Goal: Task Accomplishment & Management: Use online tool/utility

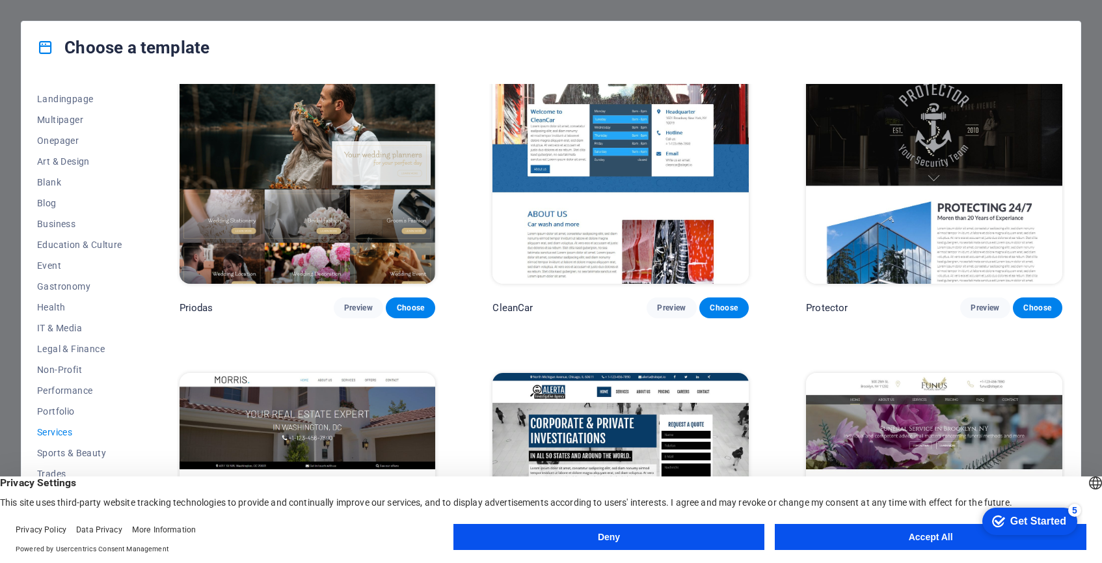
scroll to position [1019, 0]
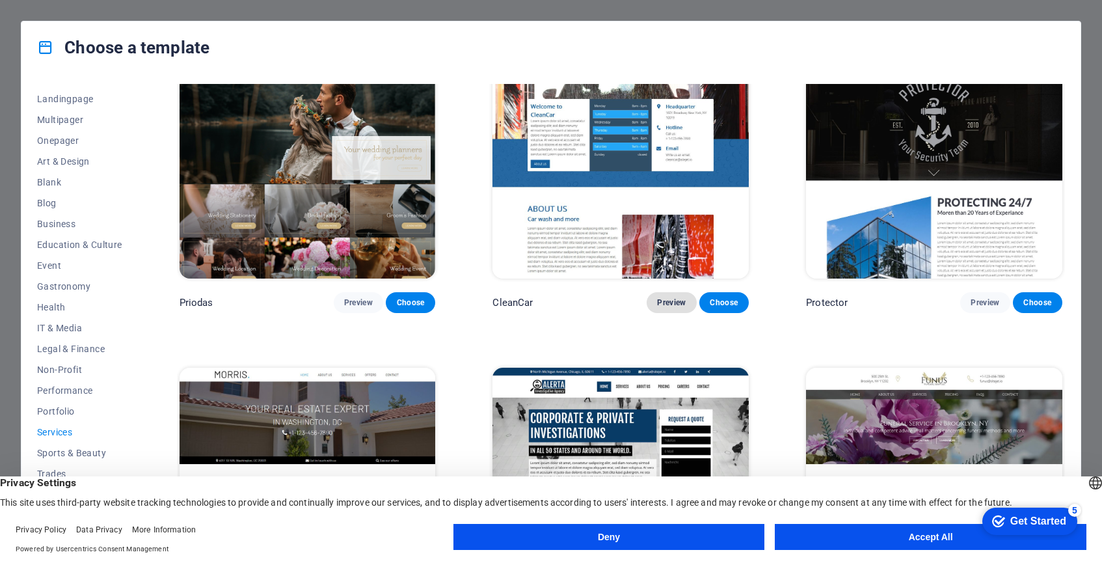
click at [671, 297] on span "Preview" at bounding box center [671, 302] width 29 height 10
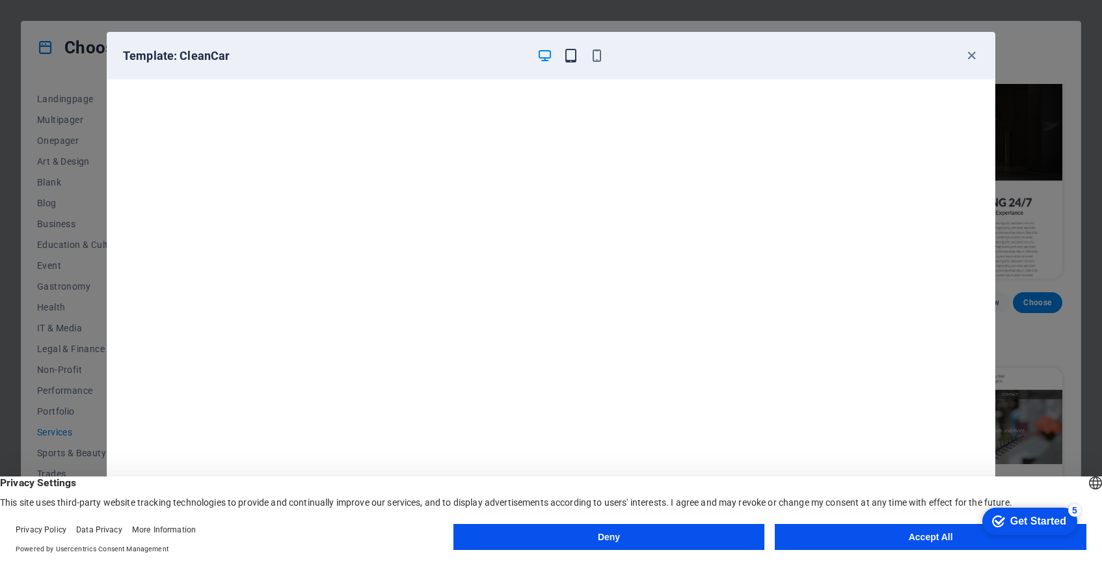
click at [568, 59] on icon "button" at bounding box center [570, 55] width 15 height 15
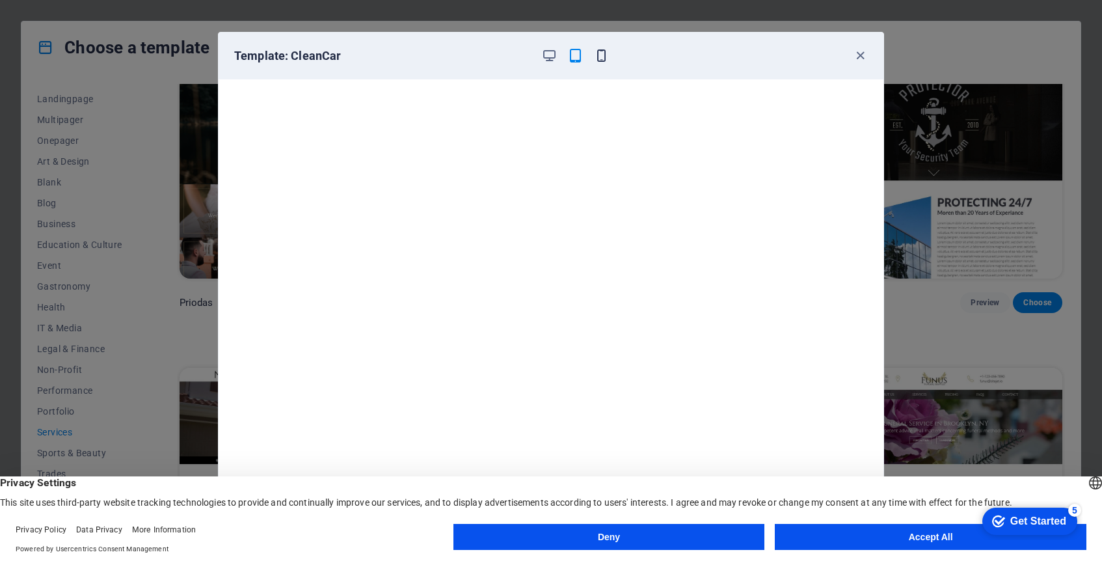
click at [600, 53] on icon "button" at bounding box center [601, 55] width 15 height 15
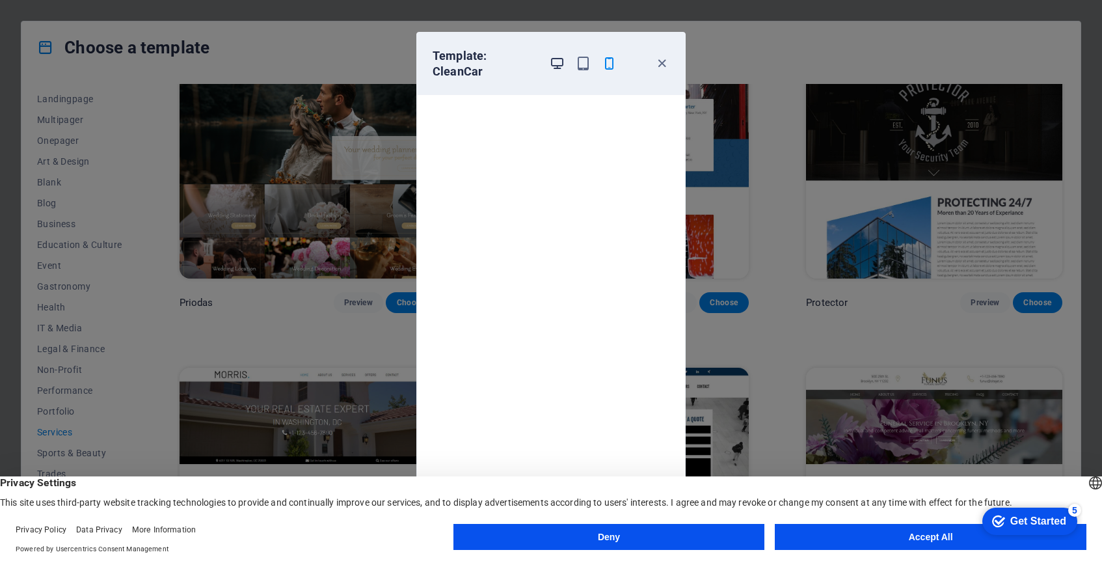
click at [559, 58] on icon "button" at bounding box center [557, 63] width 15 height 15
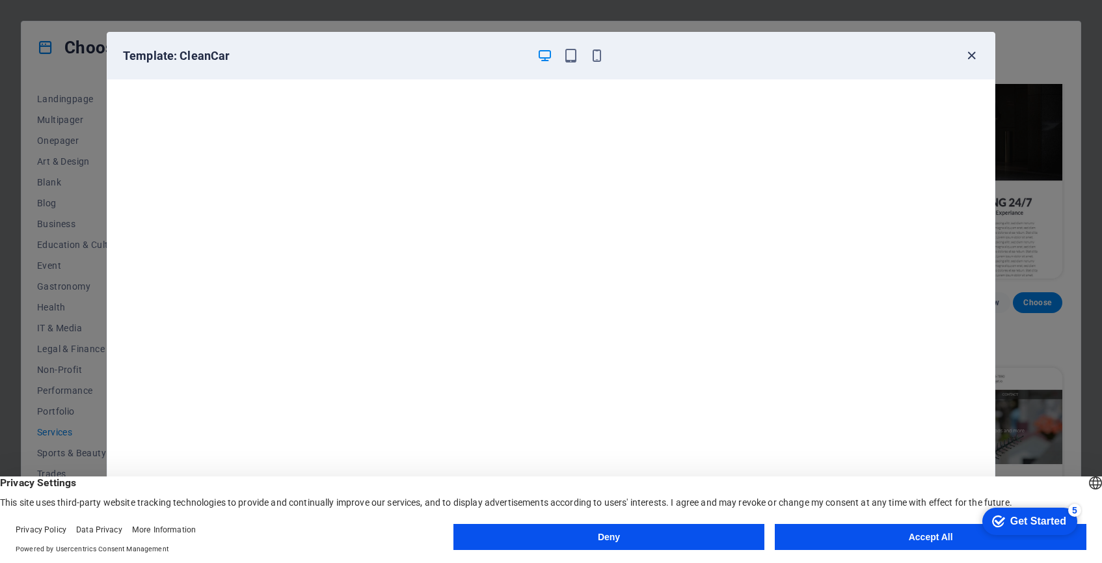
click at [970, 57] on icon "button" at bounding box center [971, 55] width 15 height 15
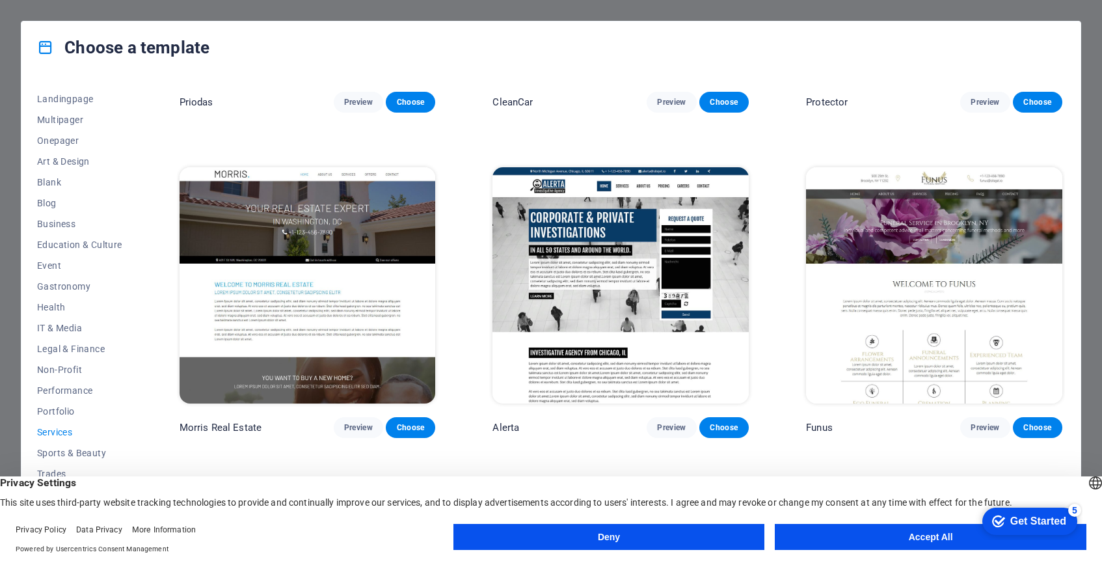
scroll to position [1216, 0]
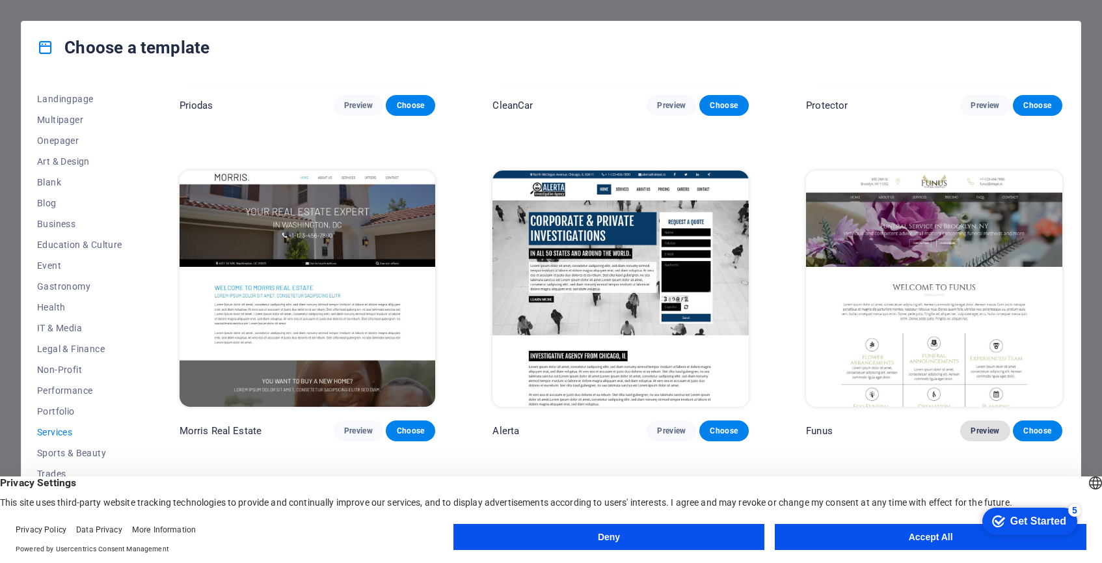
click at [979, 429] on span "Preview" at bounding box center [984, 430] width 29 height 10
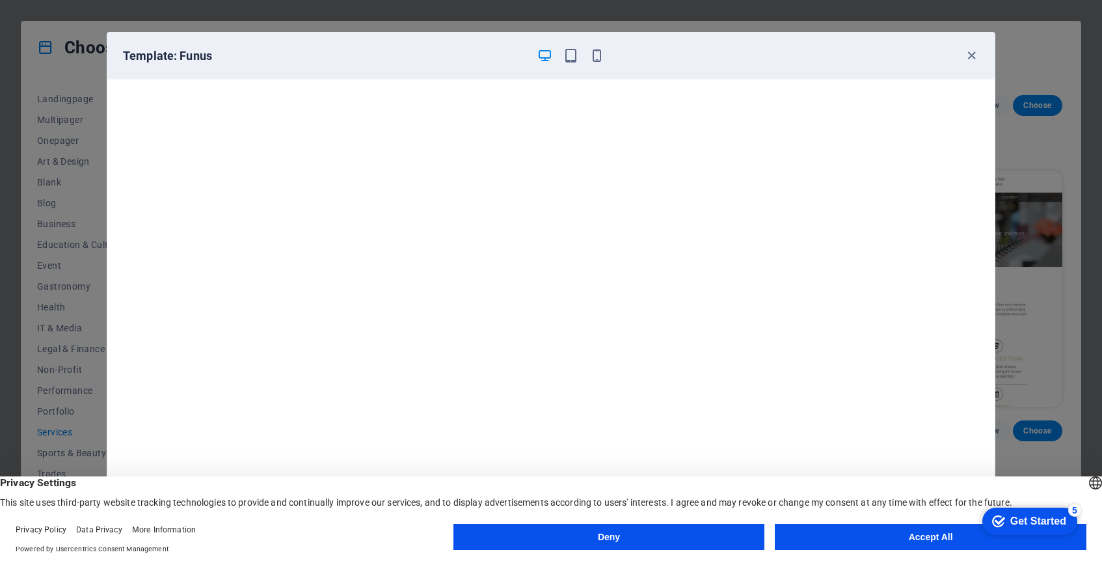
scroll to position [3, 0]
click at [869, 540] on button "Accept All" at bounding box center [931, 537] width 312 height 26
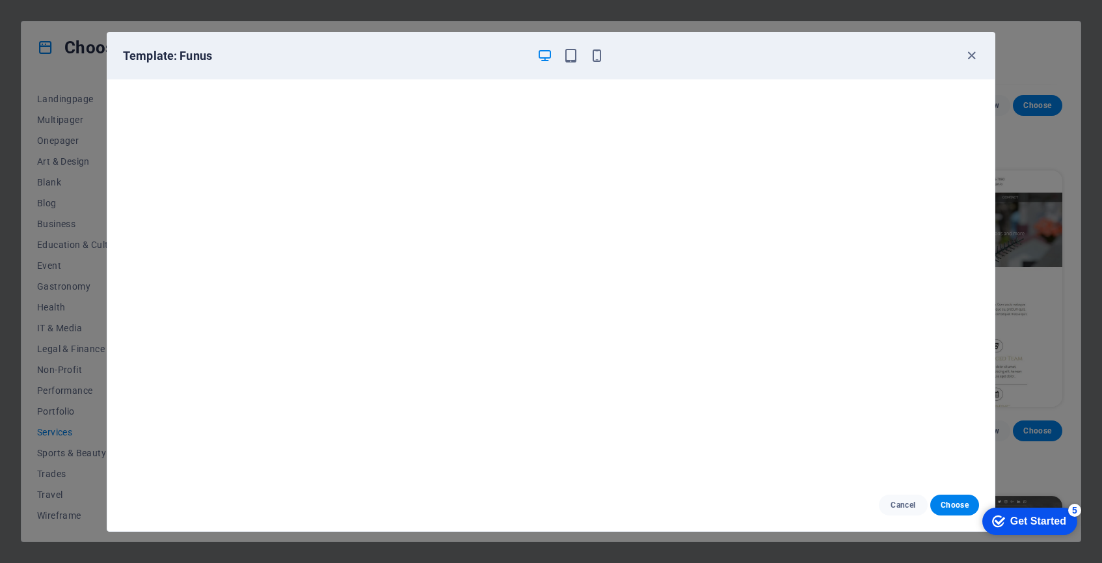
click at [562, 59] on div at bounding box center [571, 56] width 68 height 16
click at [574, 55] on icon "button" at bounding box center [570, 55] width 15 height 15
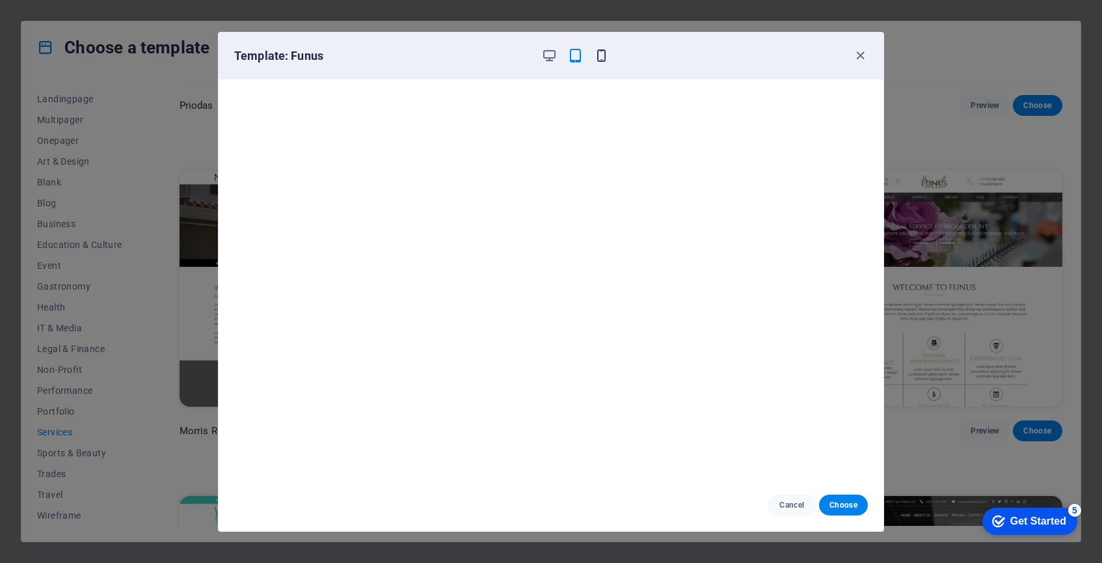
click at [604, 53] on icon "button" at bounding box center [601, 55] width 15 height 15
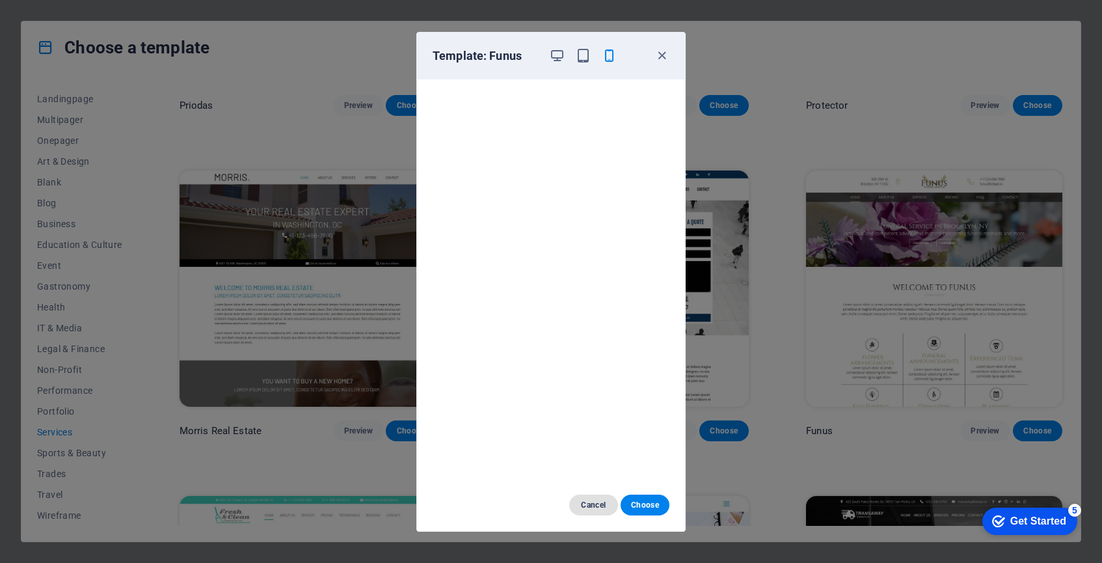
click at [590, 501] on span "Cancel" at bounding box center [593, 504] width 28 height 10
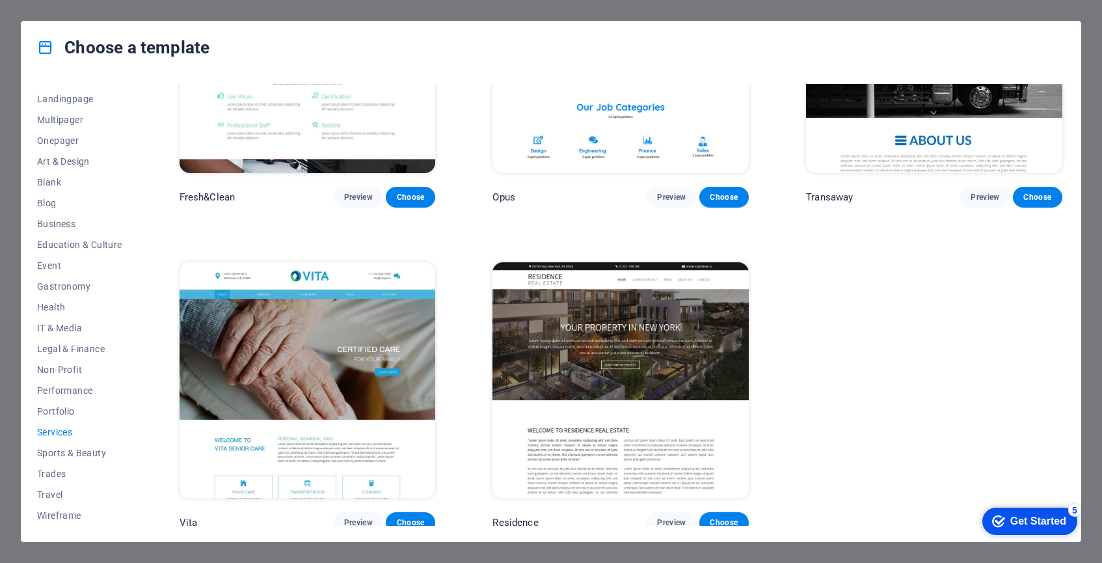
scroll to position [1773, 0]
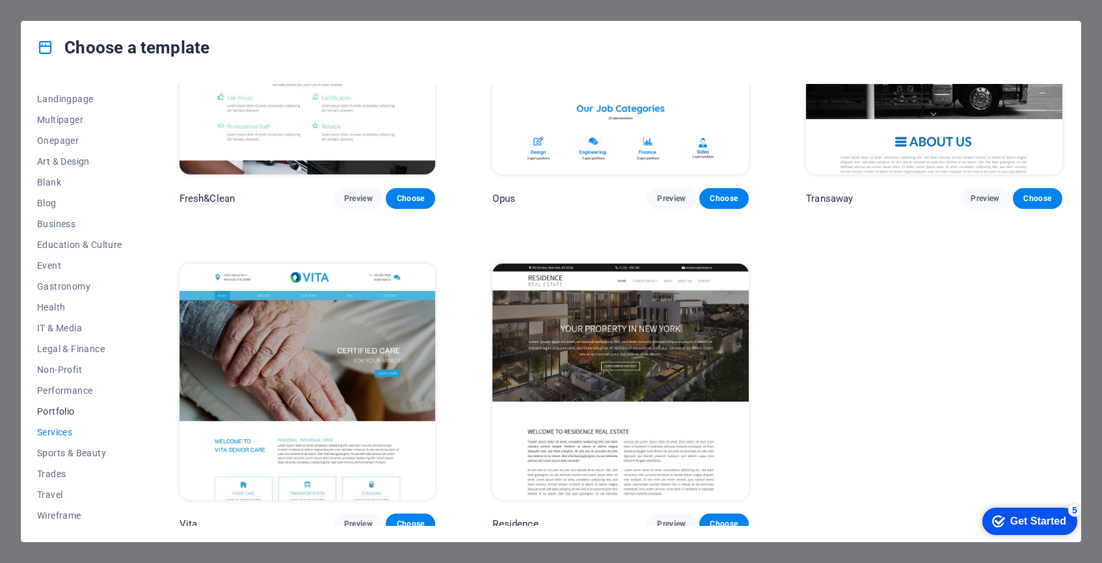
click at [59, 413] on span "Portfolio" at bounding box center [79, 411] width 85 height 10
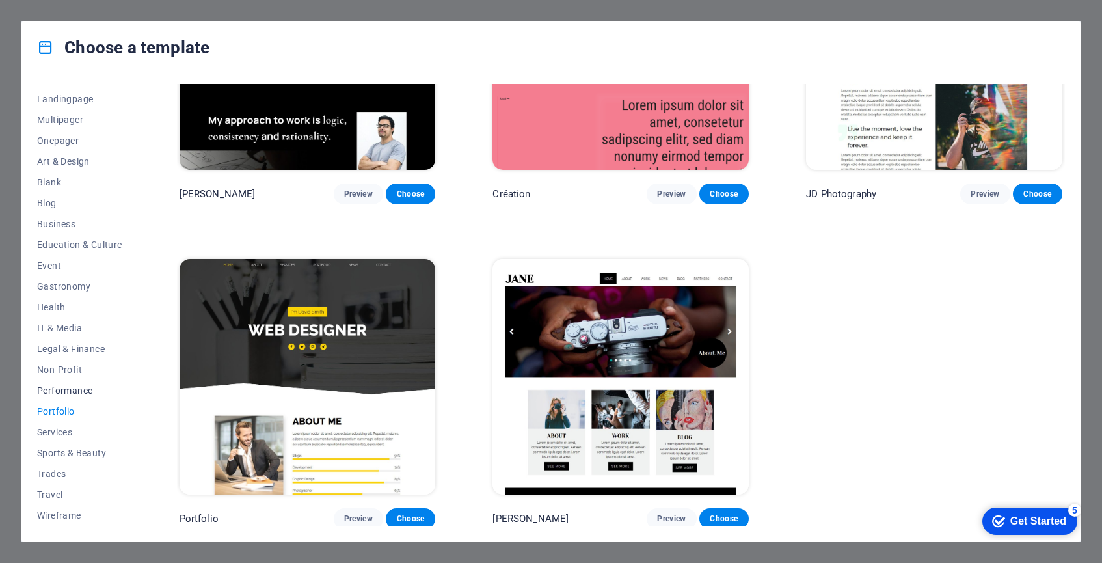
click at [58, 393] on span "Performance" at bounding box center [79, 390] width 85 height 10
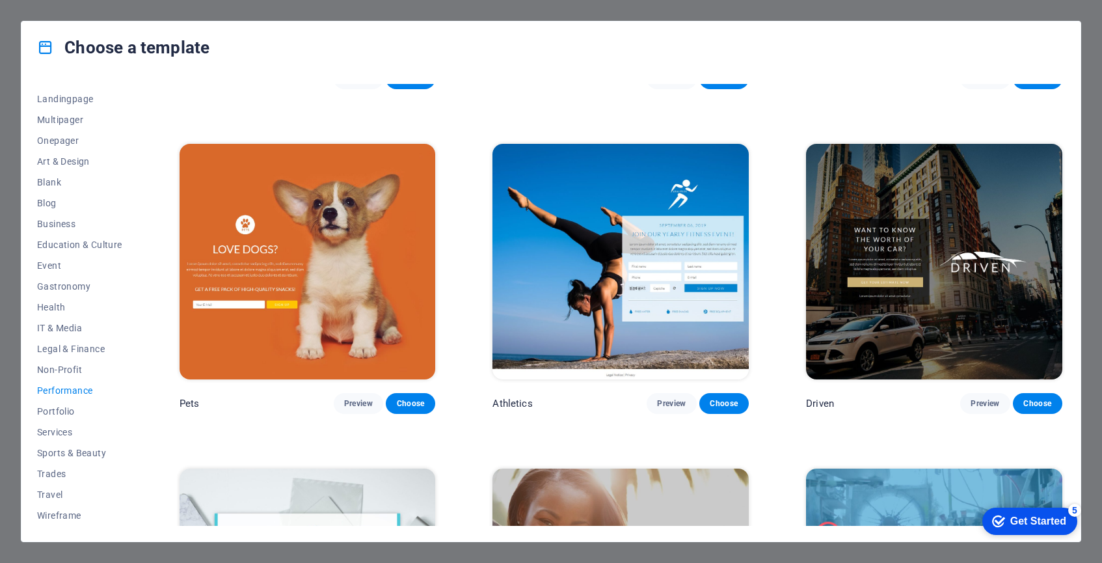
scroll to position [0, 0]
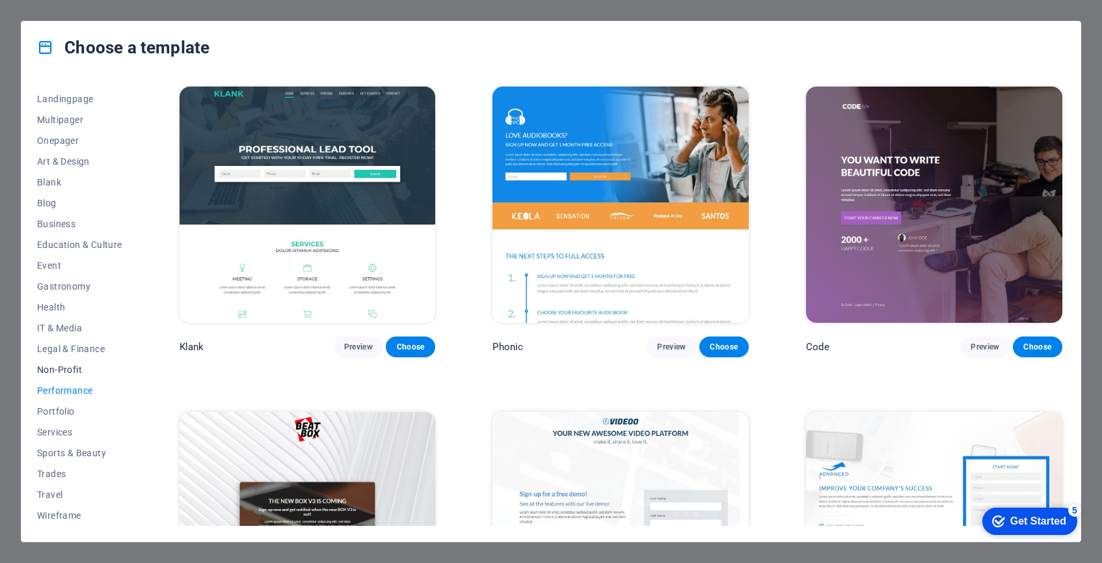
click at [60, 371] on span "Non-Profit" at bounding box center [79, 369] width 85 height 10
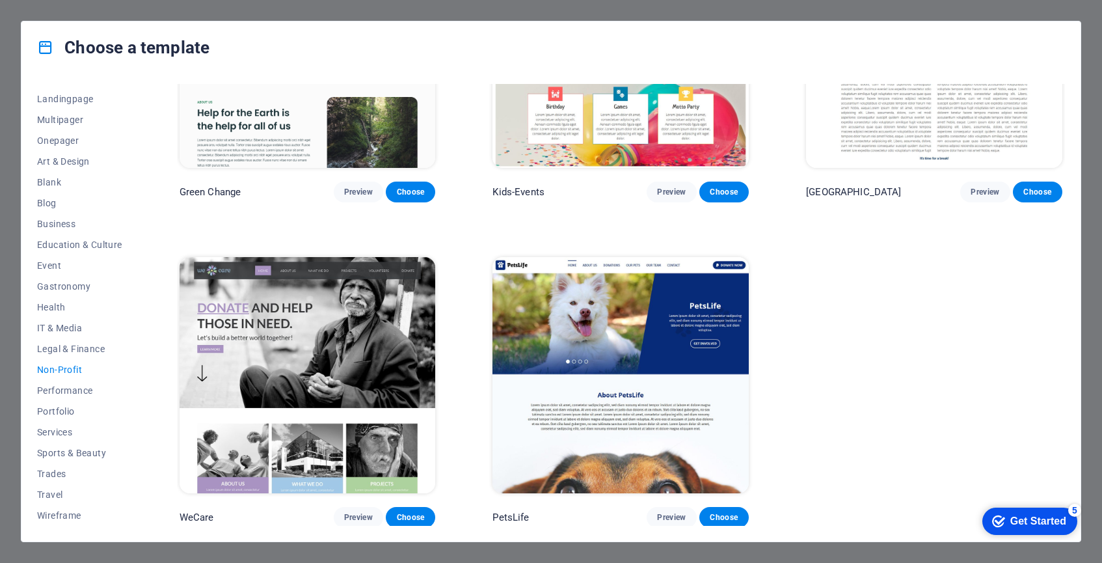
scroll to position [154, 0]
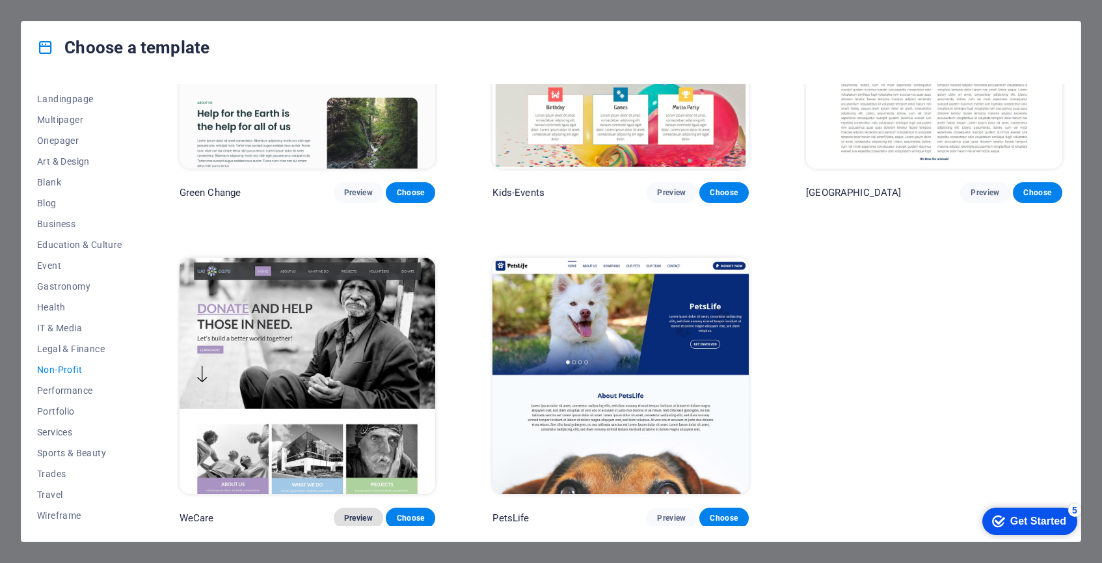
click at [355, 513] on span "Preview" at bounding box center [358, 517] width 29 height 10
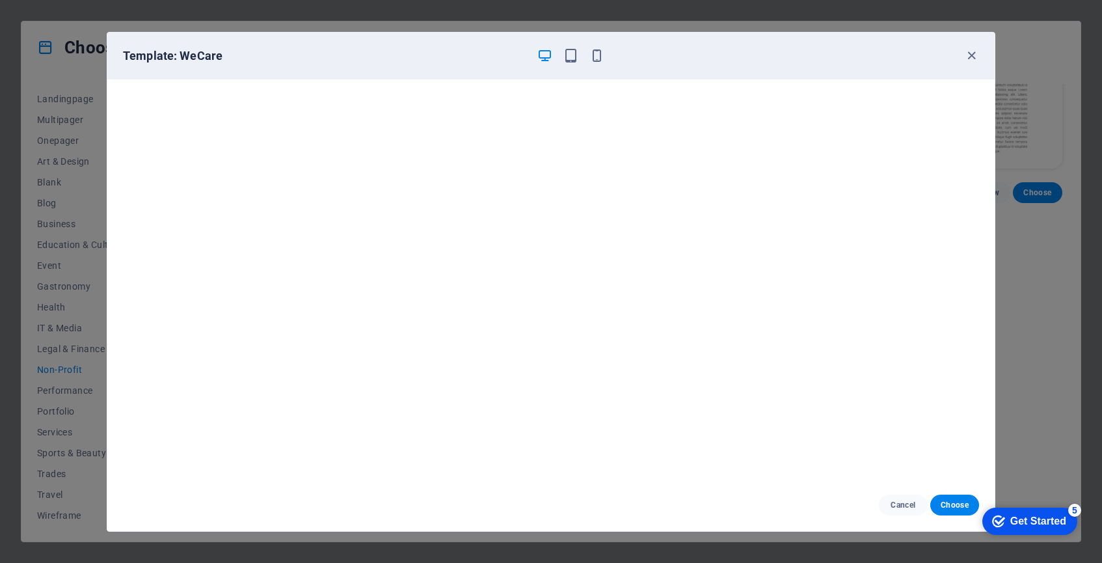
scroll to position [3, 0]
click at [571, 57] on icon "button" at bounding box center [570, 55] width 15 height 15
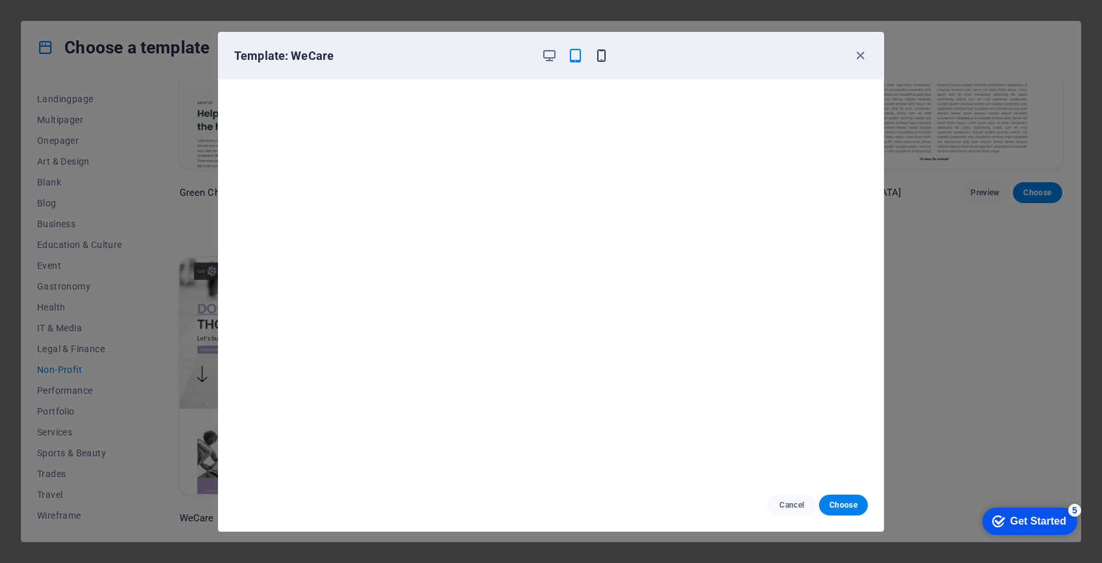
click at [603, 58] on icon "button" at bounding box center [601, 55] width 15 height 15
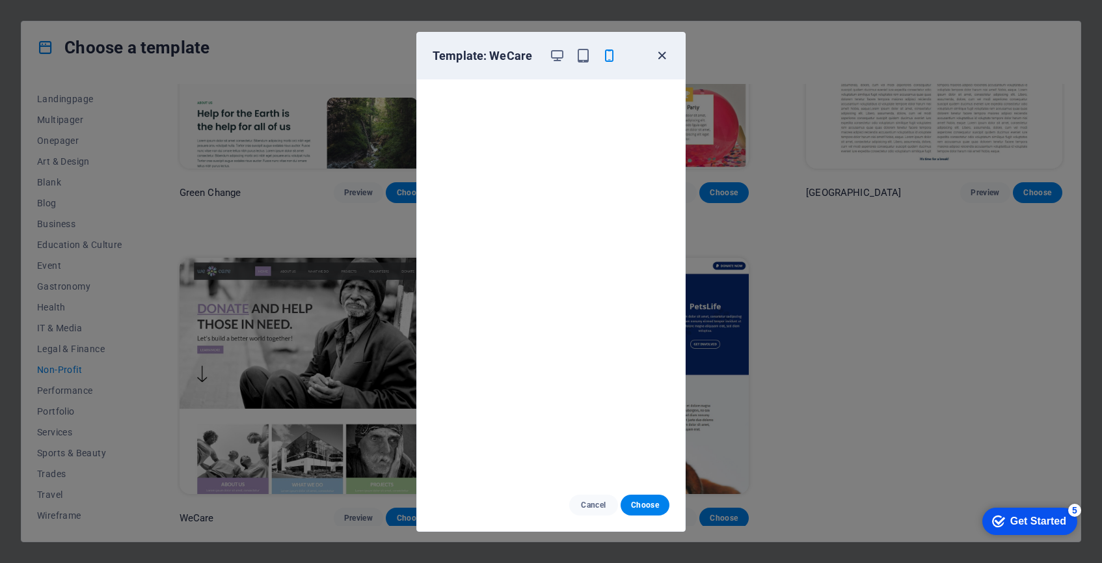
click at [663, 57] on icon "button" at bounding box center [661, 55] width 15 height 15
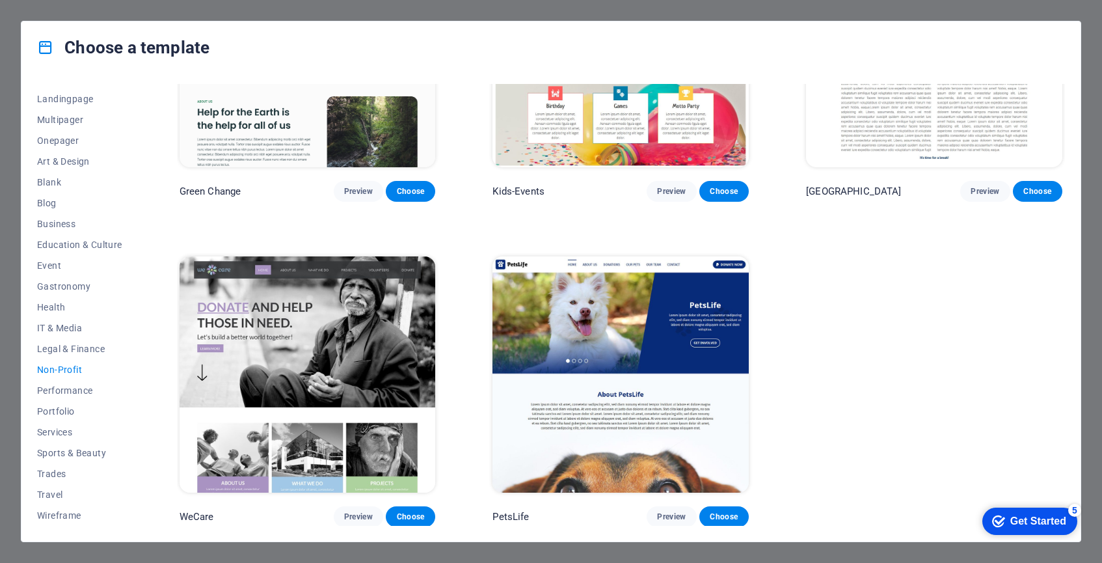
scroll to position [154, 0]
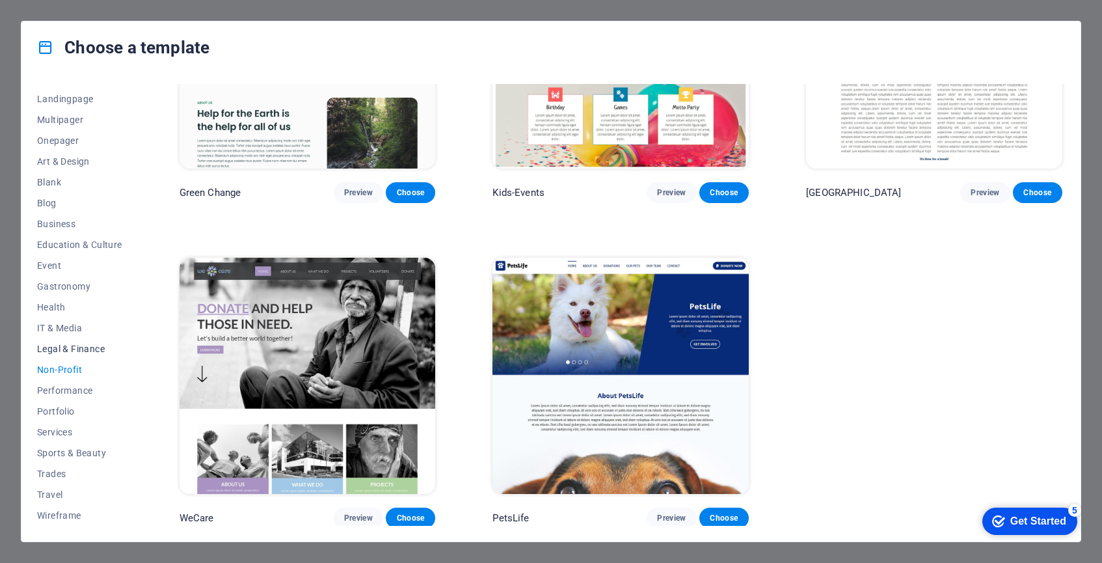
click at [79, 351] on span "Legal & Finance" at bounding box center [79, 348] width 85 height 10
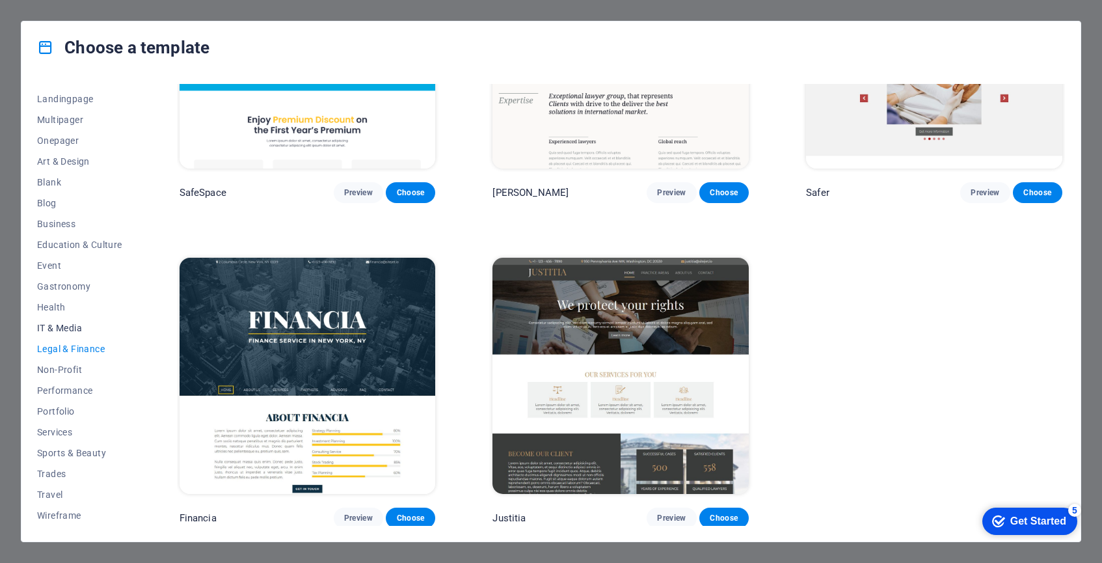
click at [67, 328] on span "IT & Media" at bounding box center [79, 328] width 85 height 10
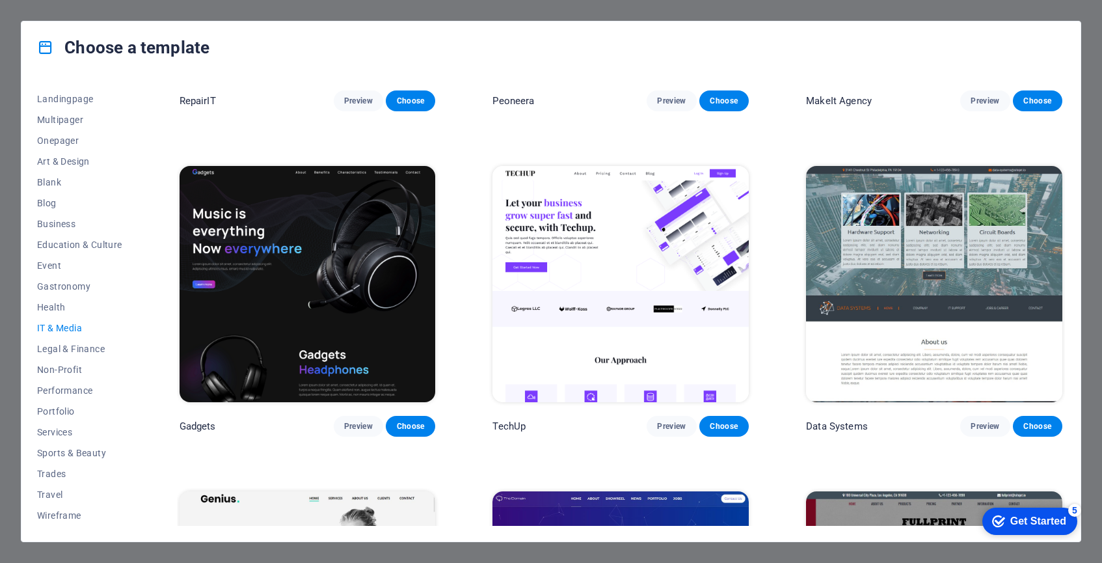
scroll to position [250, 0]
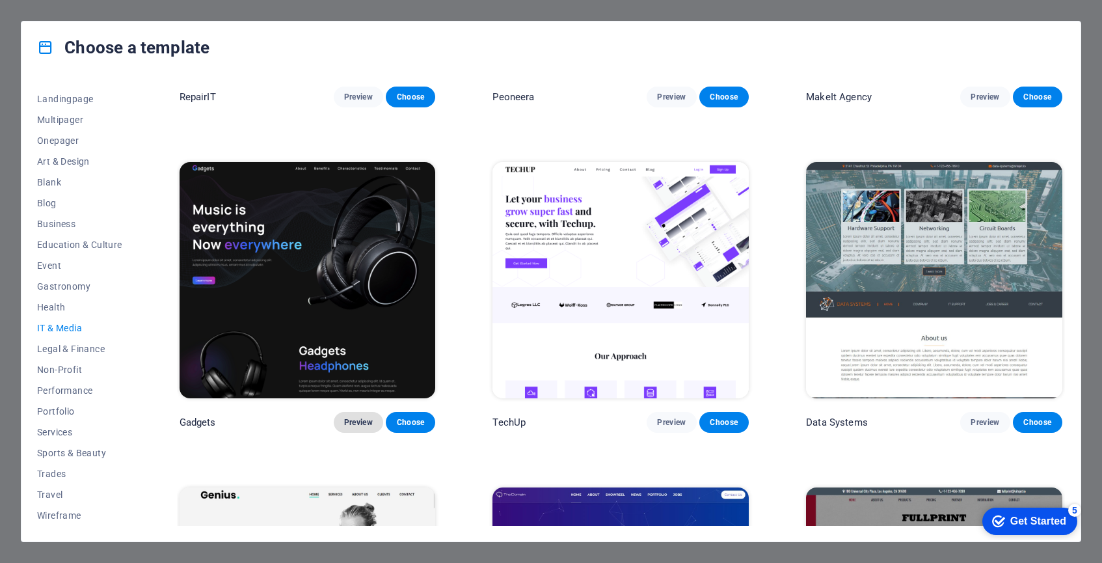
click at [360, 423] on span "Preview" at bounding box center [358, 422] width 29 height 10
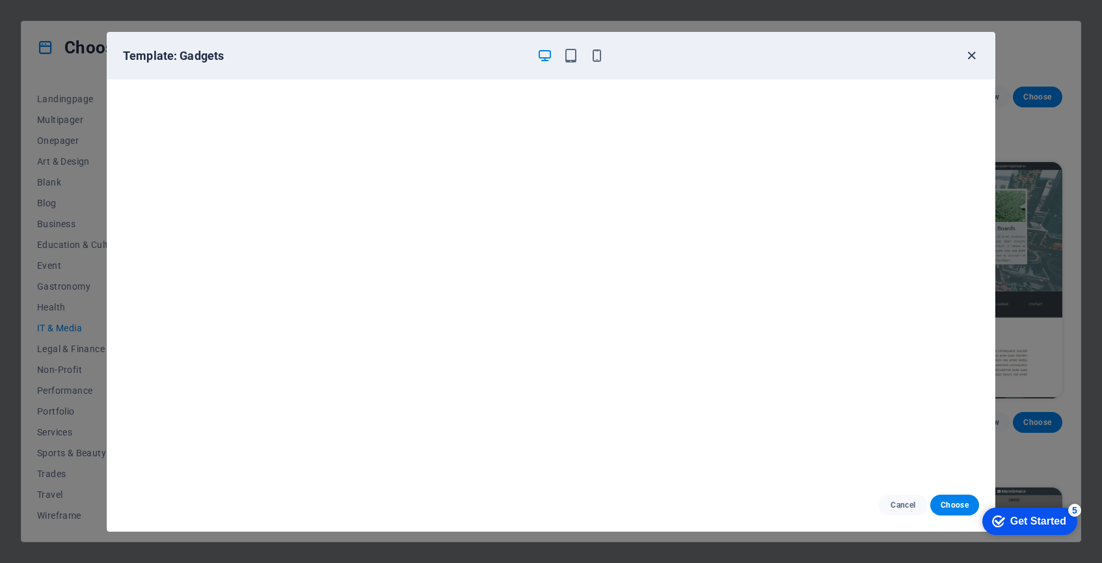
click at [972, 55] on icon "button" at bounding box center [971, 55] width 15 height 15
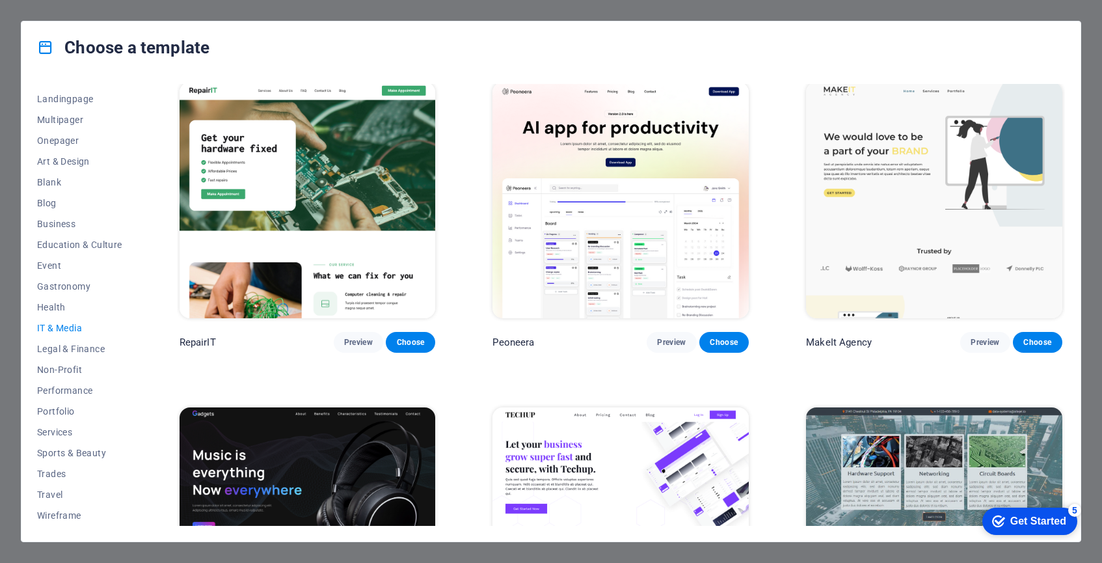
scroll to position [0, 0]
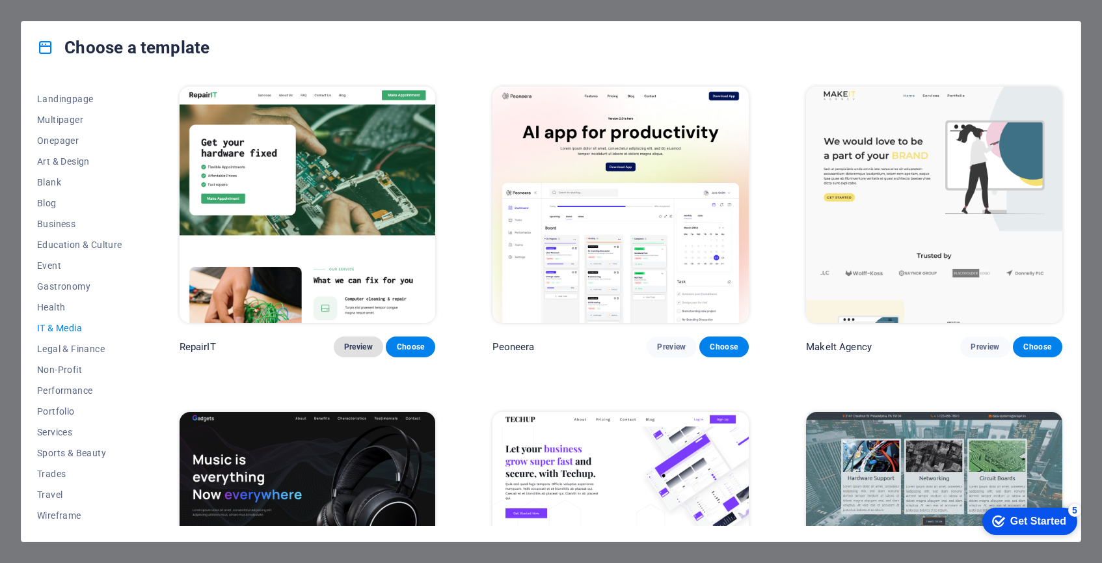
click at [361, 342] on span "Preview" at bounding box center [358, 346] width 29 height 10
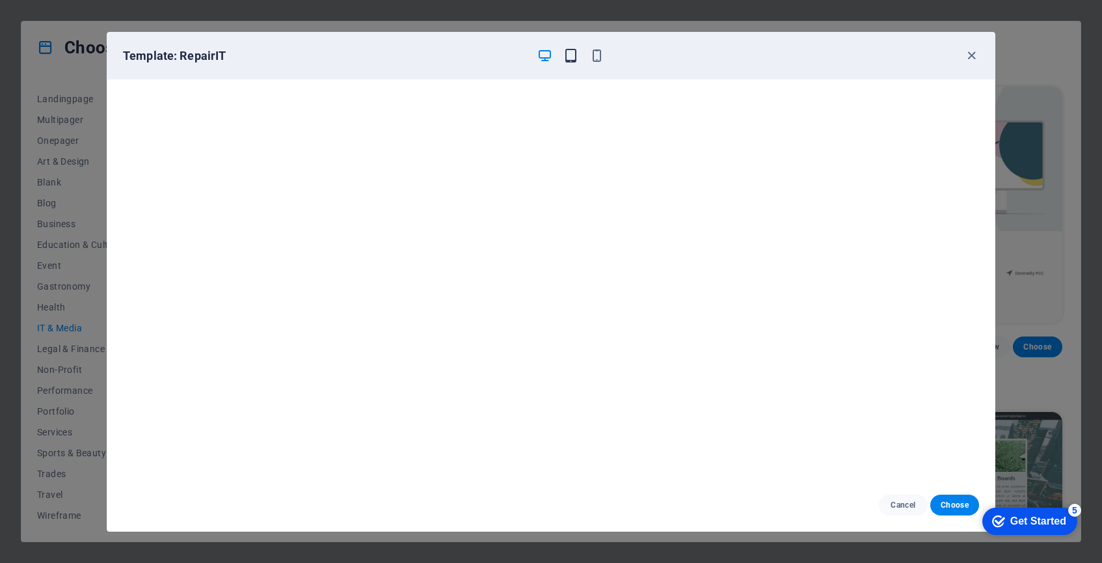
click at [572, 54] on icon "button" at bounding box center [570, 55] width 15 height 15
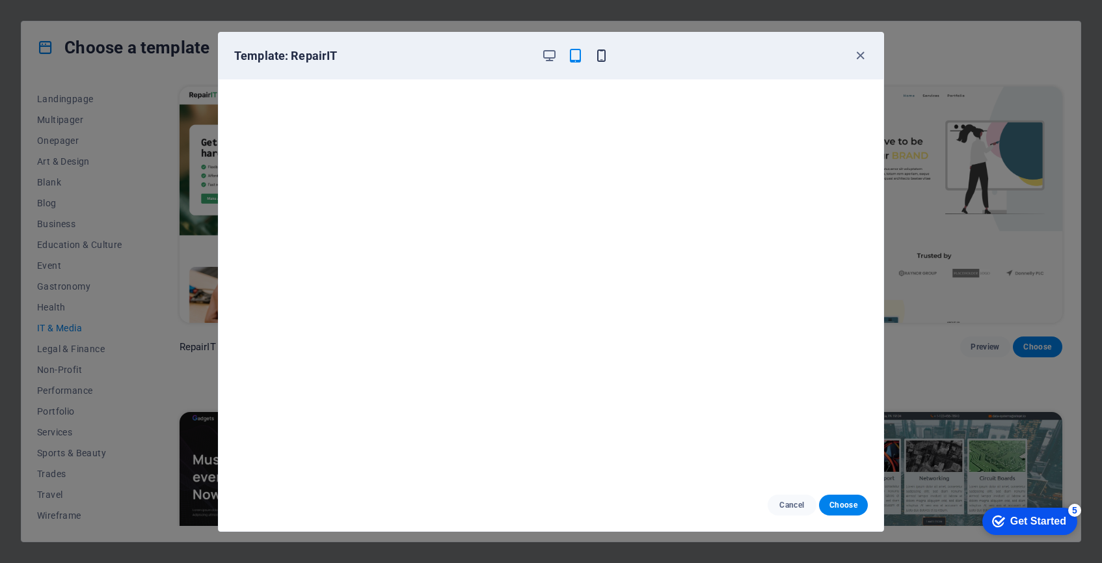
click at [603, 53] on icon "button" at bounding box center [601, 55] width 15 height 15
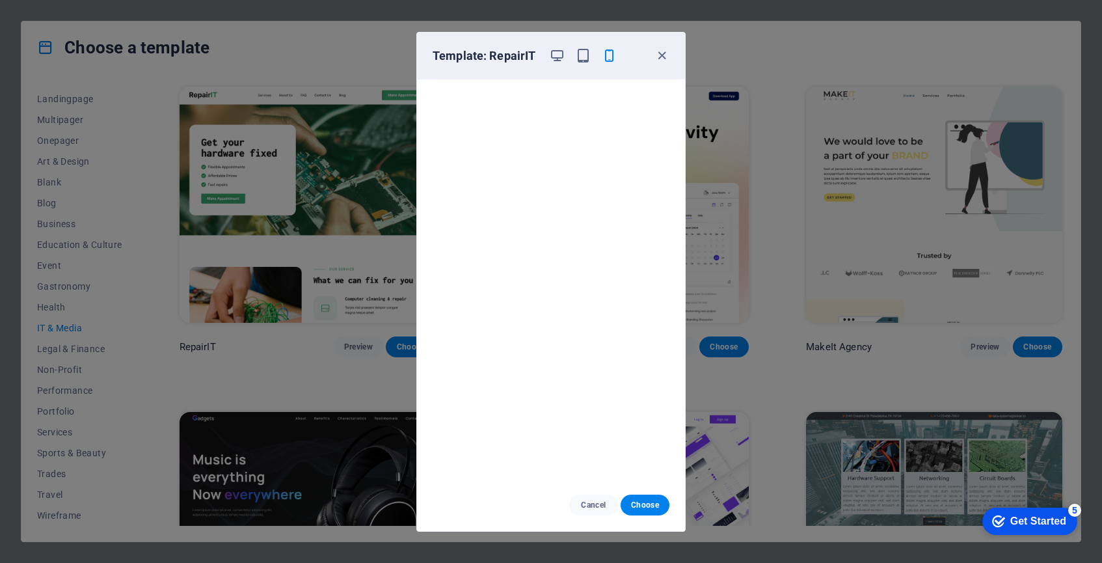
scroll to position [3, 0]
click at [667, 52] on icon "button" at bounding box center [661, 55] width 15 height 15
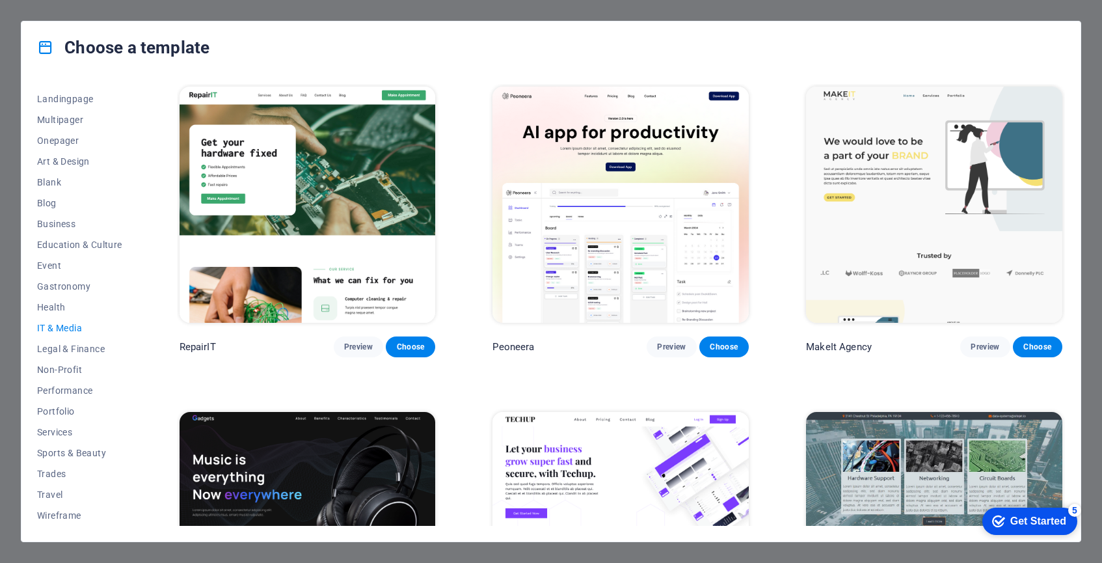
scroll to position [0, 0]
click at [63, 305] on span "Health" at bounding box center [79, 307] width 85 height 10
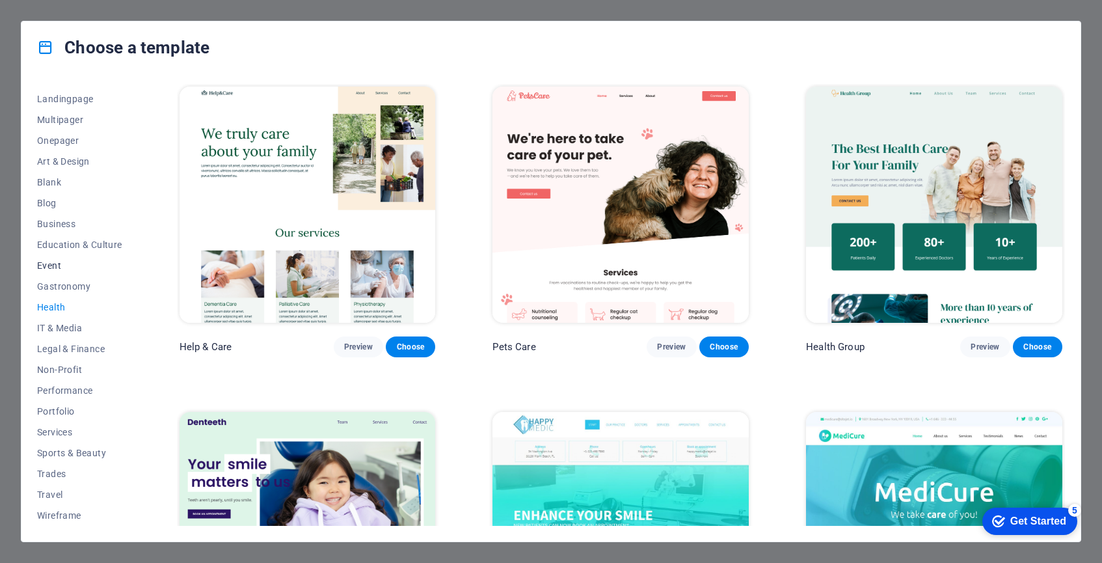
click at [55, 265] on span "Event" at bounding box center [79, 265] width 85 height 10
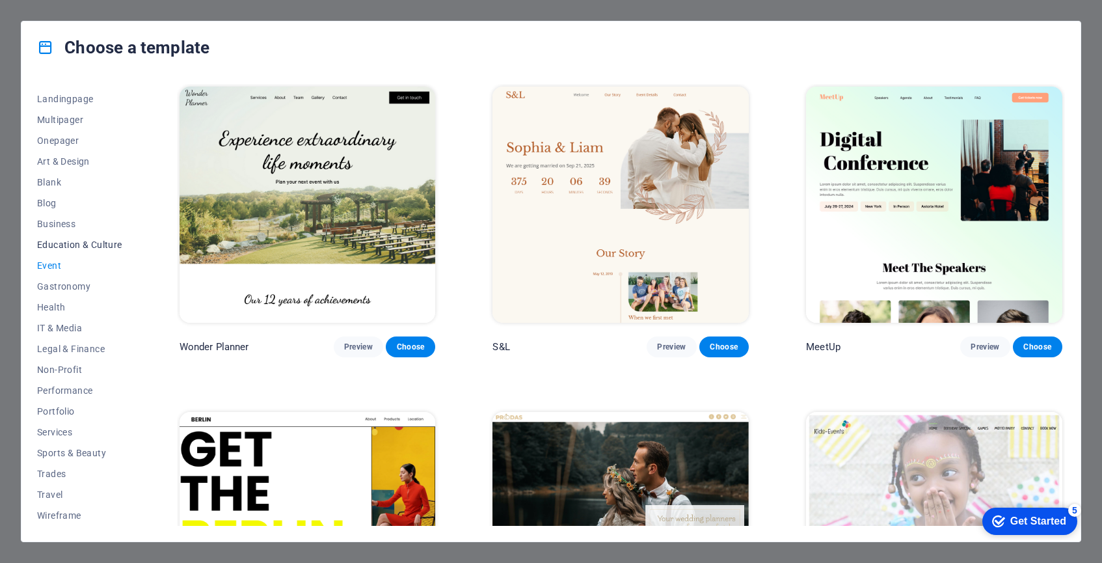
click at [75, 244] on span "Education & Culture" at bounding box center [79, 244] width 85 height 10
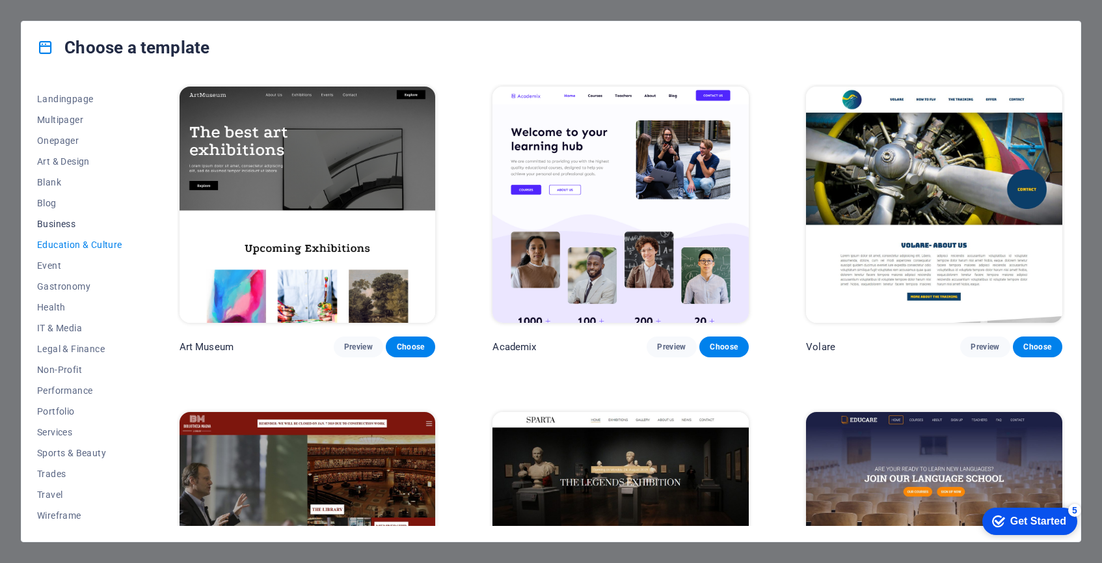
click at [56, 227] on span "Business" at bounding box center [79, 224] width 85 height 10
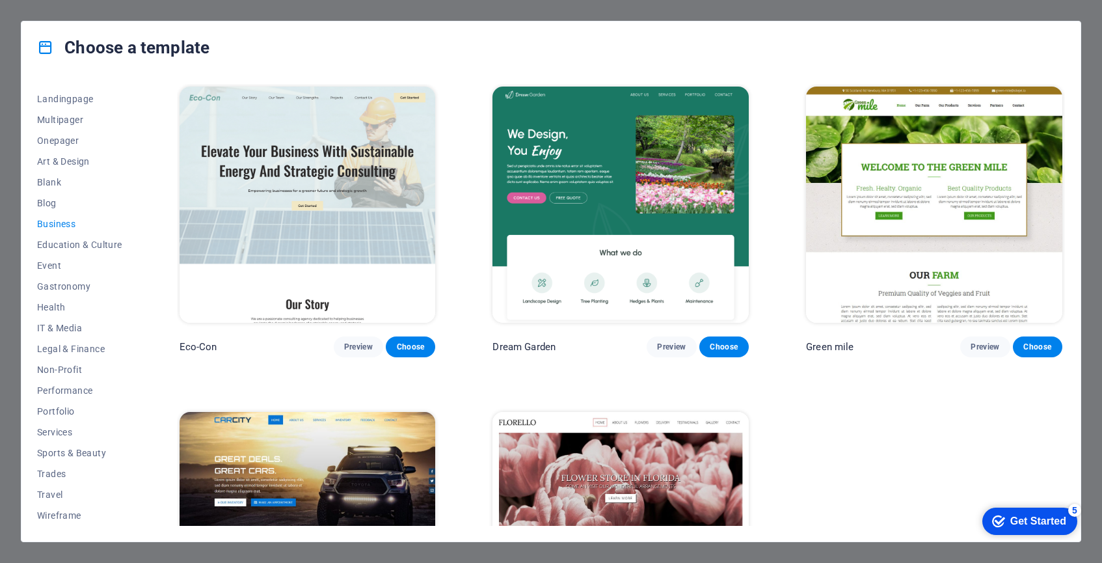
scroll to position [13, 0]
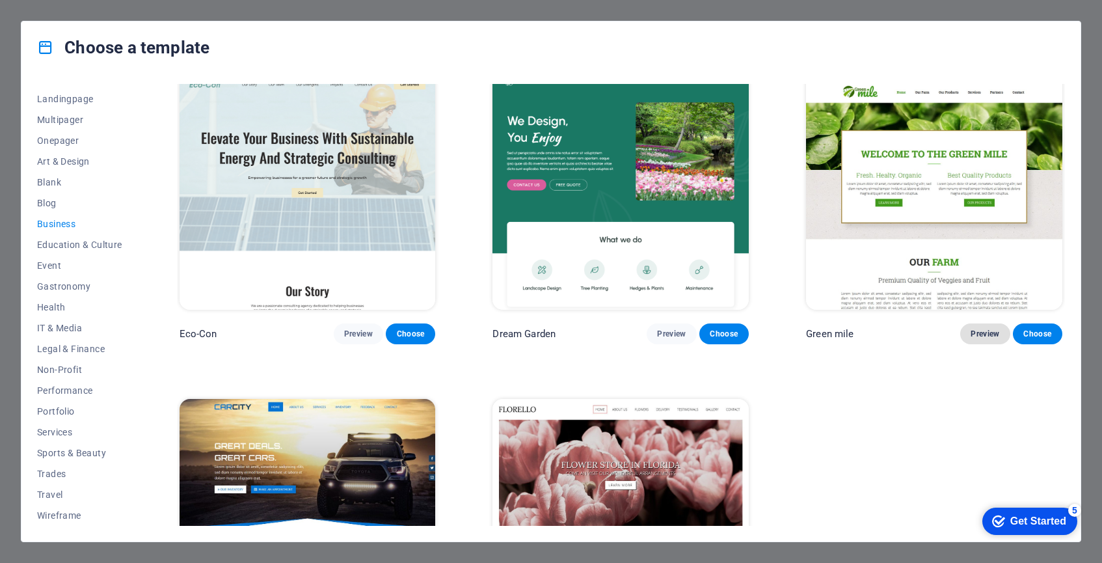
click at [979, 332] on span "Preview" at bounding box center [984, 333] width 29 height 10
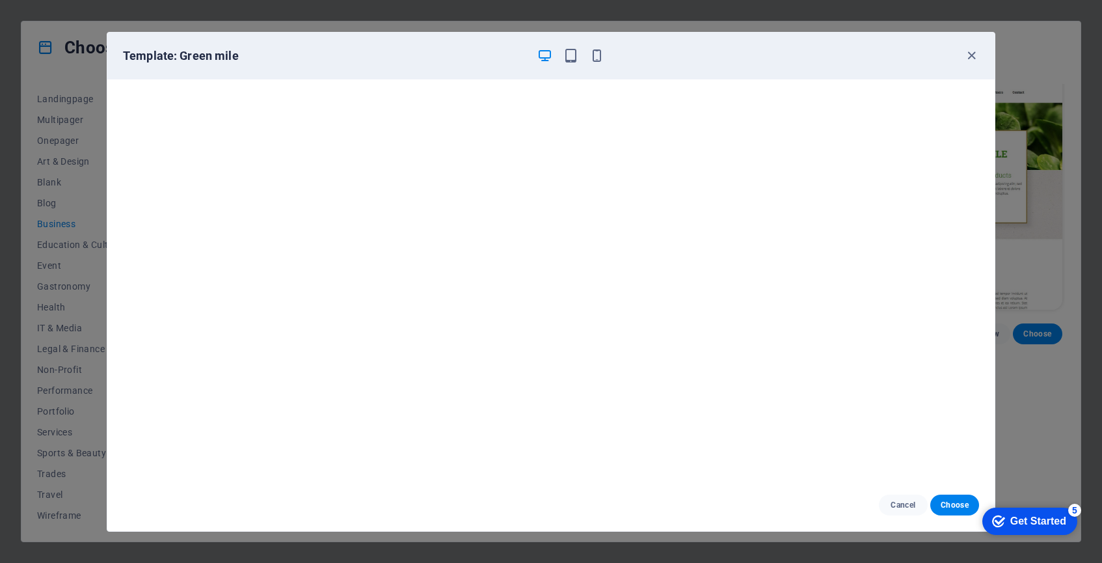
click at [579, 49] on div at bounding box center [571, 56] width 68 height 16
click at [571, 58] on icon "button" at bounding box center [570, 55] width 15 height 15
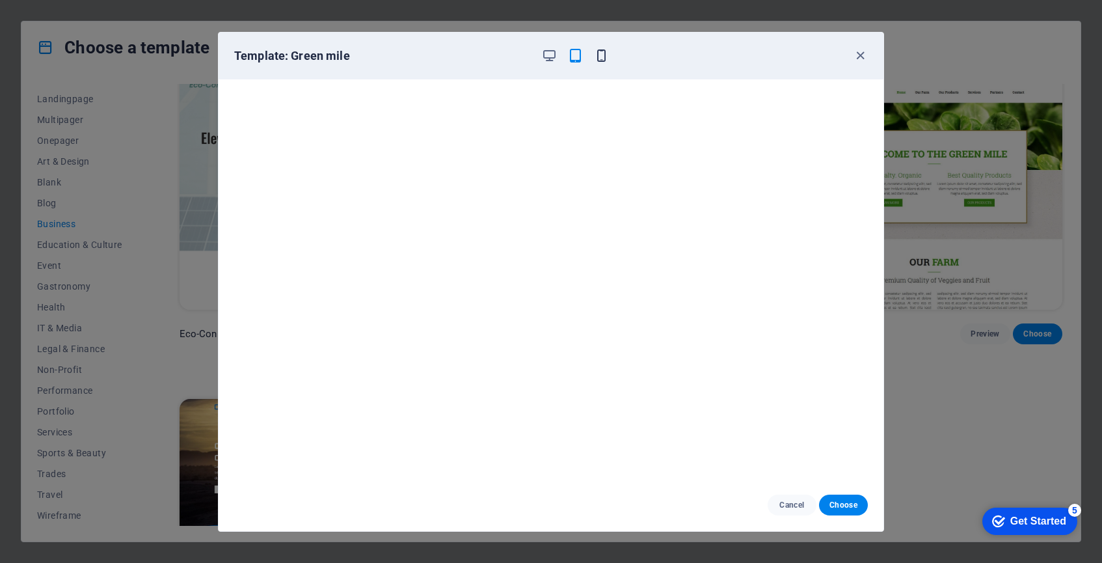
click at [605, 55] on icon "button" at bounding box center [601, 55] width 15 height 15
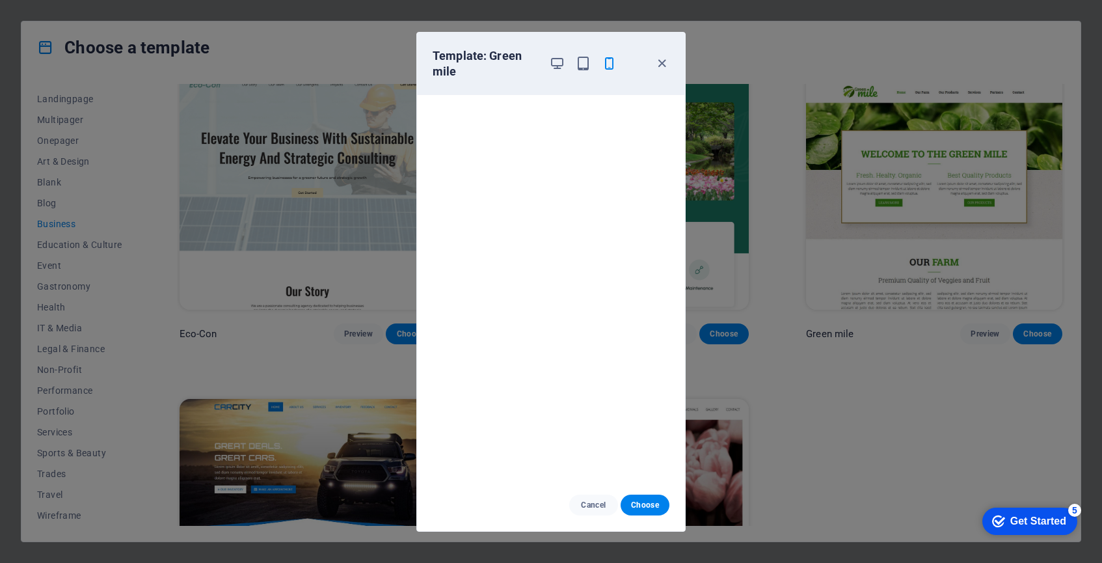
click at [543, 66] on div "Template: Green mile" at bounding box center [542, 63] width 221 height 31
click at [555, 64] on icon "button" at bounding box center [557, 63] width 15 height 15
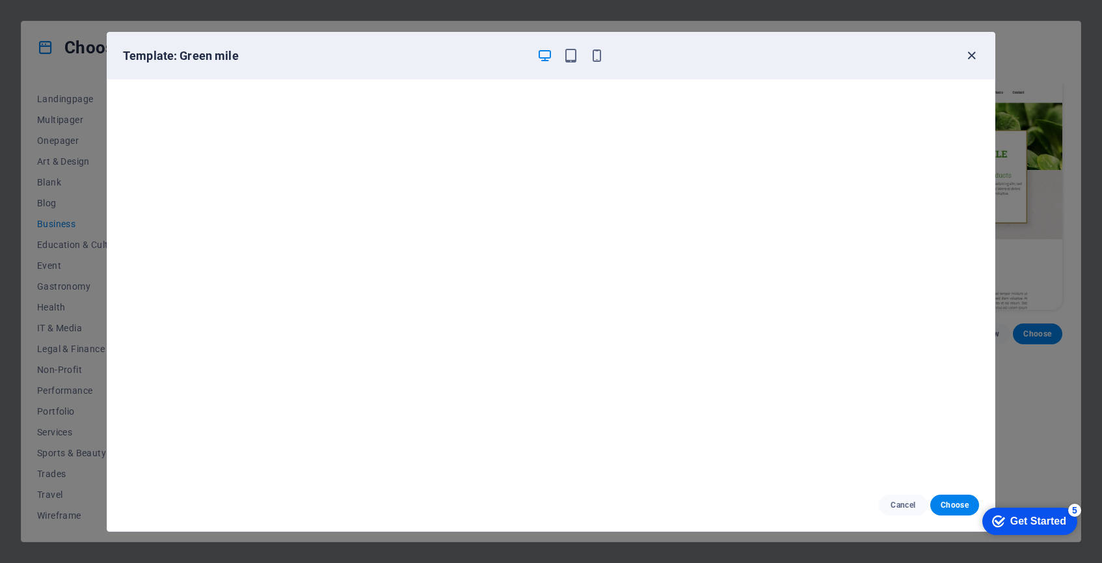
click at [974, 51] on icon "button" at bounding box center [971, 55] width 15 height 15
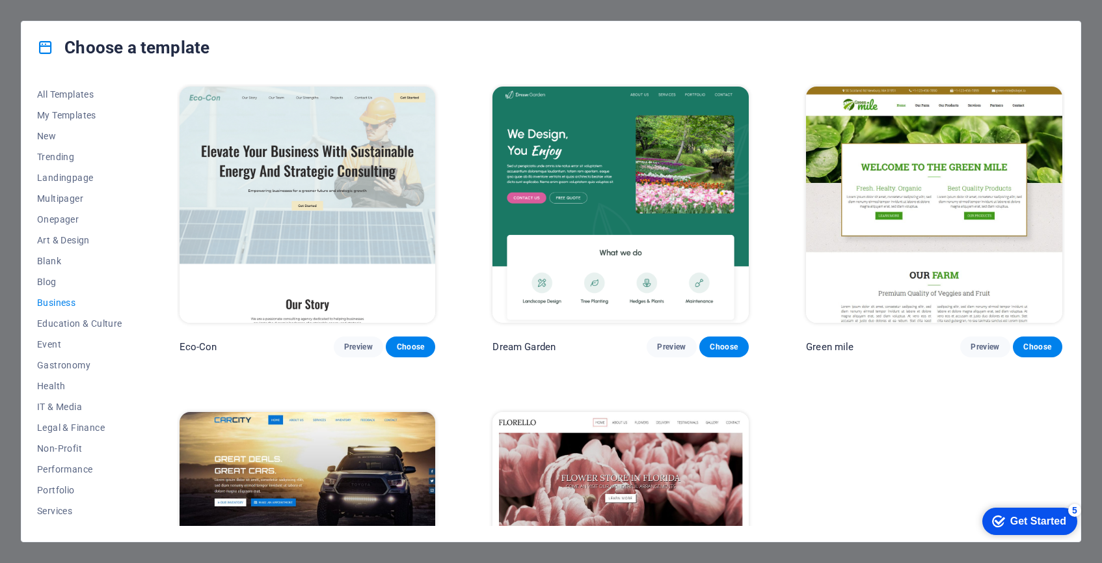
scroll to position [0, 0]
click at [1028, 345] on span "Choose" at bounding box center [1037, 346] width 29 height 10
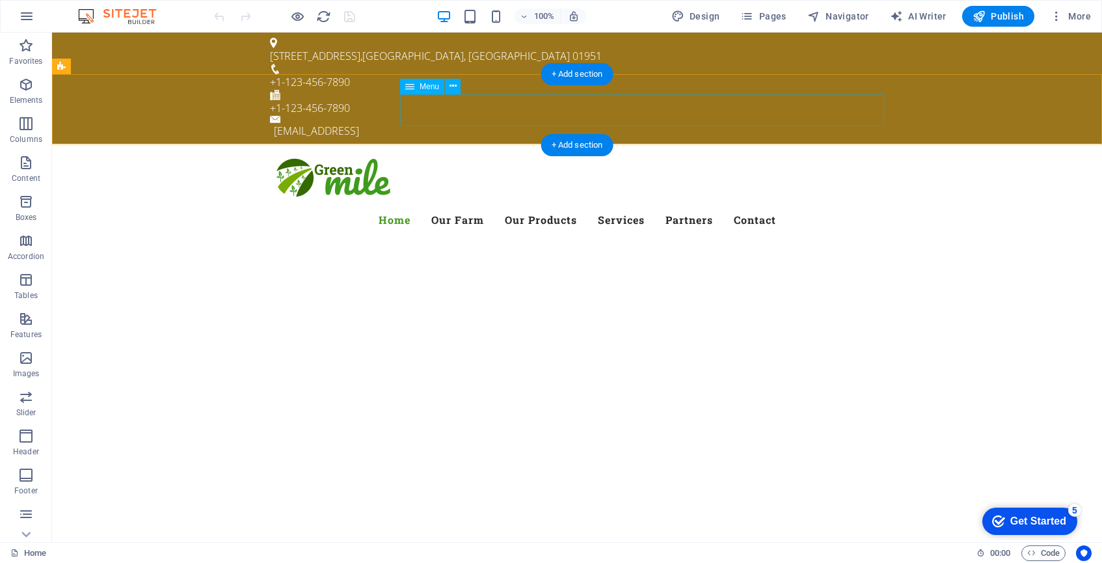
click at [600, 204] on nav "Home Our Farm Our Products Services Partners Contact" at bounding box center [577, 219] width 614 height 31
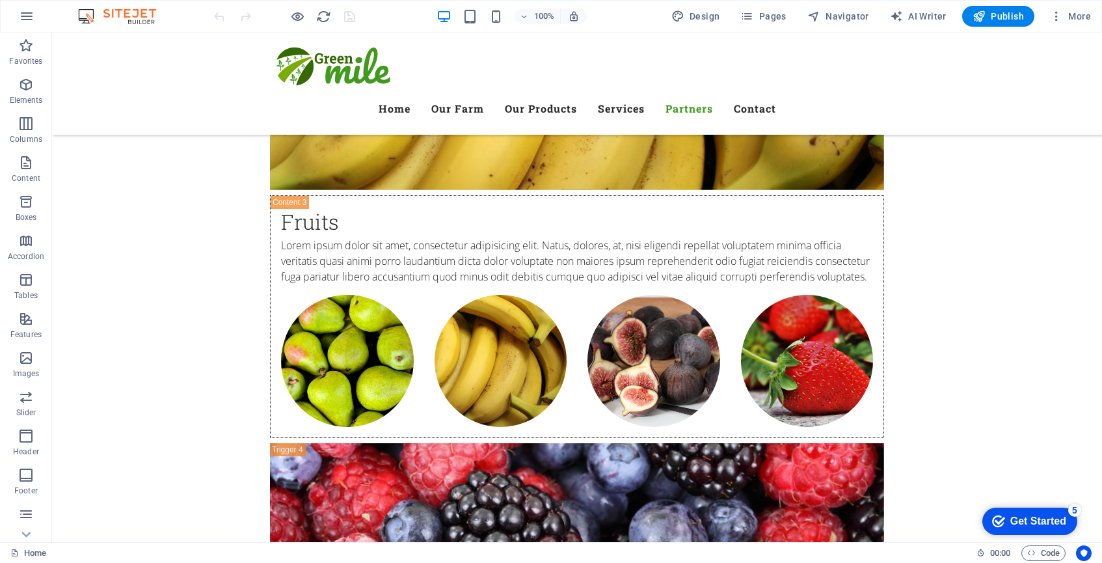
scroll to position [6117, 0]
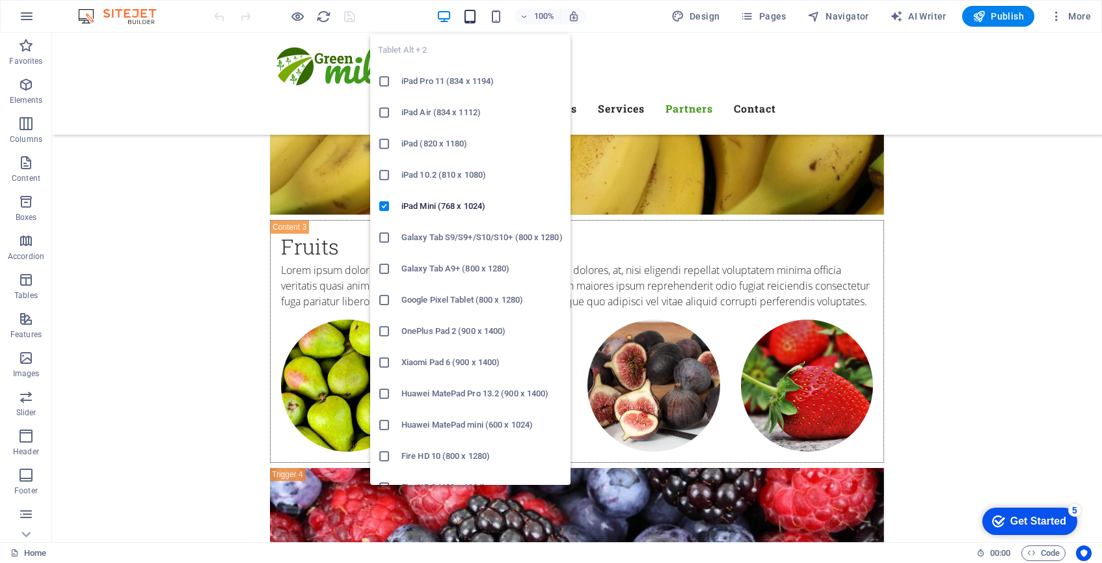
click at [477, 19] on icon "button" at bounding box center [469, 16] width 15 height 15
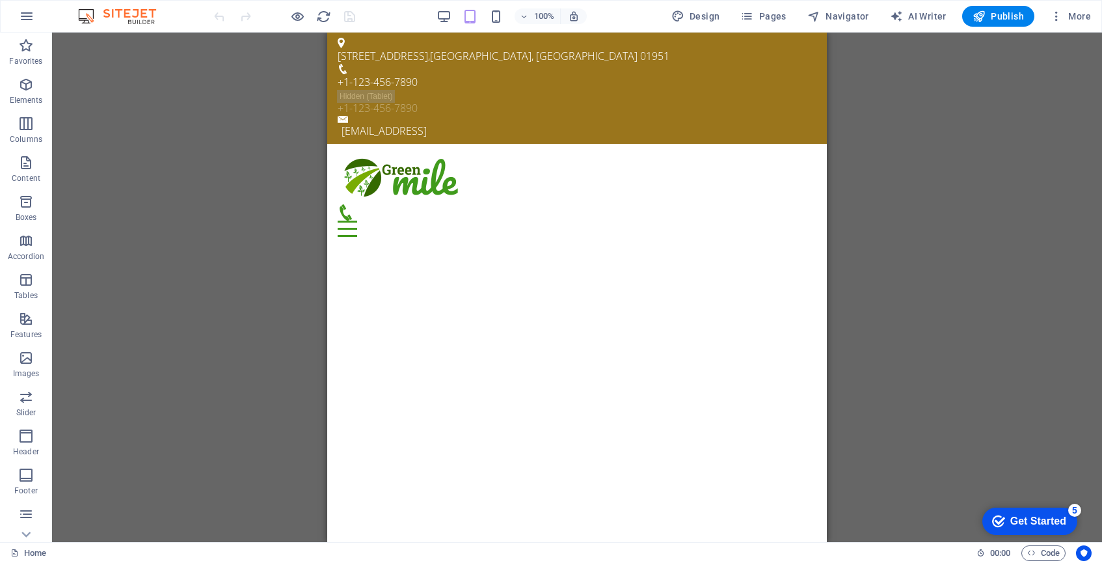
scroll to position [0, 0]
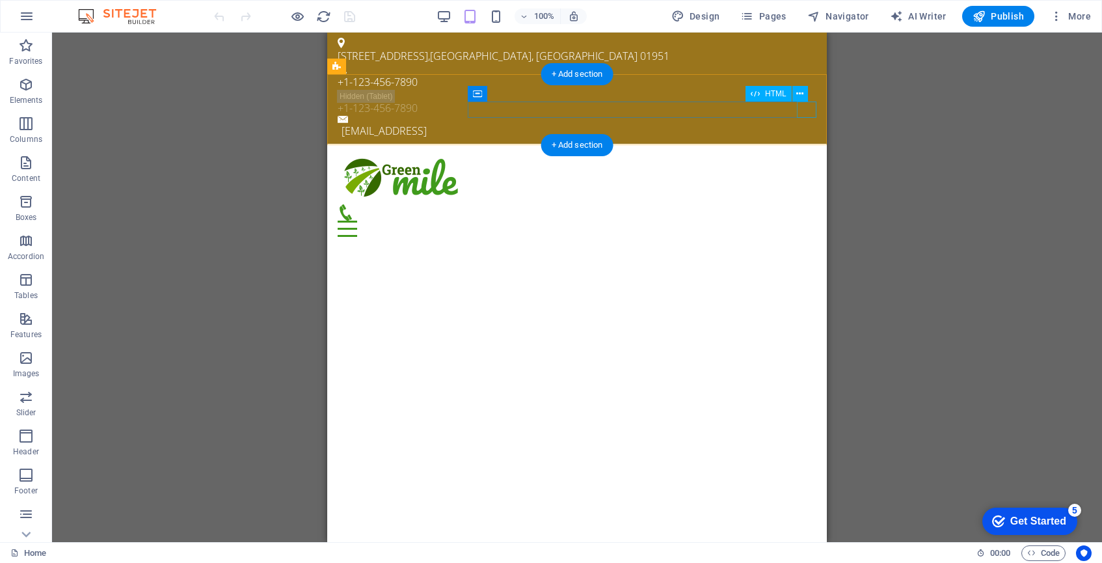
click at [808, 220] on div "Menu" at bounding box center [577, 228] width 479 height 16
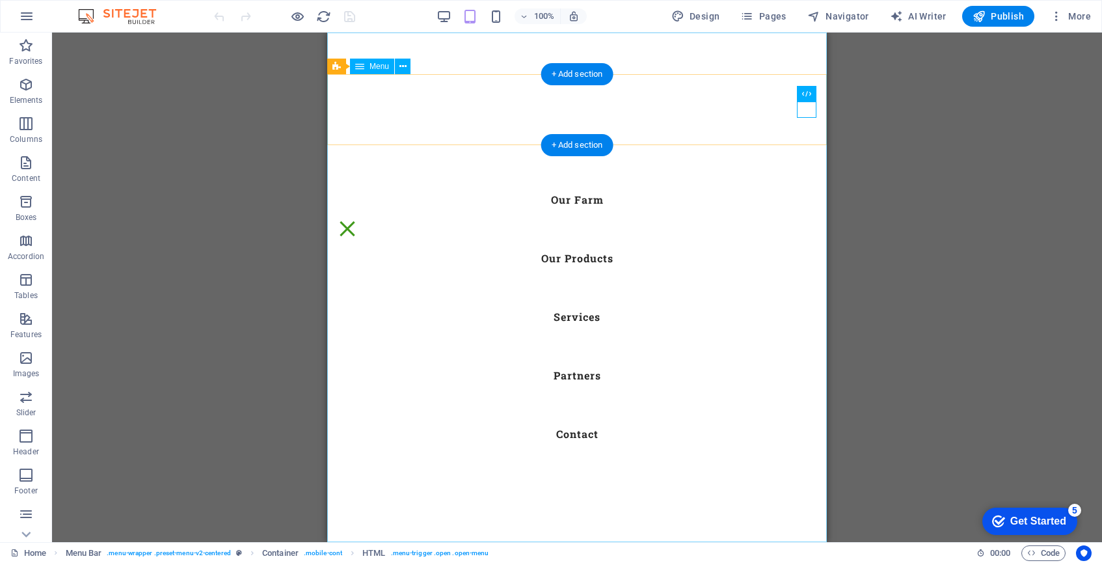
click at [589, 201] on nav "Home Our Farm Our Products Services Partners Contact" at bounding box center [576, 287] width 499 height 509
click at [591, 198] on nav "Home Our Farm Our Products Services Partners Contact" at bounding box center [576, 287] width 499 height 509
click at [357, 220] on div "Menu" at bounding box center [348, 228] width 20 height 16
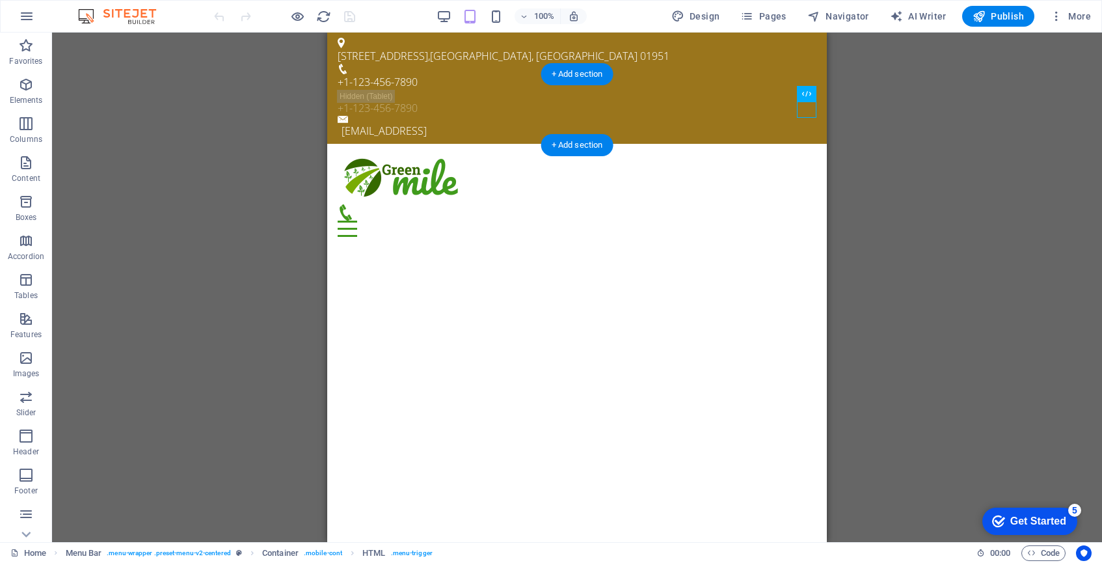
click at [881, 219] on div "Drag here to replace the existing content. Press “Ctrl” if you want to create a…" at bounding box center [577, 287] width 1050 height 509
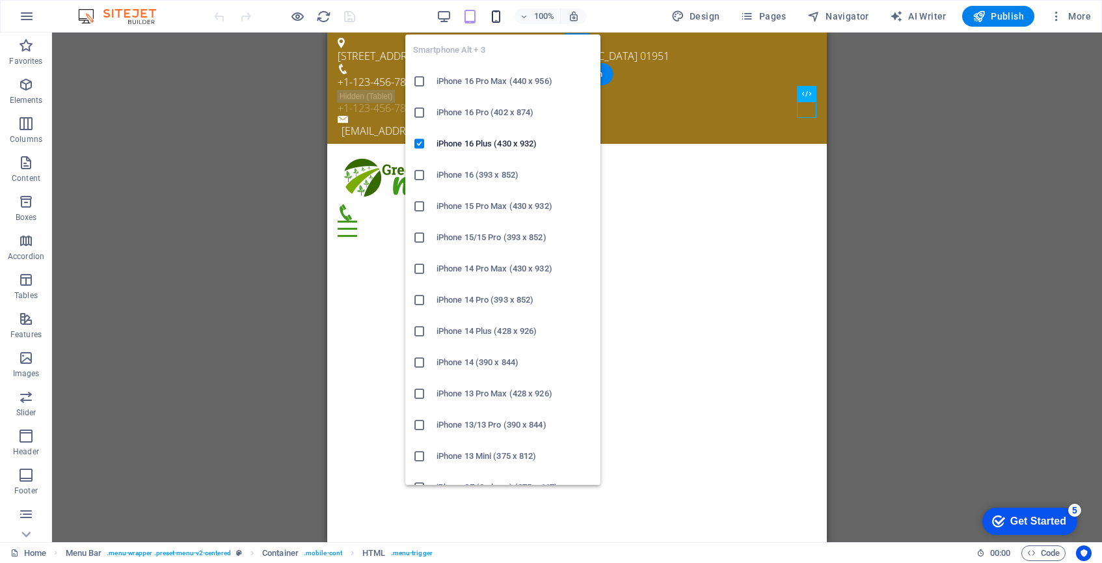
click at [503, 17] on icon "button" at bounding box center [495, 16] width 15 height 15
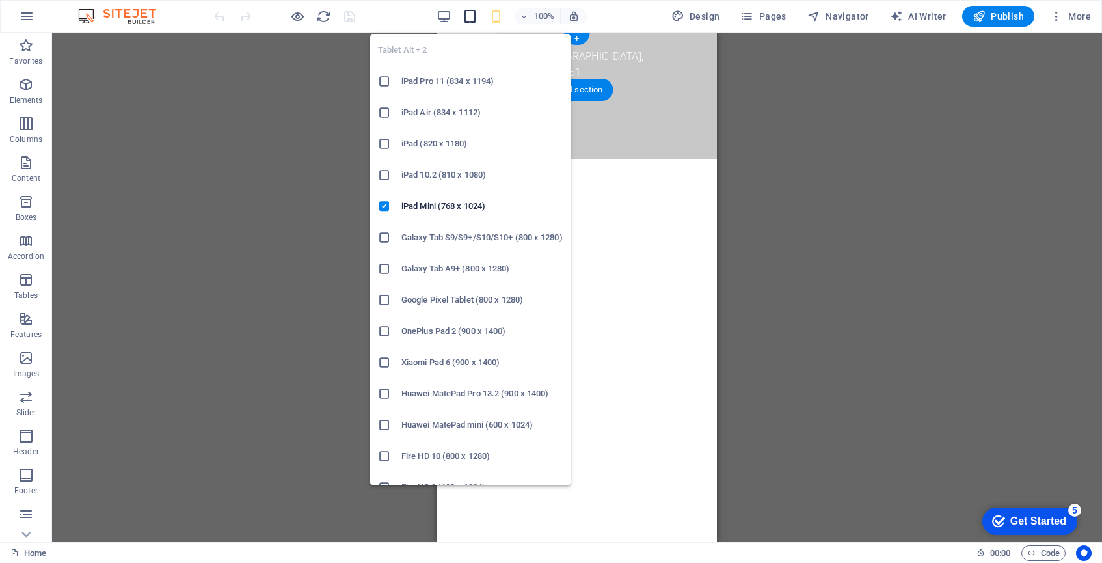
click at [474, 18] on icon "button" at bounding box center [469, 16] width 15 height 15
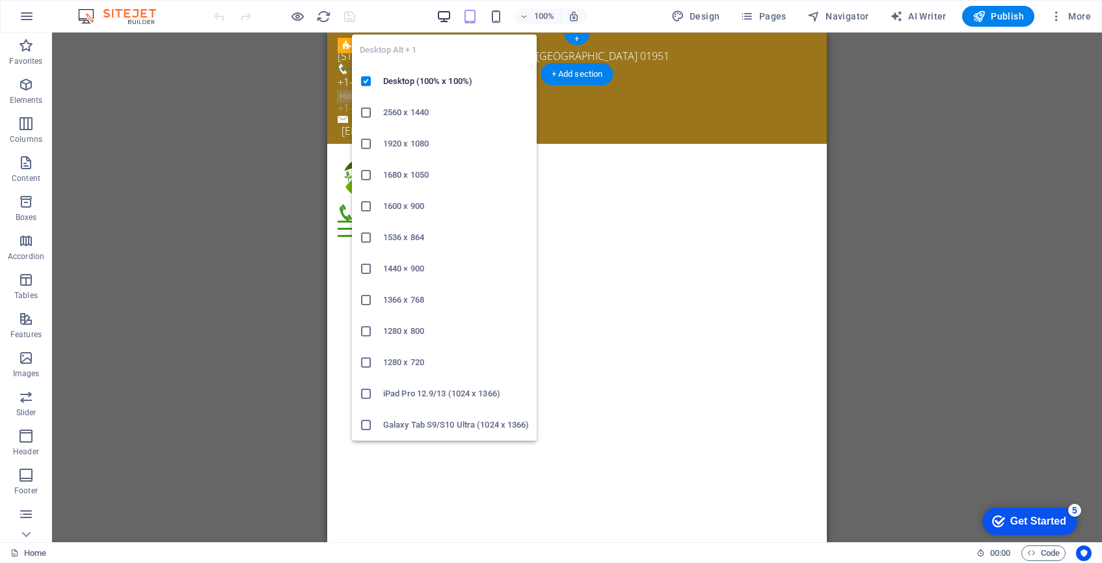
click at [450, 15] on icon "button" at bounding box center [443, 16] width 15 height 15
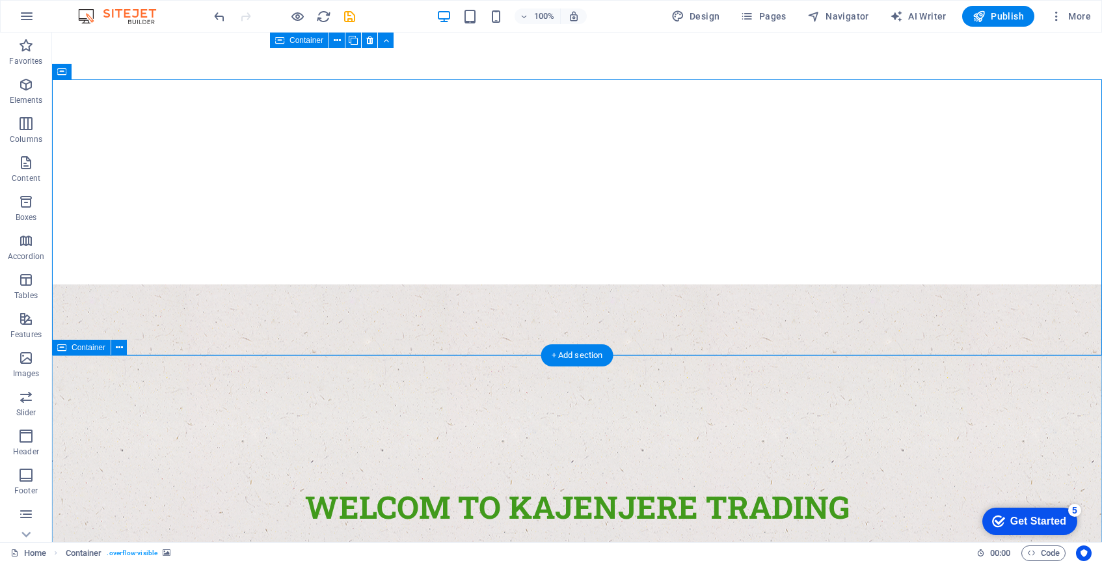
scroll to position [321, 0]
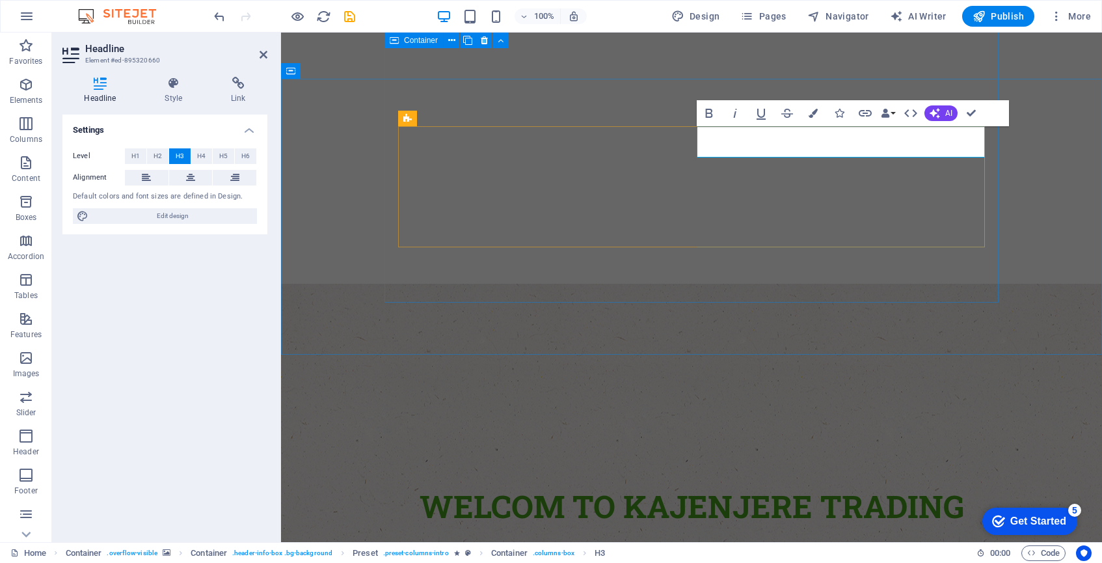
click at [743, 205] on div "Button" at bounding box center [720, 212] width 47 height 16
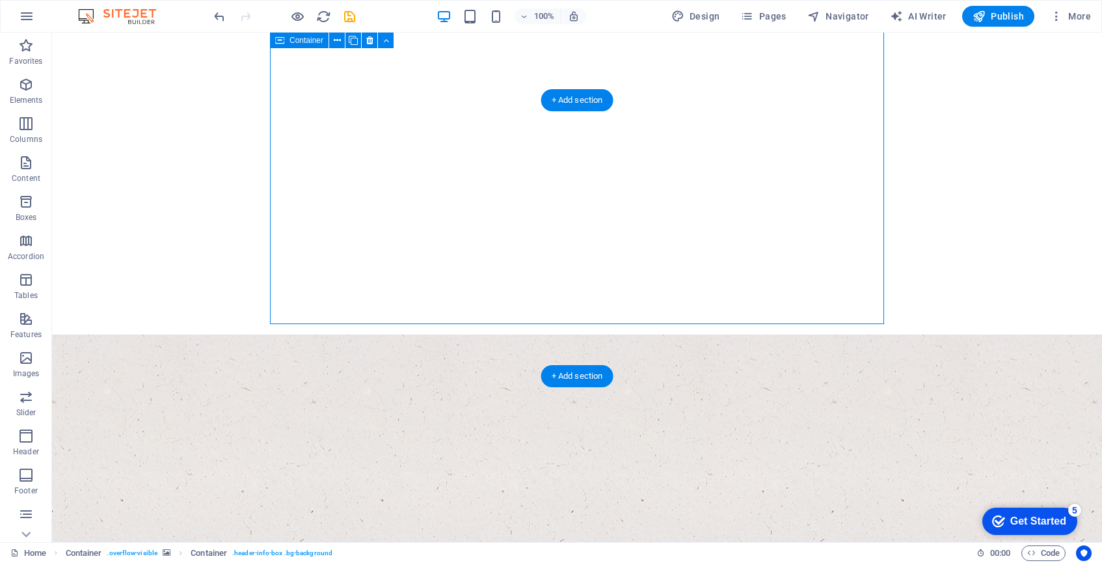
scroll to position [265, 0]
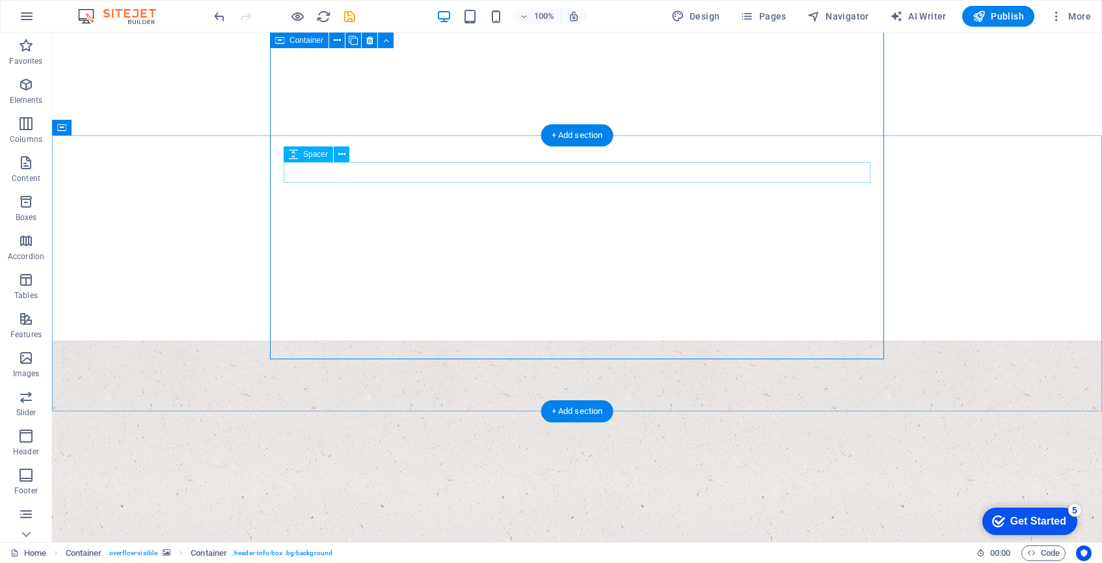
select select "rem"
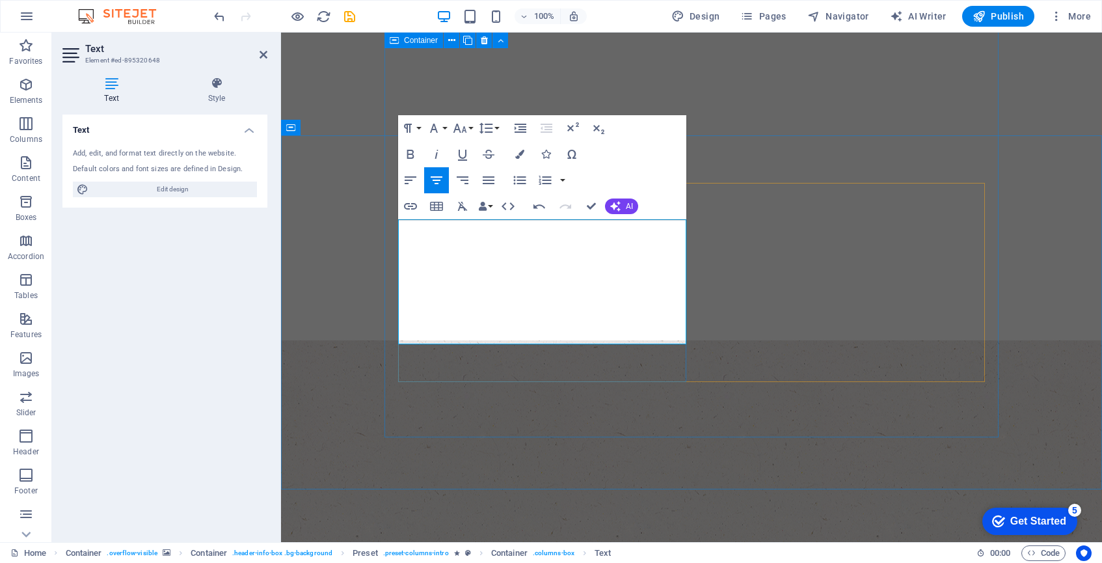
drag, startPoint x: 602, startPoint y: 334, endPoint x: 401, endPoint y: 272, distance: 210.0
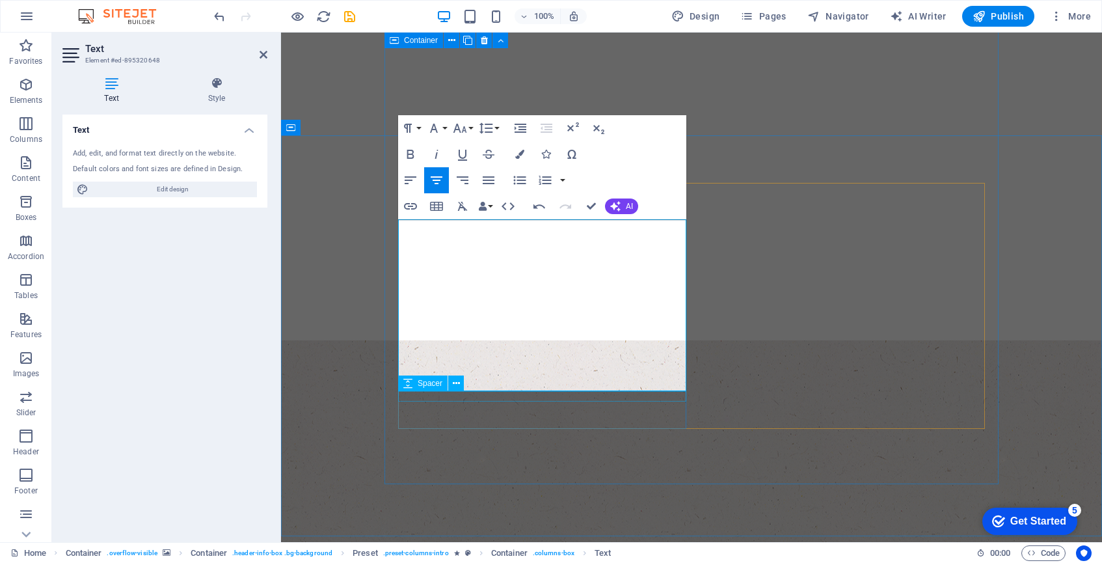
drag, startPoint x: 399, startPoint y: 273, endPoint x: 631, endPoint y: 393, distance: 261.8
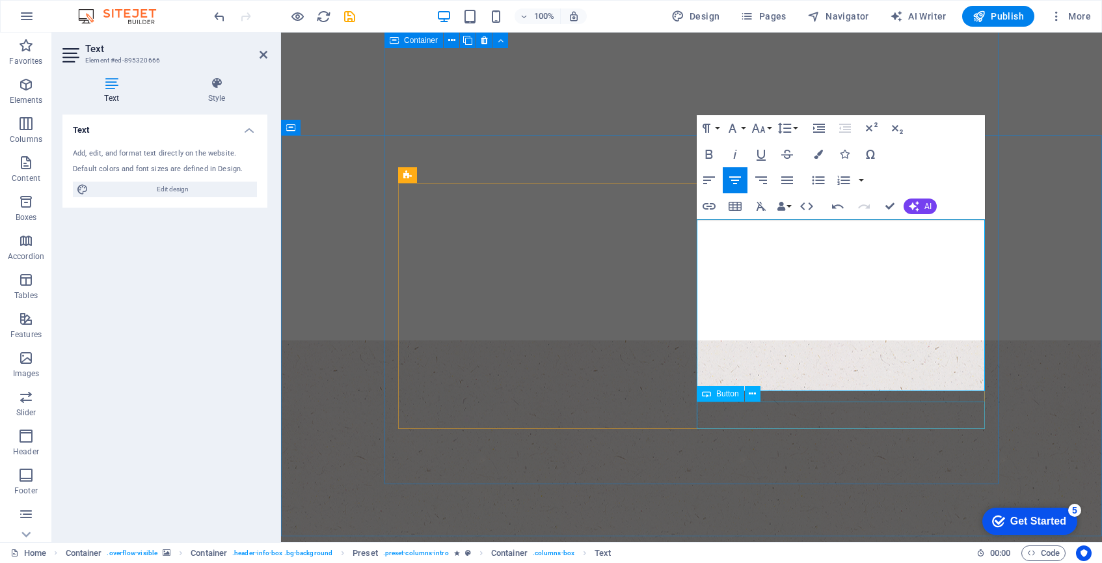
drag, startPoint x: 704, startPoint y: 273, endPoint x: 914, endPoint y: 405, distance: 248.1
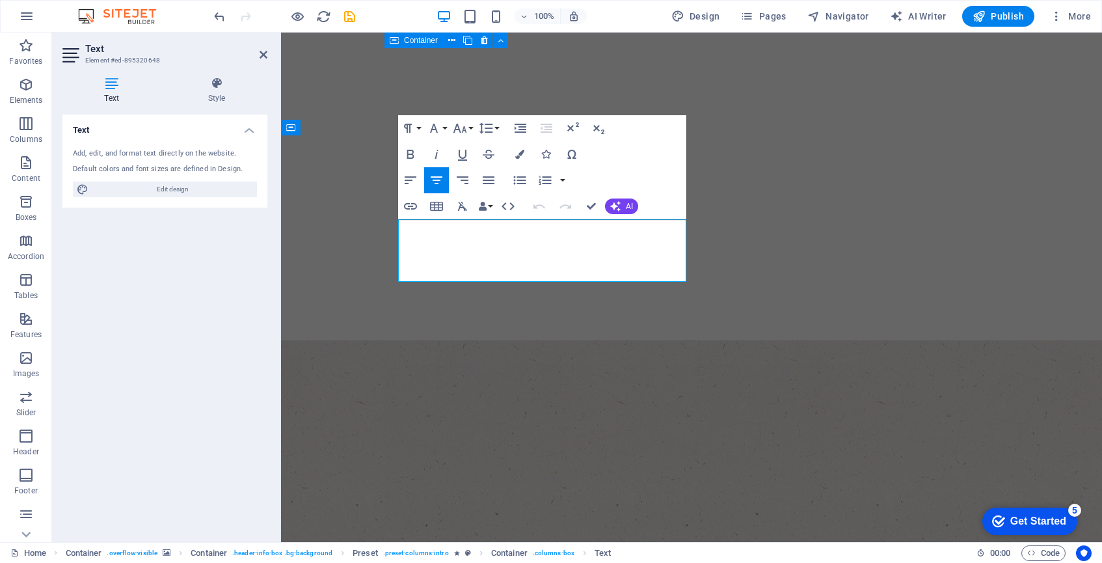
drag, startPoint x: 427, startPoint y: 242, endPoint x: 413, endPoint y: 242, distance: 14.3
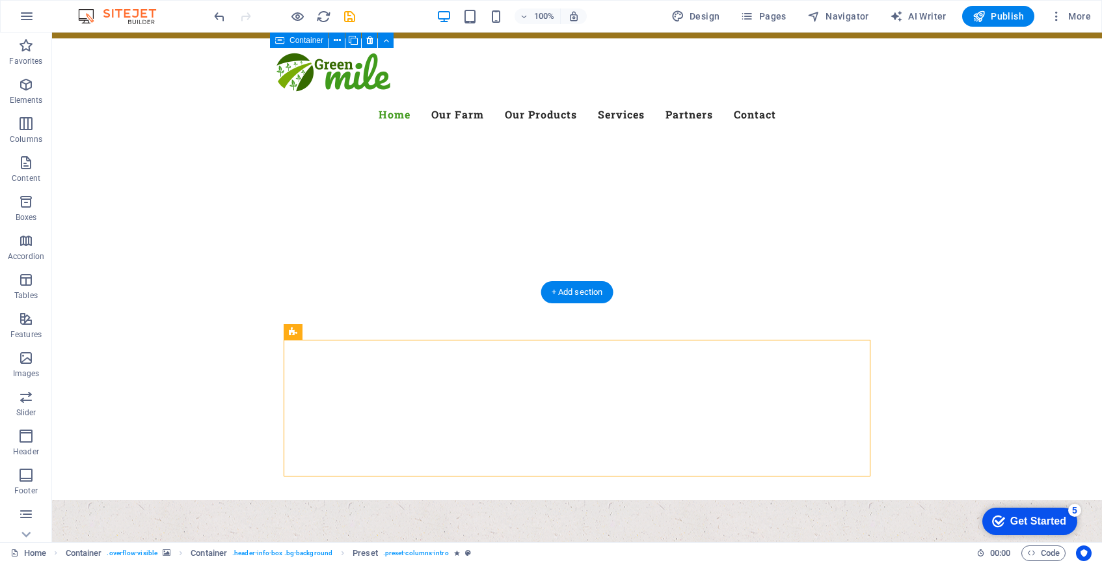
scroll to position [104, 0]
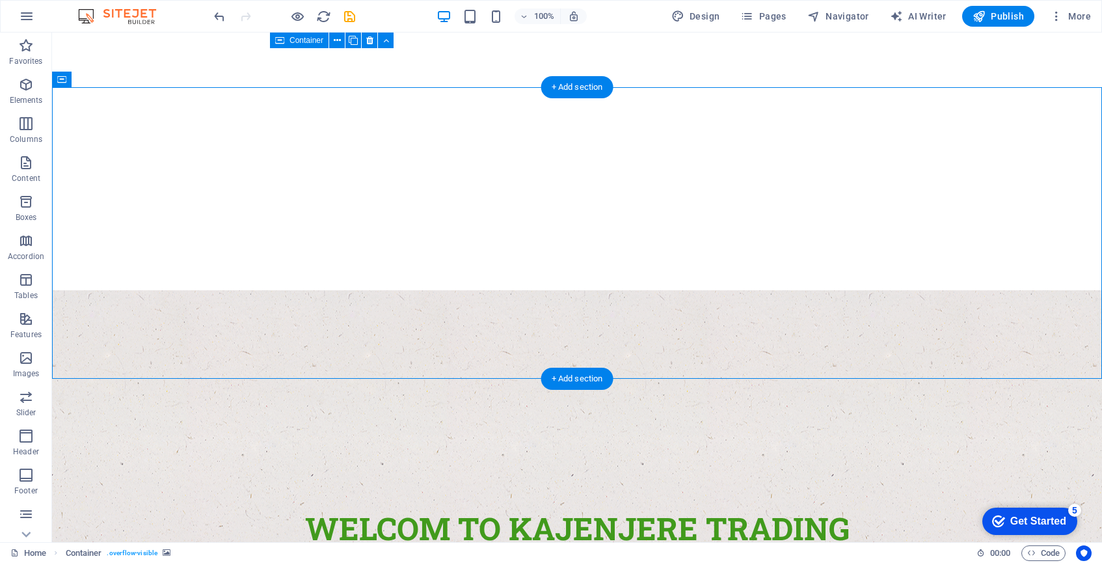
scroll to position [313, 0]
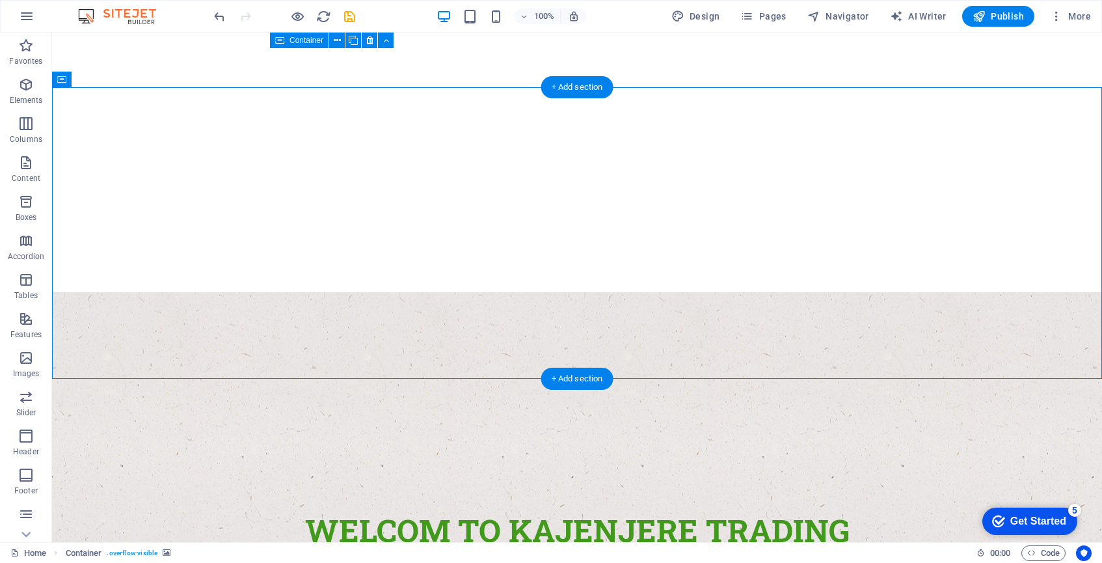
click at [202, 292] on figure at bounding box center [577, 438] width 1050 height 292
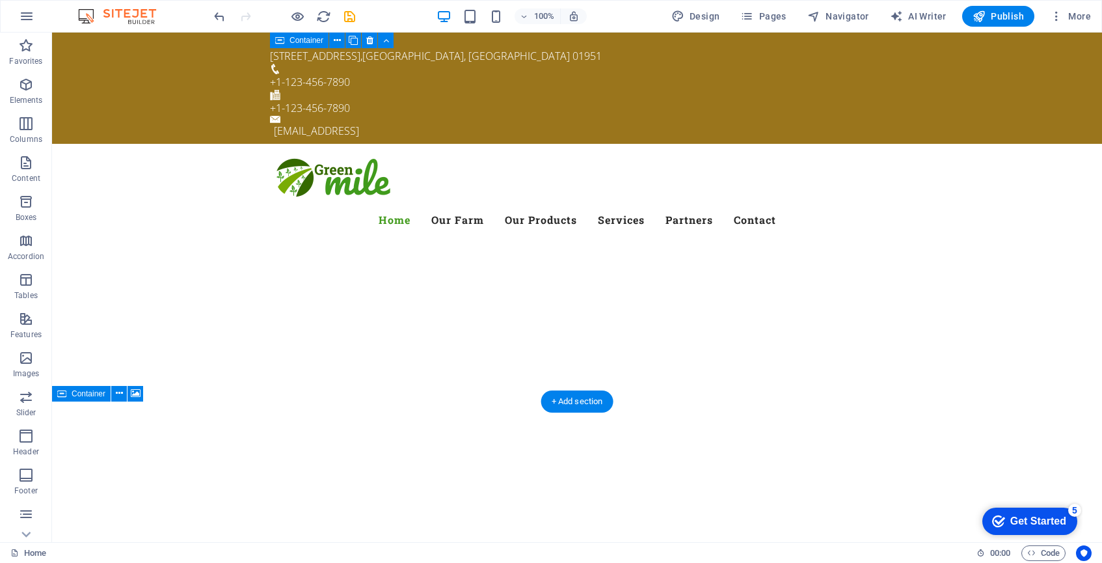
scroll to position [0, 0]
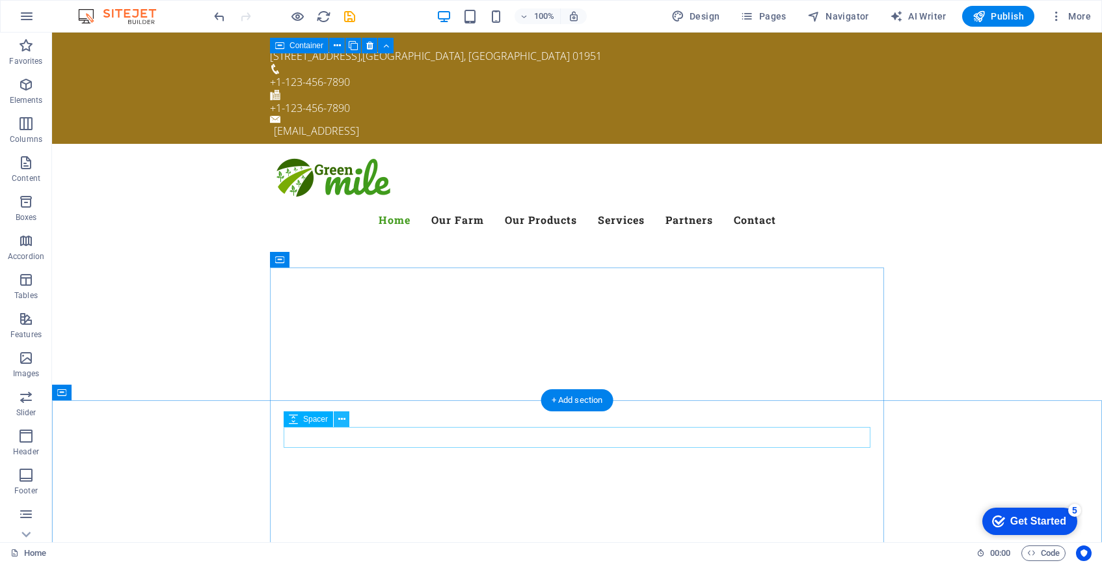
click at [341, 419] on icon at bounding box center [341, 419] width 7 height 14
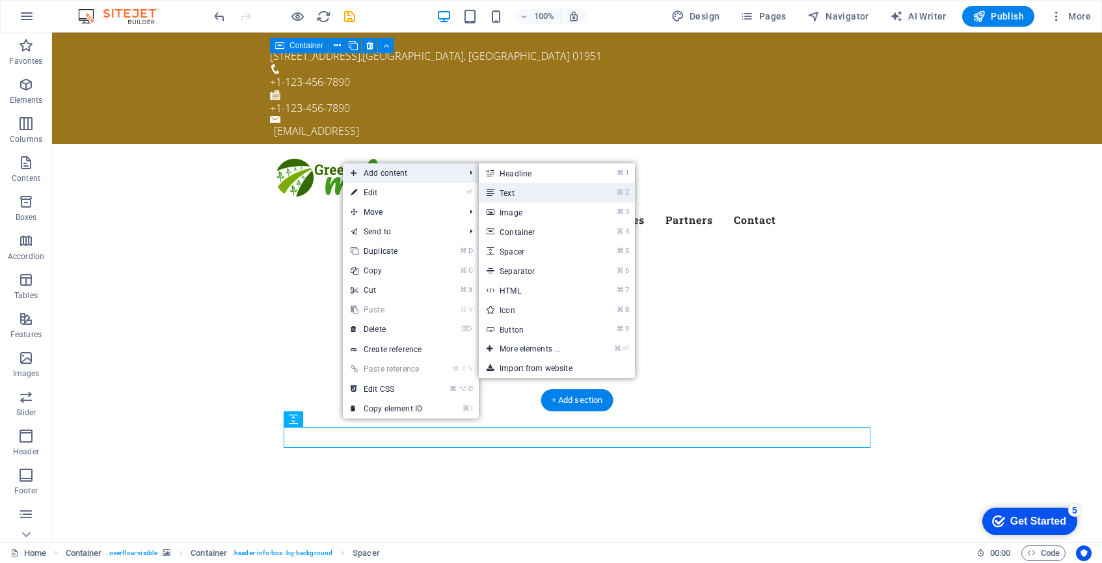
click at [520, 194] on link "⌘ 2 Text" at bounding box center [532, 193] width 107 height 20
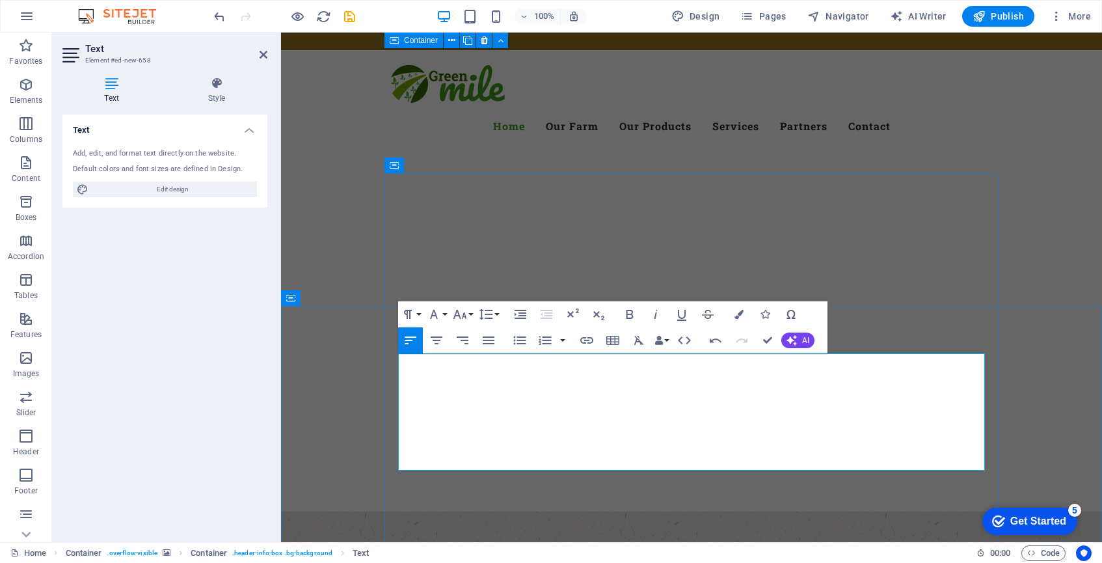
scroll to position [94, 0]
drag, startPoint x: 485, startPoint y: 365, endPoint x: 384, endPoint y: 365, distance: 100.8
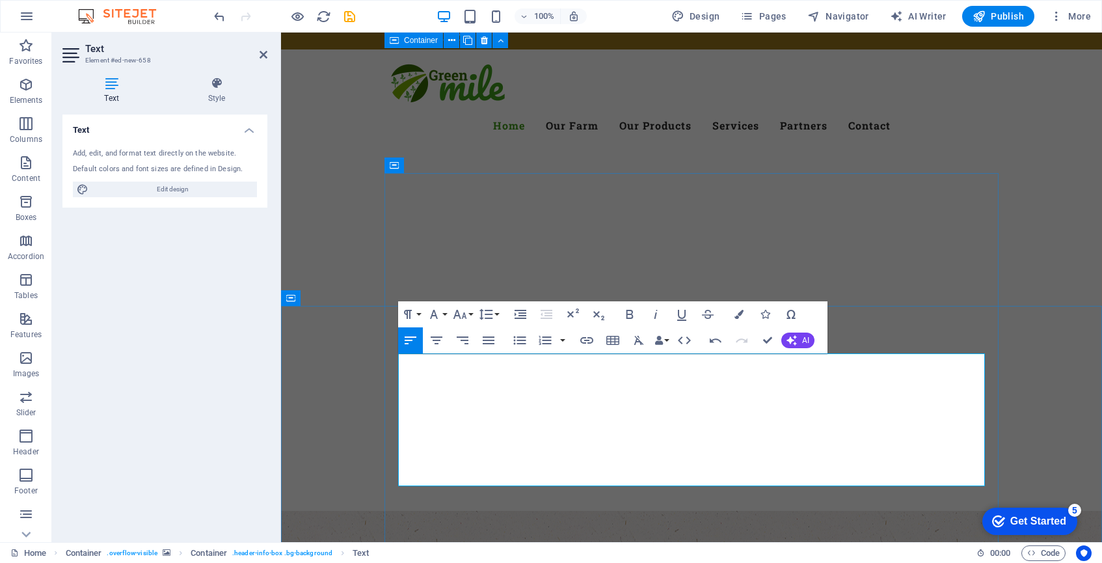
drag, startPoint x: 436, startPoint y: 377, endPoint x: 392, endPoint y: 360, distance: 48.0
click at [446, 314] on button "Font Family" at bounding box center [436, 314] width 25 height 26
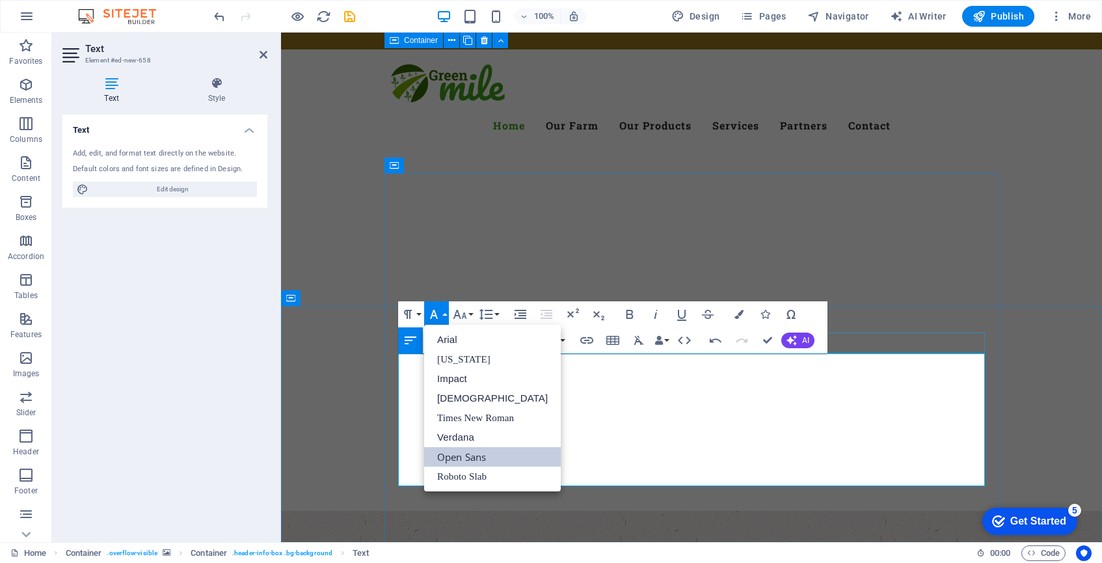
scroll to position [0, 0]
click at [468, 414] on link "Times New Roman" at bounding box center [492, 418] width 137 height 20
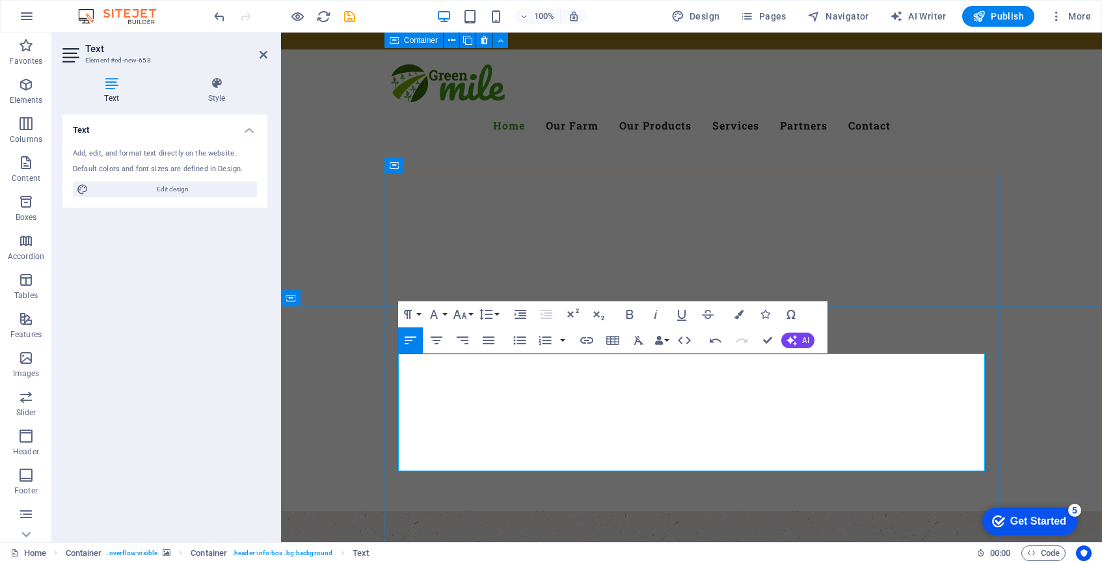
drag, startPoint x: 480, startPoint y: 448, endPoint x: 394, endPoint y: 382, distance: 108.1
click at [444, 312] on button "Font Family" at bounding box center [436, 314] width 25 height 26
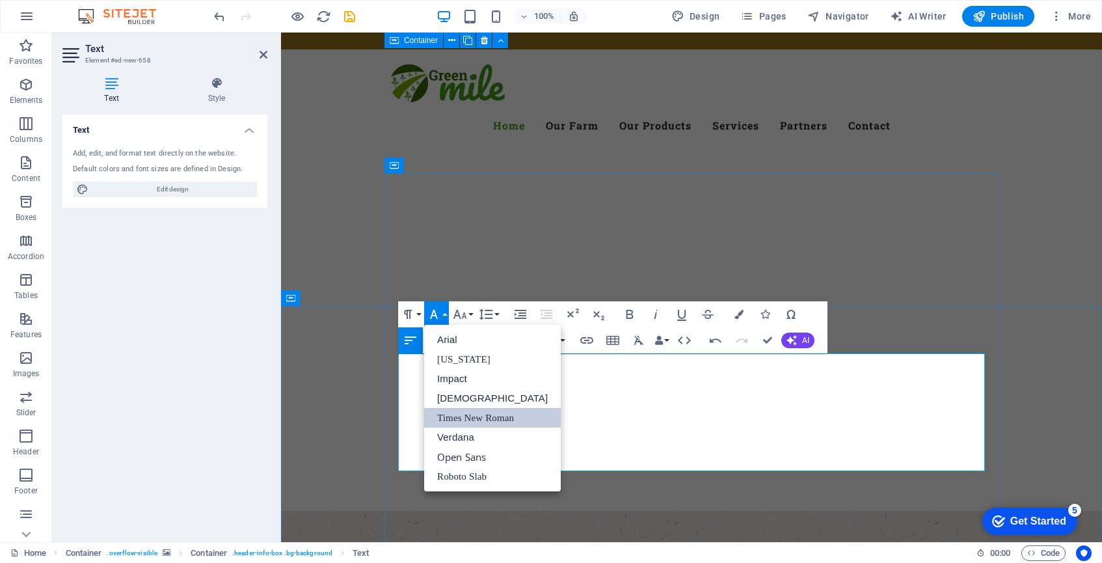
click at [488, 414] on link "Times New Roman" at bounding box center [492, 418] width 137 height 20
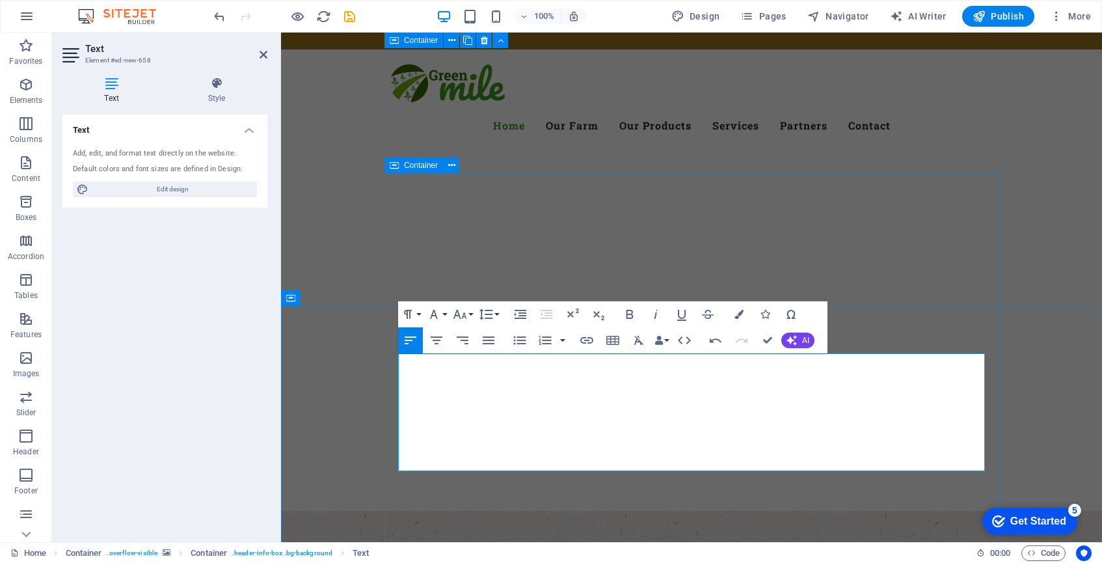
drag, startPoint x: 477, startPoint y: 451, endPoint x: 390, endPoint y: 390, distance: 106.1
click at [445, 316] on button "Font Family" at bounding box center [436, 314] width 25 height 26
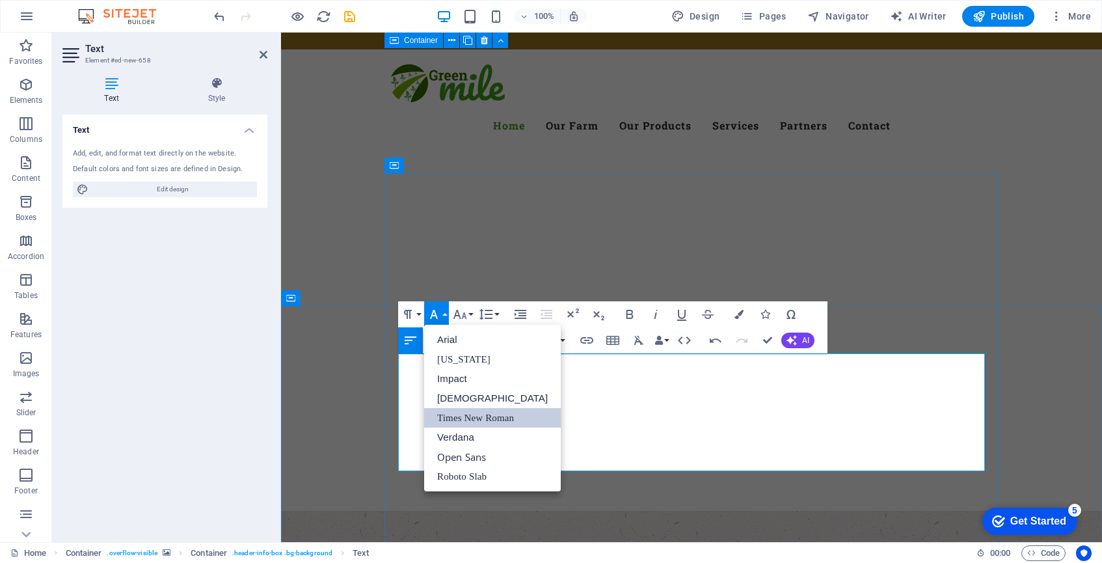
click at [468, 419] on link "Times New Roman" at bounding box center [492, 418] width 137 height 20
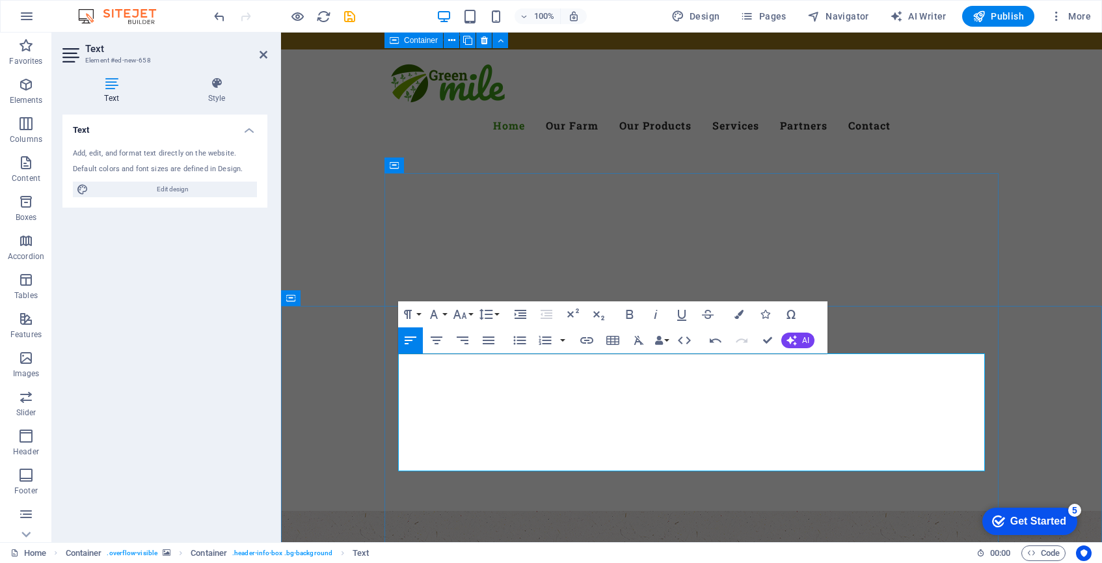
drag, startPoint x: 488, startPoint y: 447, endPoint x: 397, endPoint y: 393, distance: 105.8
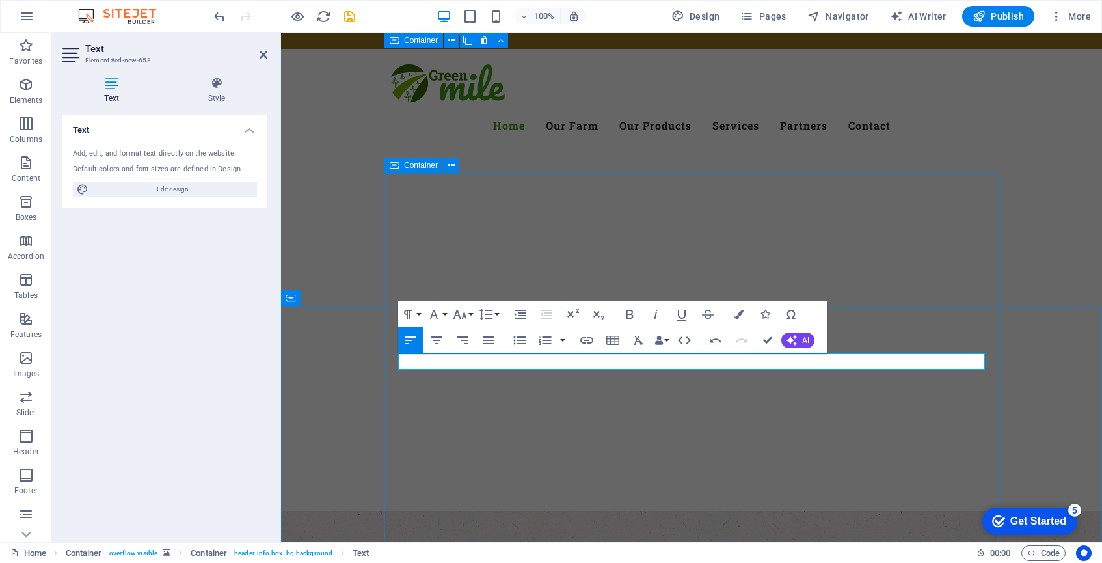
drag, startPoint x: 942, startPoint y: 362, endPoint x: 392, endPoint y: 358, distance: 550.2
click at [471, 315] on button "Font Size" at bounding box center [462, 314] width 25 height 26
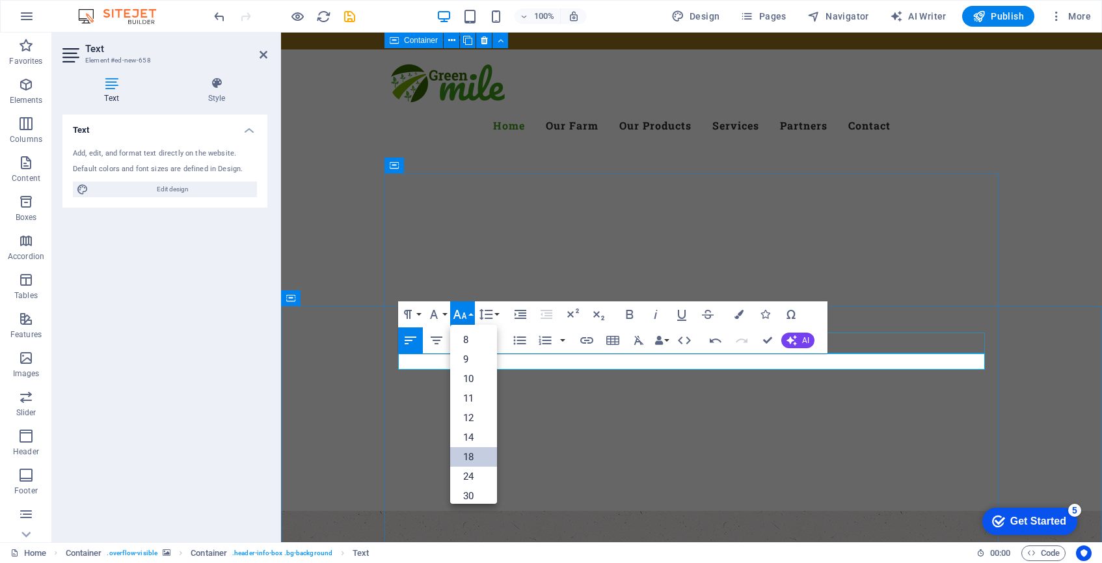
click at [473, 455] on link "18" at bounding box center [473, 457] width 47 height 20
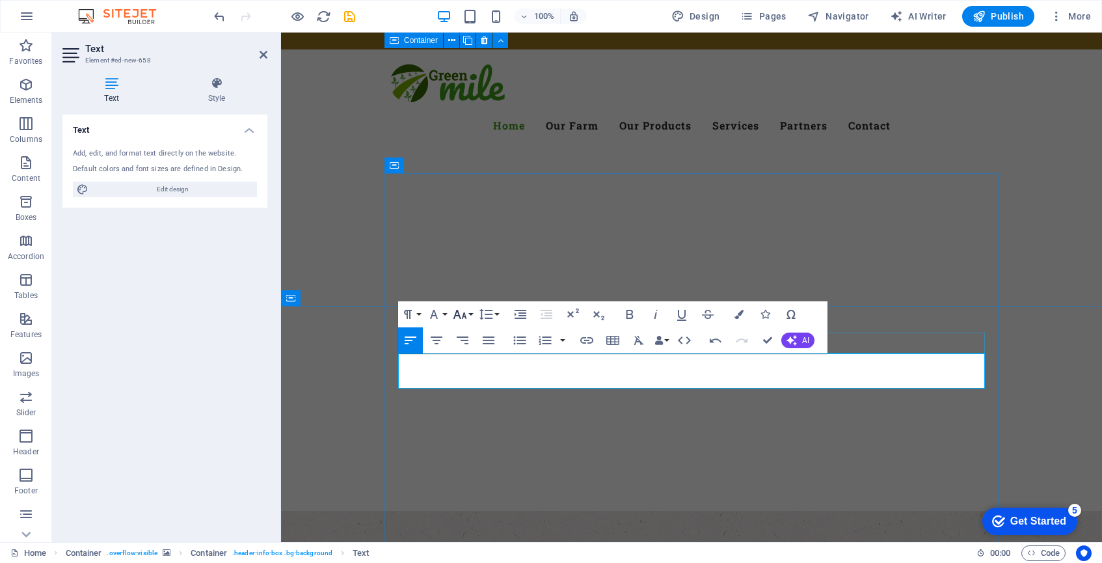
click at [471, 313] on button "Font Size" at bounding box center [462, 314] width 25 height 26
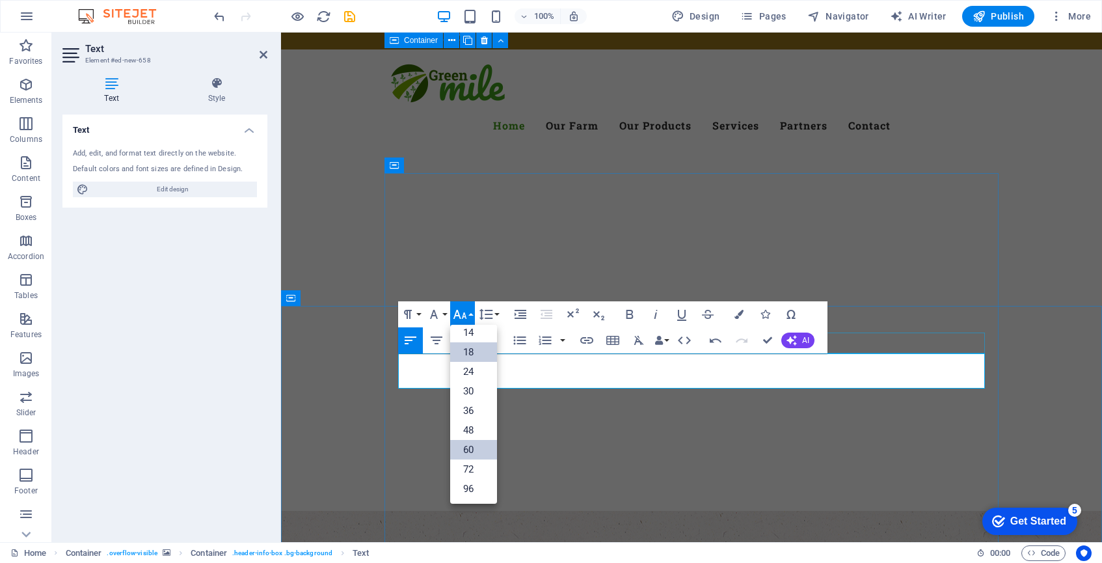
scroll to position [105, 0]
click at [468, 484] on link "96" at bounding box center [473, 489] width 47 height 20
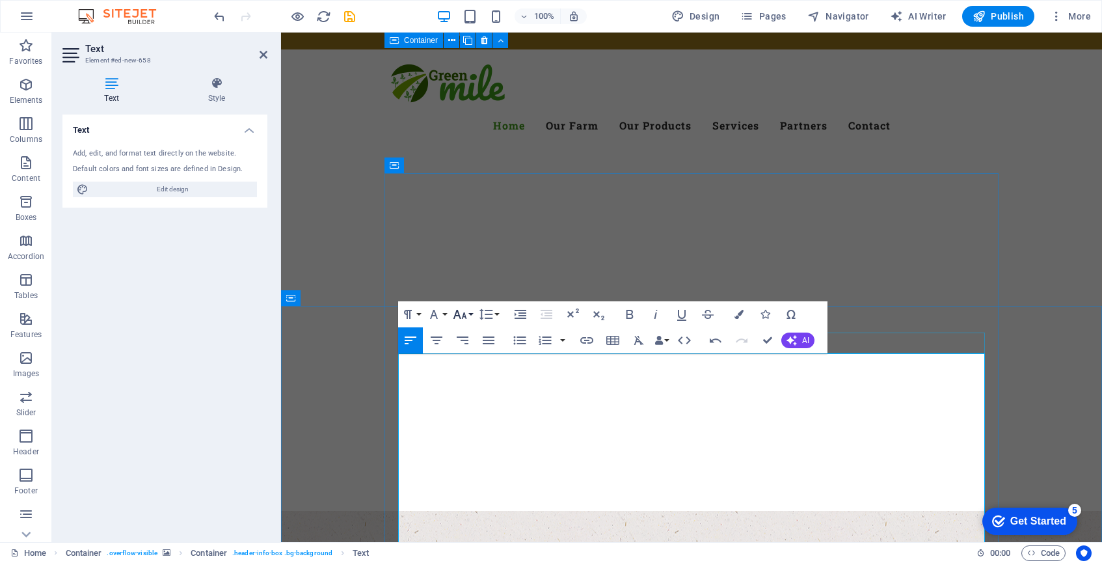
click at [472, 315] on button "Font Size" at bounding box center [462, 314] width 25 height 26
click at [467, 432] on link "48" at bounding box center [473, 430] width 47 height 20
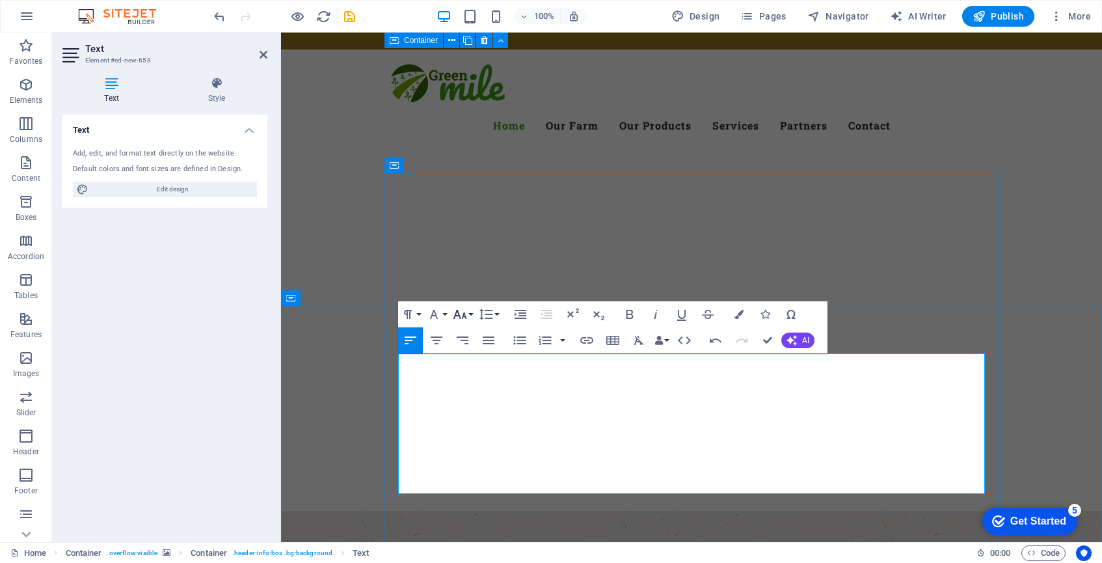
click at [470, 316] on button "Font Size" at bounding box center [462, 314] width 25 height 26
click at [466, 395] on link "30" at bounding box center [473, 391] width 47 height 20
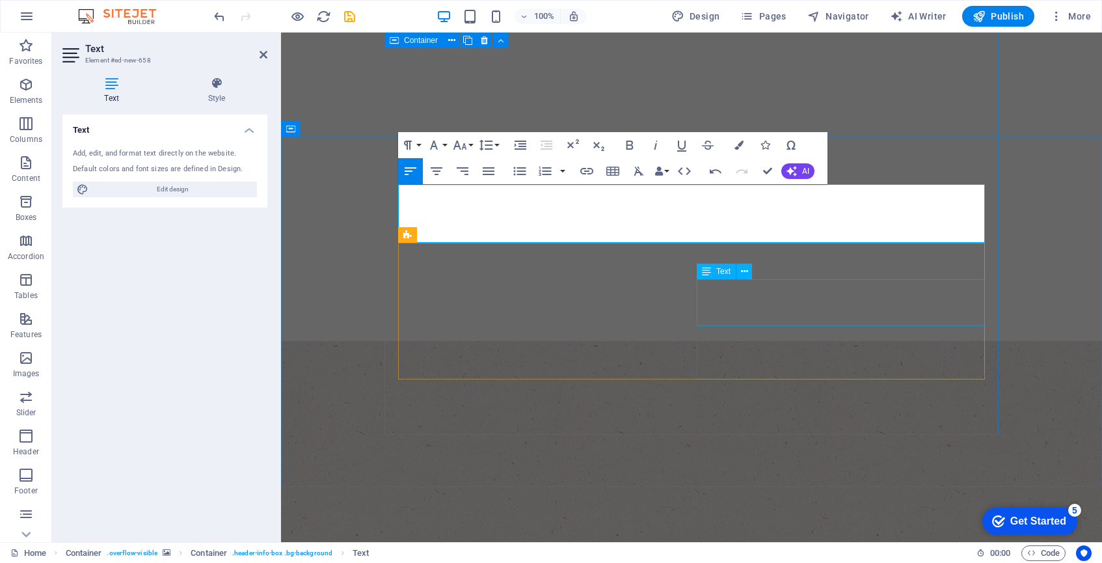
scroll to position [266, 0]
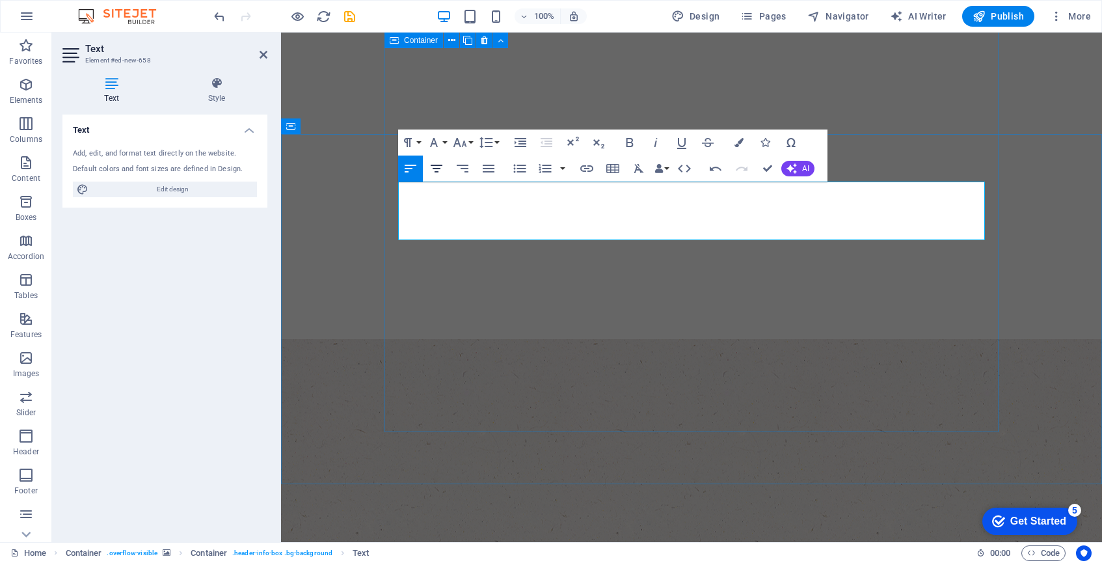
click at [438, 169] on icon "button" at bounding box center [437, 169] width 12 height 8
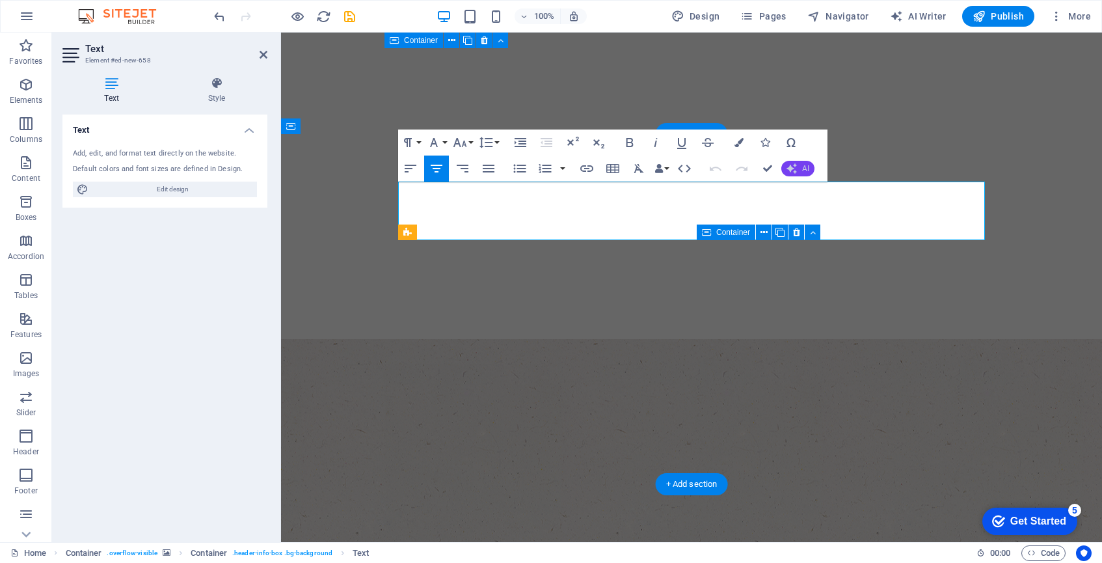
click at [801, 172] on button "AI" at bounding box center [797, 169] width 33 height 16
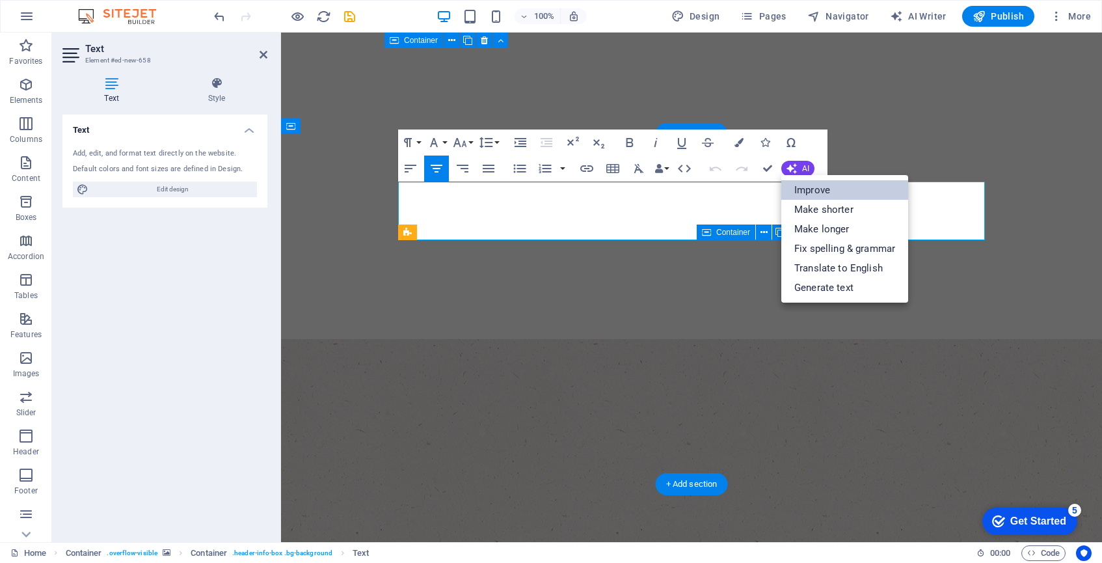
click at [805, 190] on link "Improve" at bounding box center [844, 190] width 127 height 20
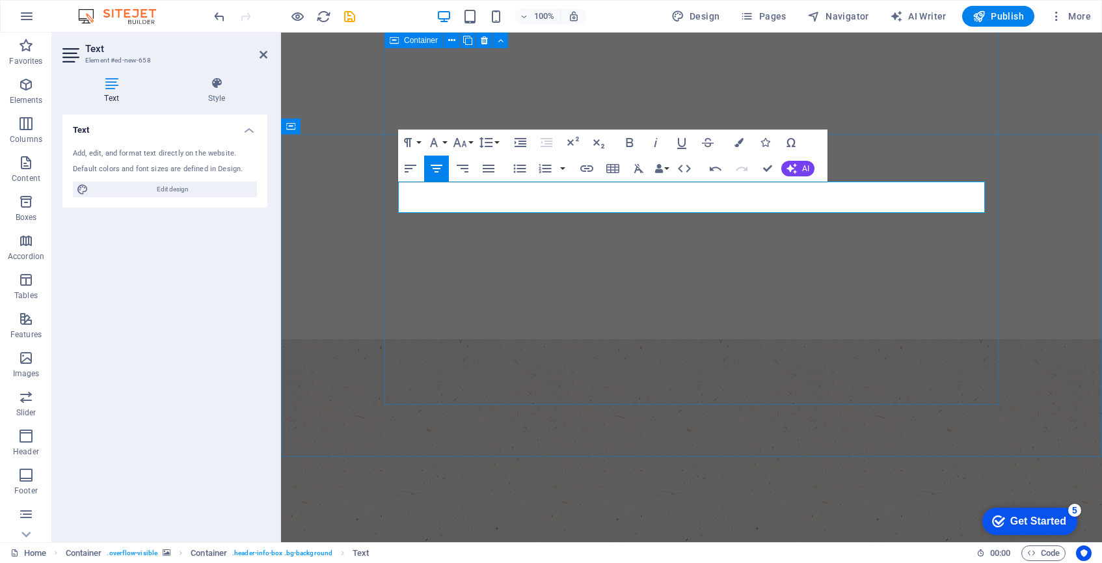
drag, startPoint x: 741, startPoint y: 206, endPoint x: 396, endPoint y: 183, distance: 346.0
click at [470, 144] on button "Font Size" at bounding box center [462, 142] width 25 height 26
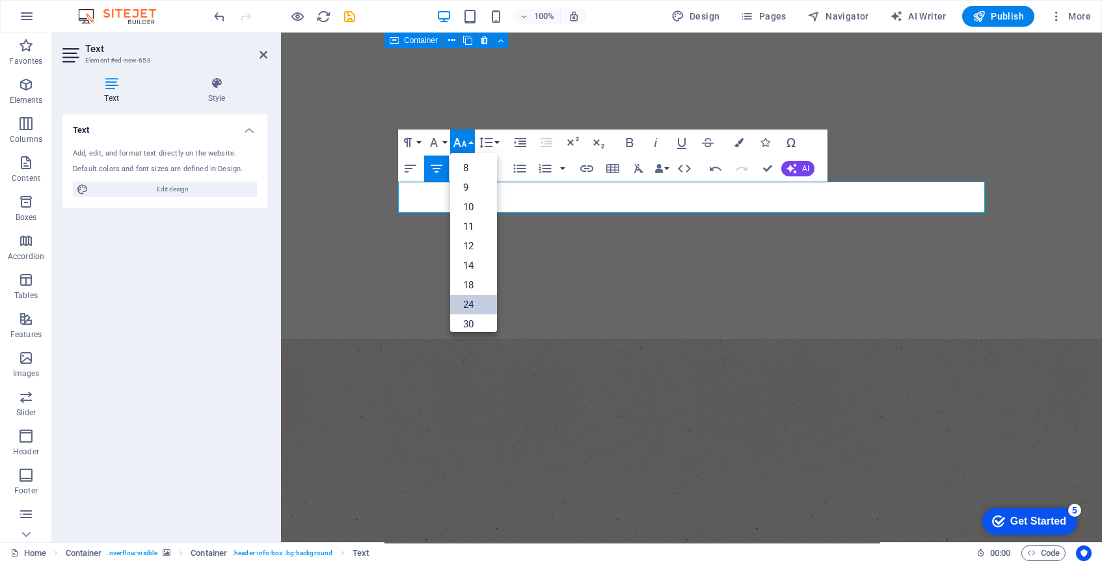
click at [478, 299] on link "24" at bounding box center [473, 305] width 47 height 20
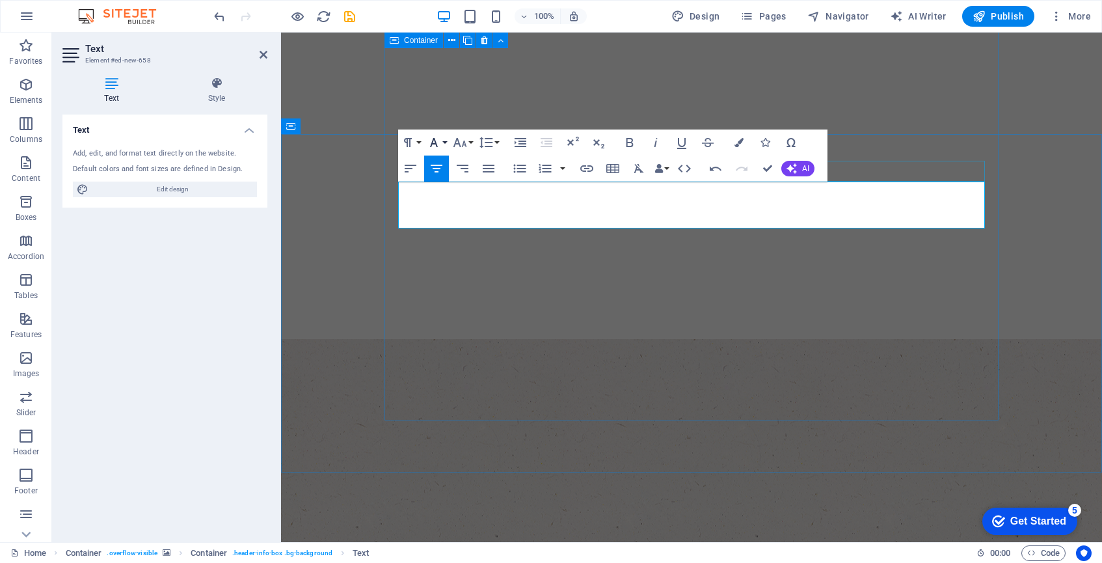
click at [444, 140] on button "Font Family" at bounding box center [436, 142] width 25 height 26
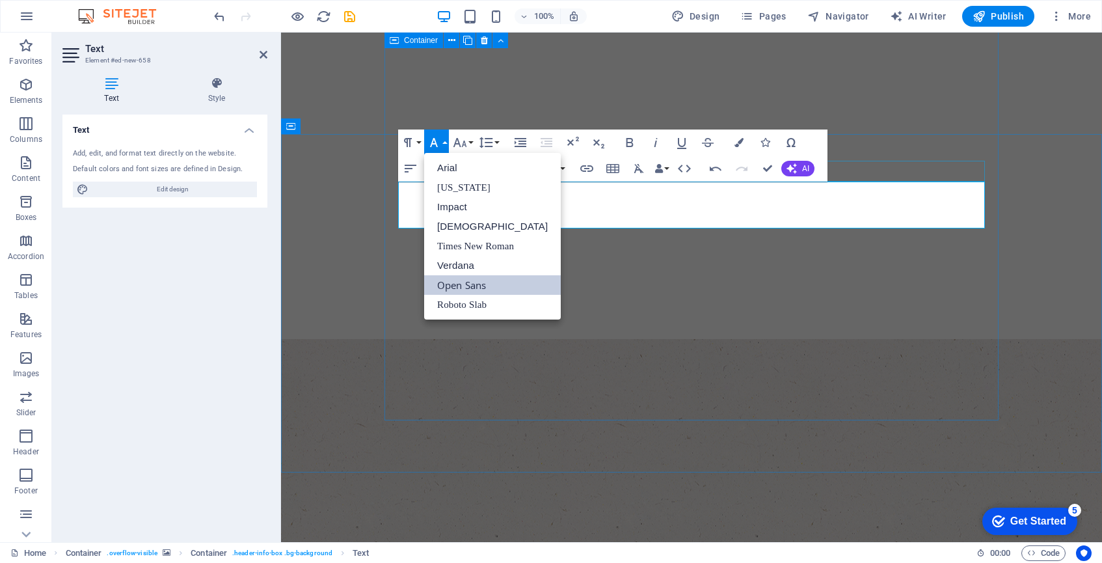
scroll to position [0, 0]
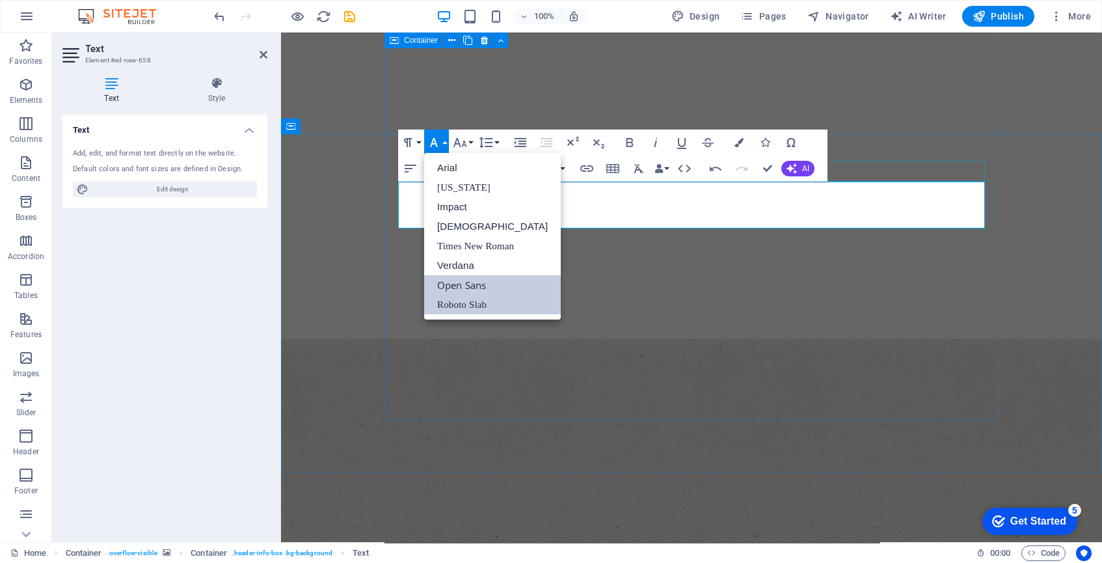
click at [468, 303] on link "Roboto Slab" at bounding box center [492, 305] width 137 height 20
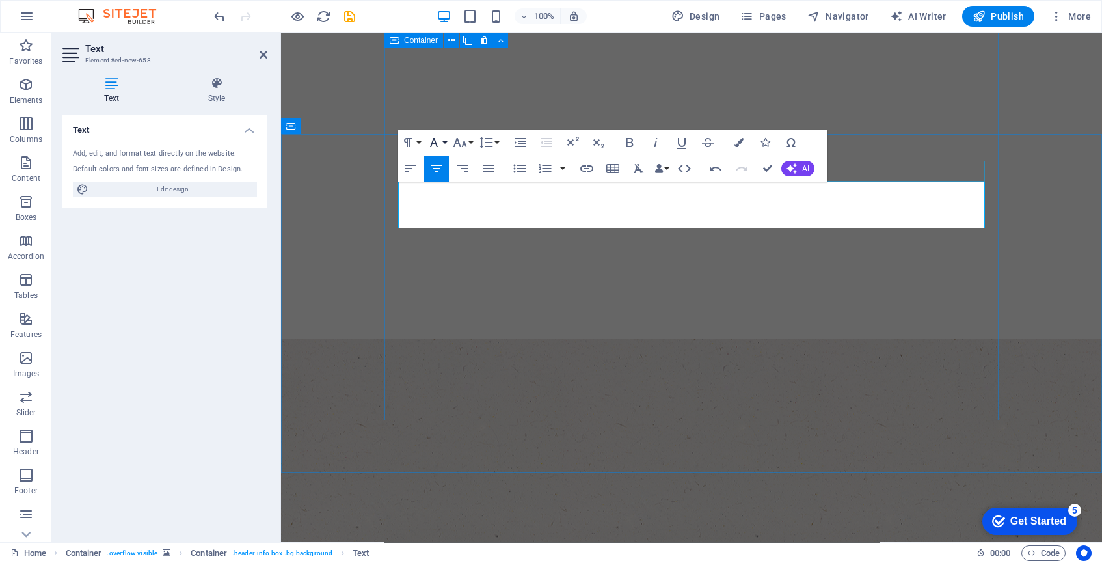
click at [447, 142] on button "Font Family" at bounding box center [436, 142] width 25 height 26
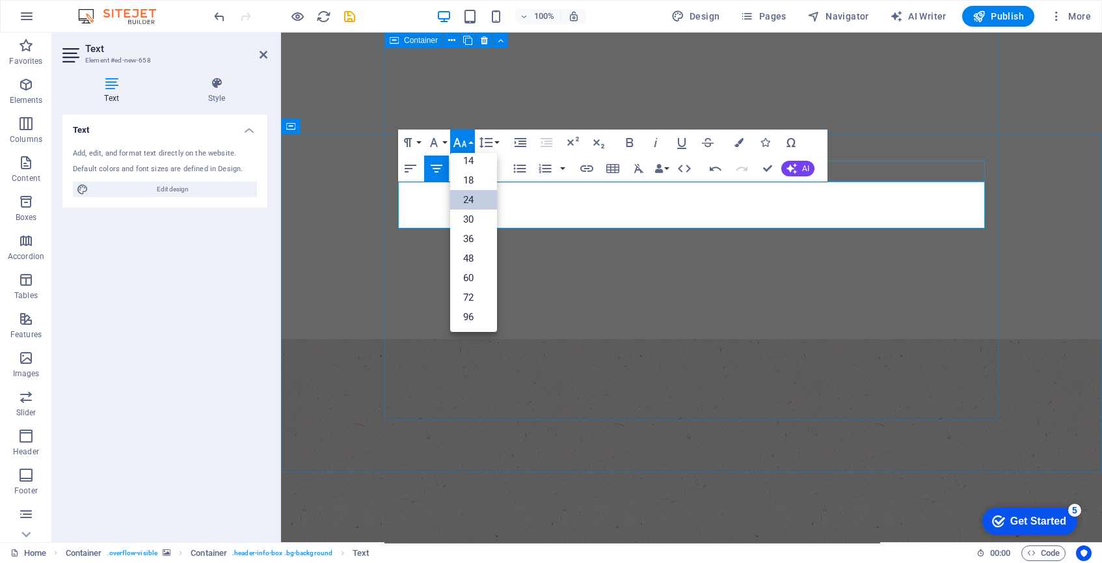
scroll to position [105, 0]
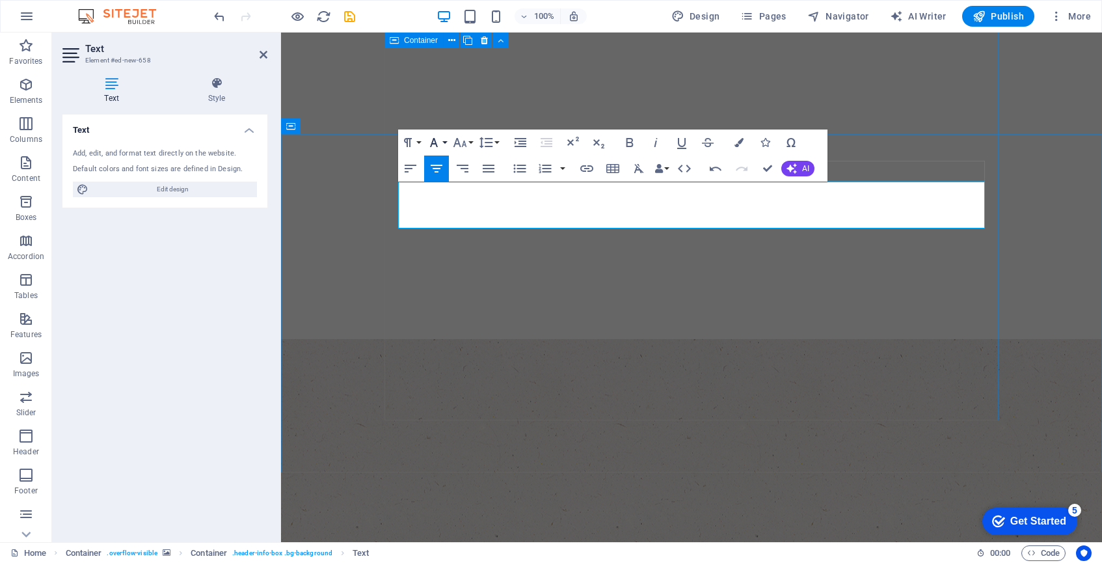
click at [443, 141] on button "Font Family" at bounding box center [436, 142] width 25 height 26
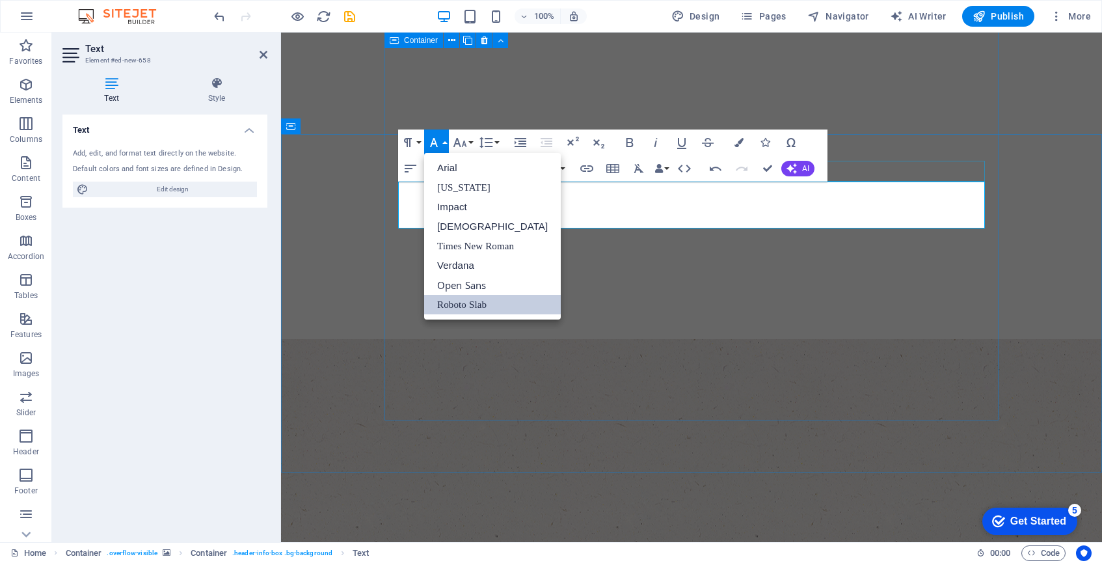
scroll to position [0, 0]
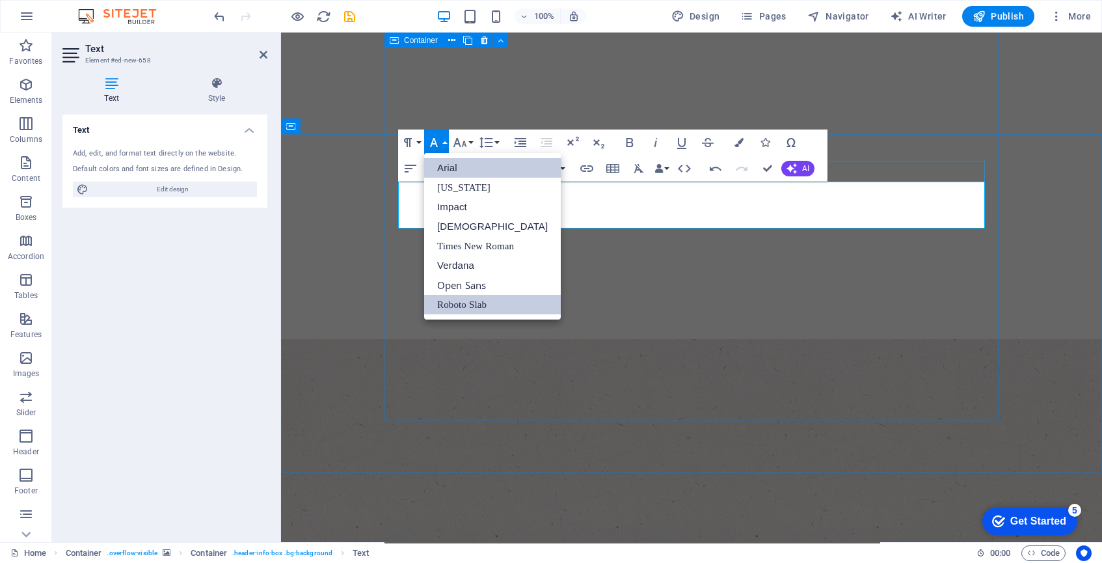
click at [447, 163] on link "Arial" at bounding box center [492, 168] width 137 height 20
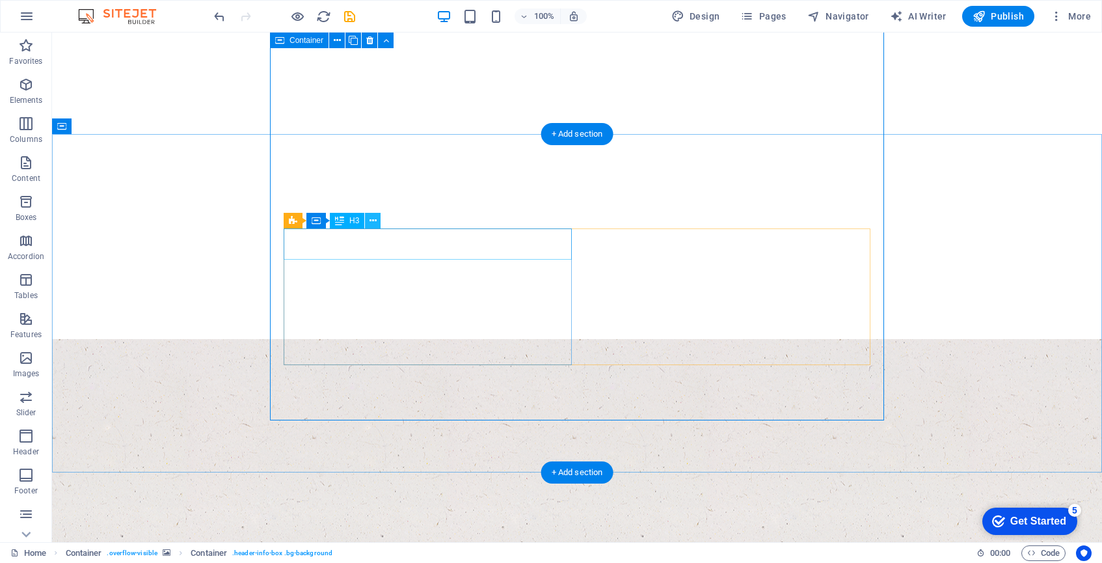
click at [374, 223] on icon at bounding box center [372, 221] width 7 height 14
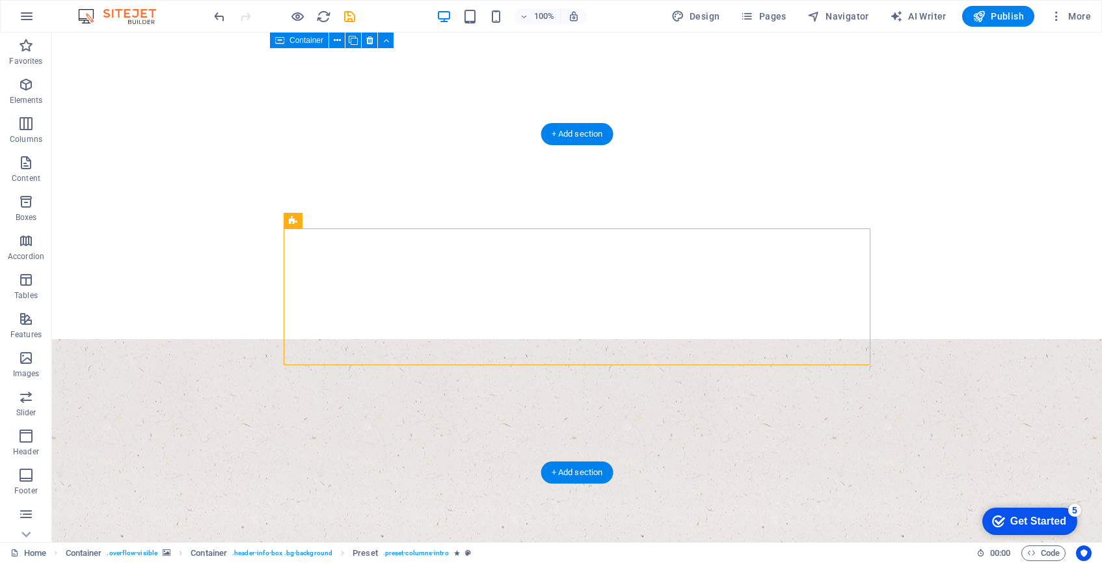
drag, startPoint x: 344, startPoint y: 252, endPoint x: 293, endPoint y: 238, distance: 52.7
click at [339, 223] on icon at bounding box center [338, 221] width 7 height 14
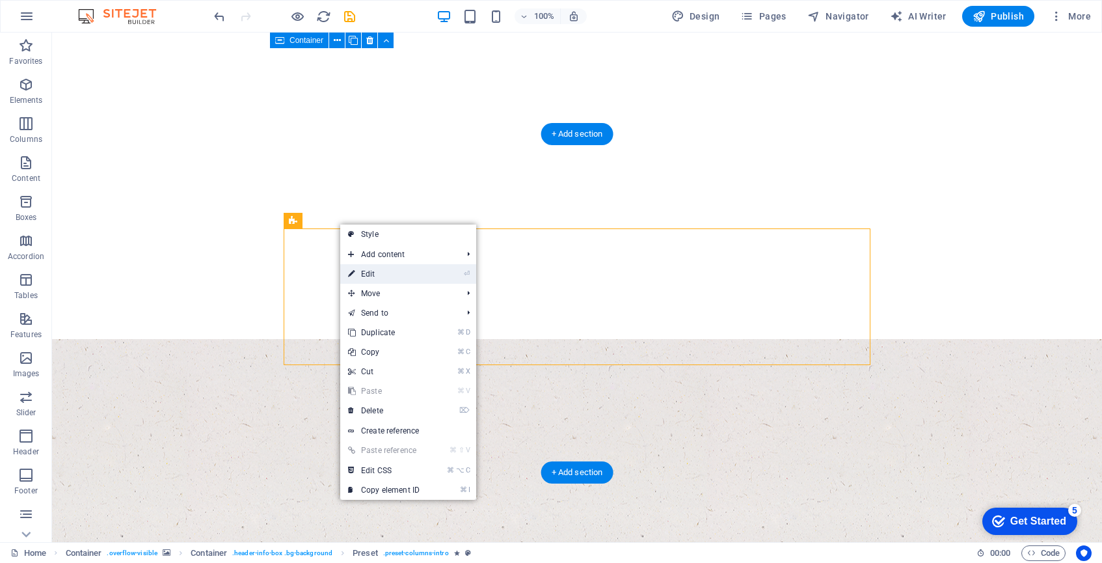
click at [379, 277] on link "⏎ Edit" at bounding box center [383, 274] width 87 height 20
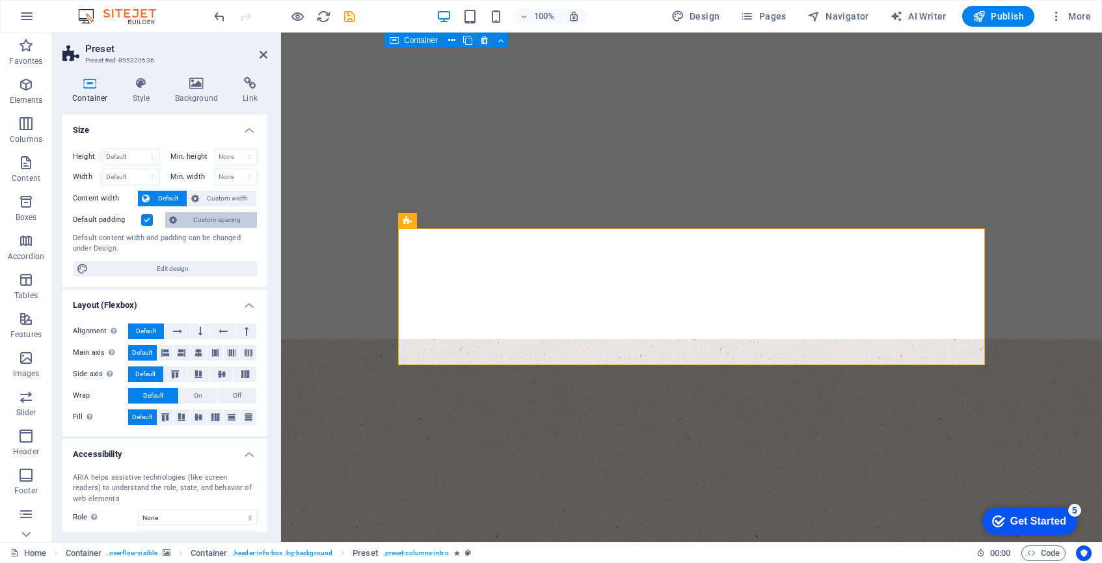
click at [170, 221] on icon at bounding box center [173, 220] width 8 height 16
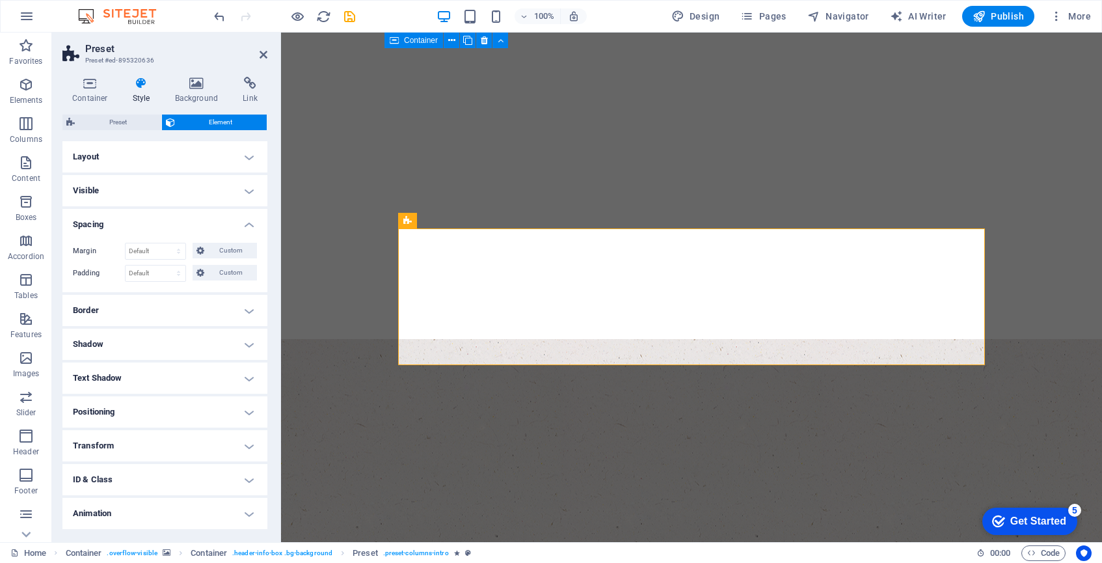
click at [246, 149] on h4 "Layout" at bounding box center [164, 156] width 205 height 31
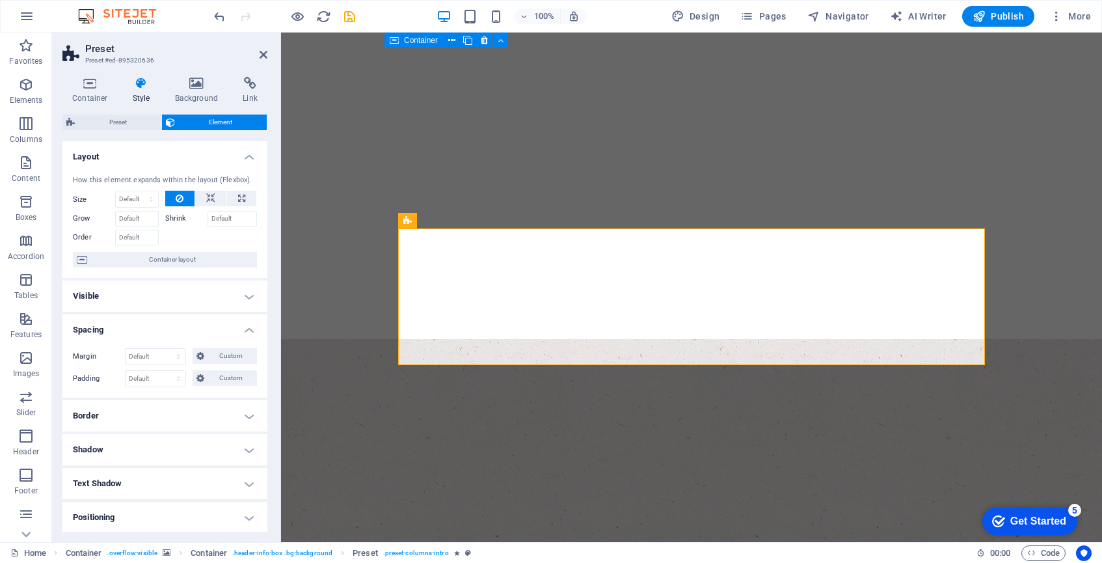
click at [246, 149] on h4 "Layout" at bounding box center [164, 152] width 205 height 23
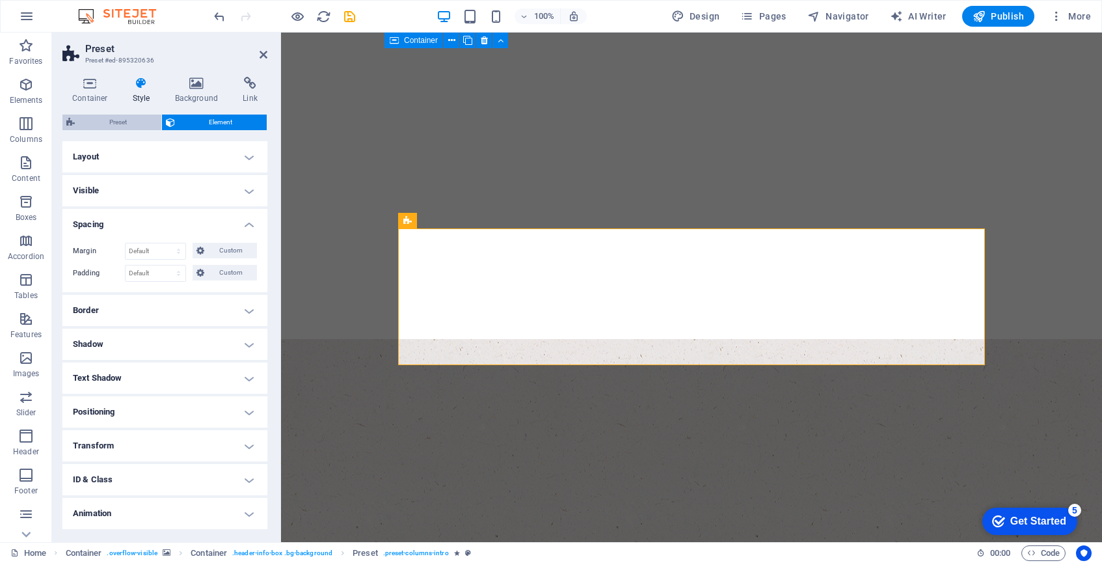
click at [126, 122] on span "Preset" at bounding box center [118, 122] width 79 height 16
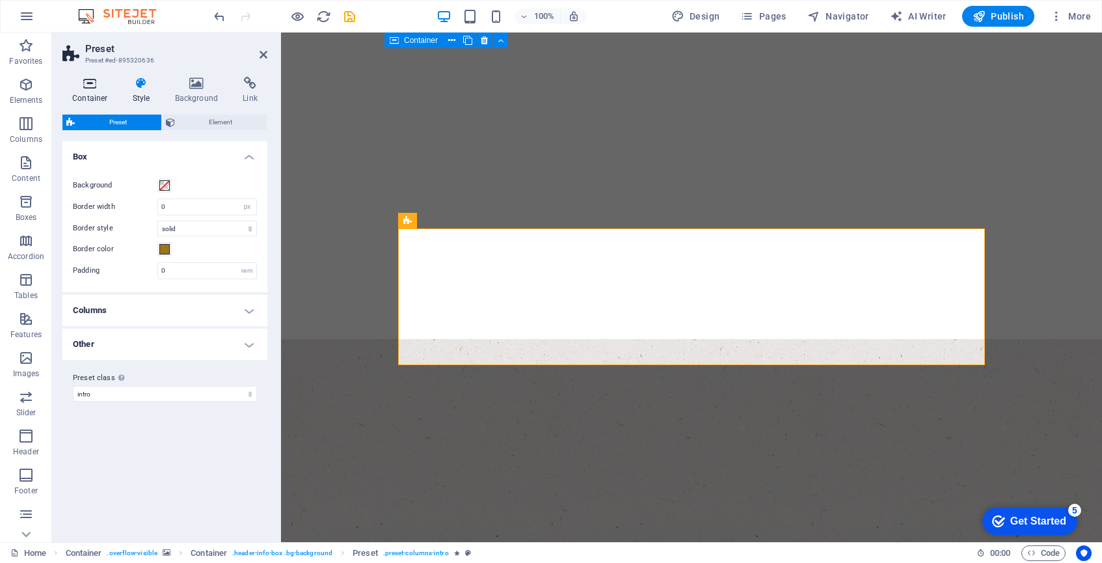
click at [98, 97] on h4 "Container" at bounding box center [92, 90] width 60 height 27
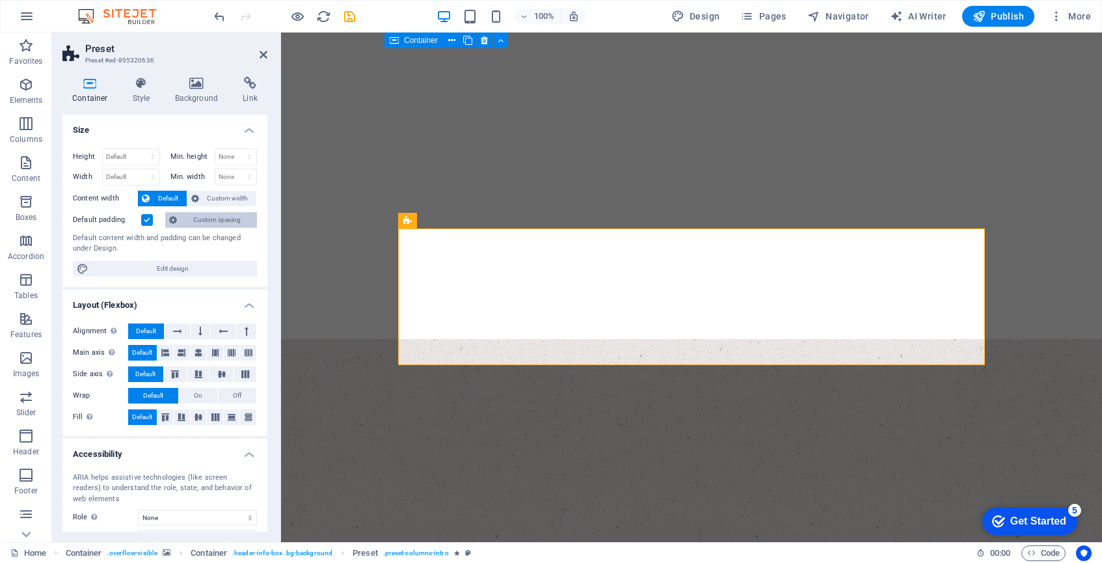
click at [204, 220] on span "Custom spacing" at bounding box center [217, 220] width 72 height 16
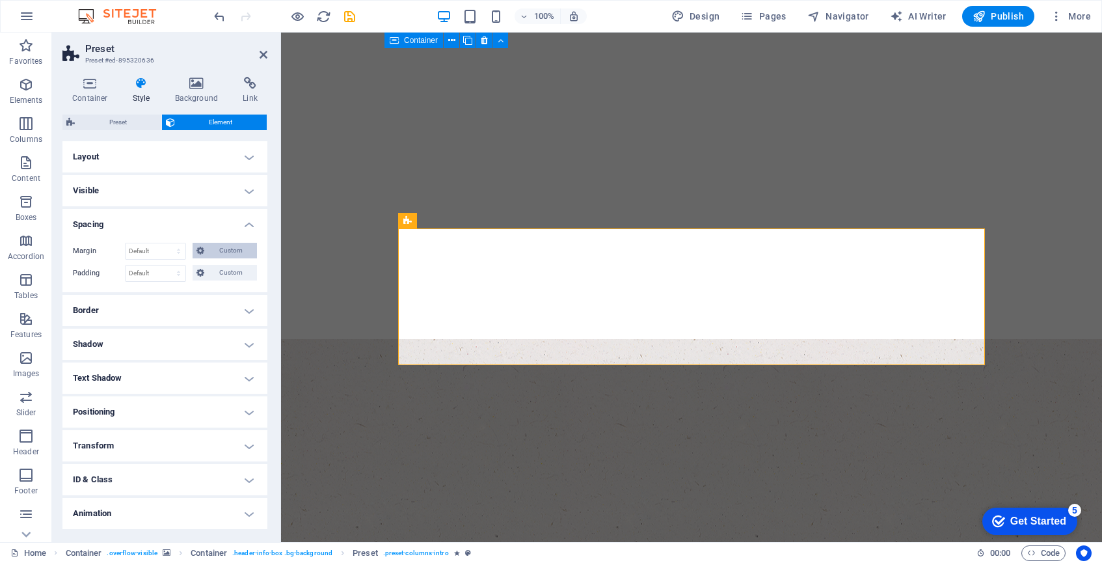
click at [198, 248] on icon at bounding box center [200, 251] width 8 height 16
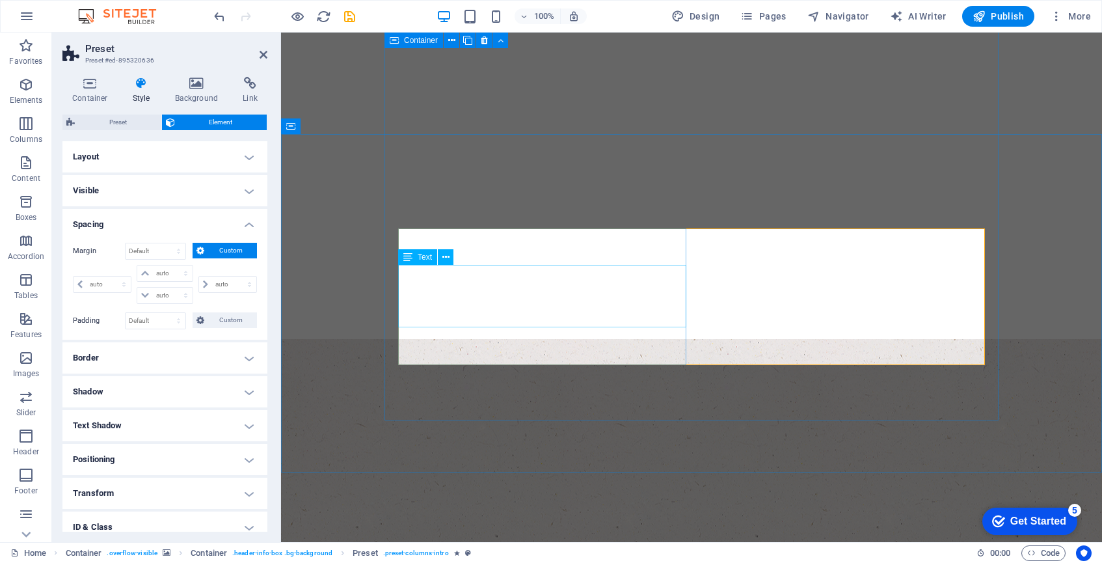
click at [408, 258] on icon at bounding box center [407, 257] width 9 height 16
click at [445, 259] on icon at bounding box center [445, 257] width 7 height 14
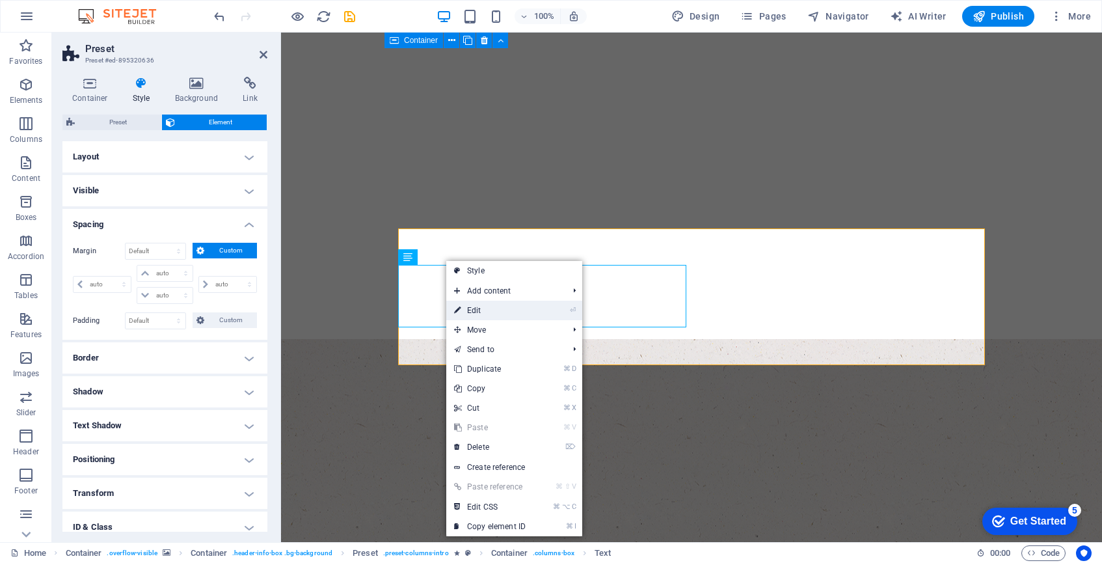
click at [483, 313] on link "⏎ Edit" at bounding box center [489, 310] width 87 height 20
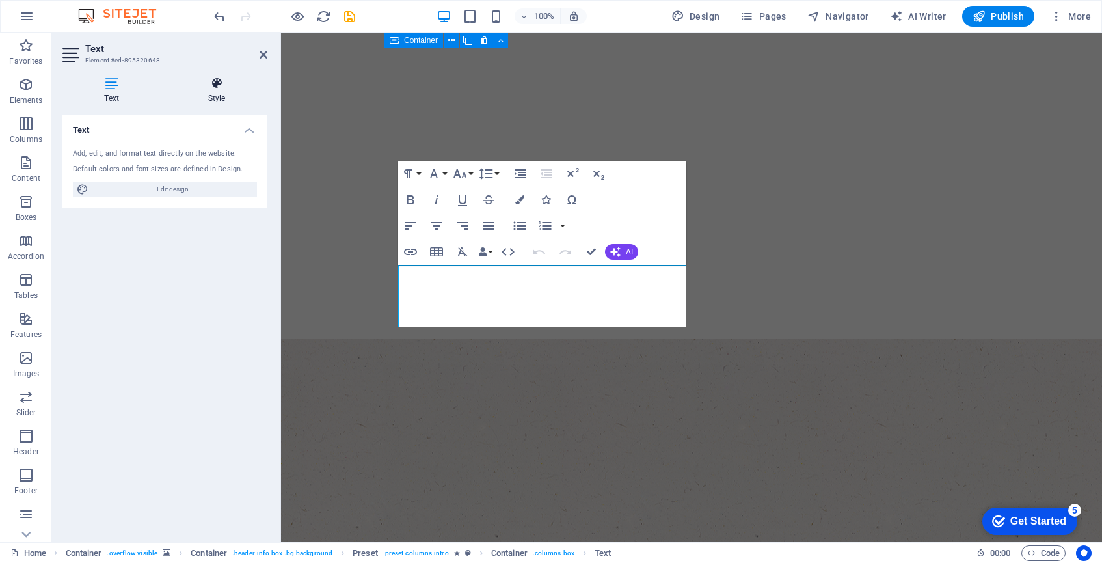
click at [219, 98] on h4 "Style" at bounding box center [216, 90] width 101 height 27
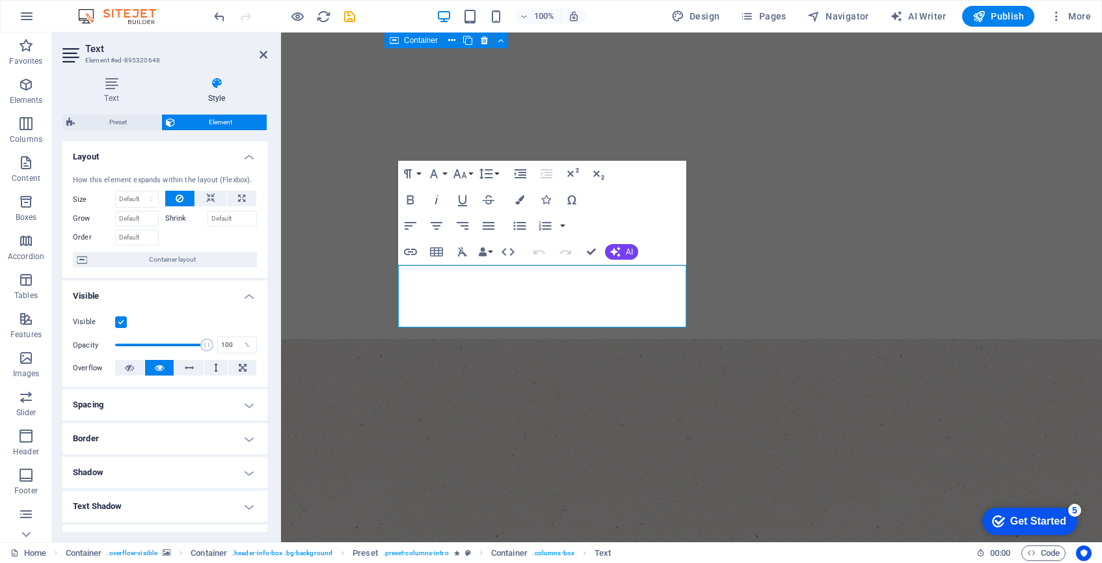
click at [188, 413] on h4 "Spacing" at bounding box center [164, 404] width 205 height 31
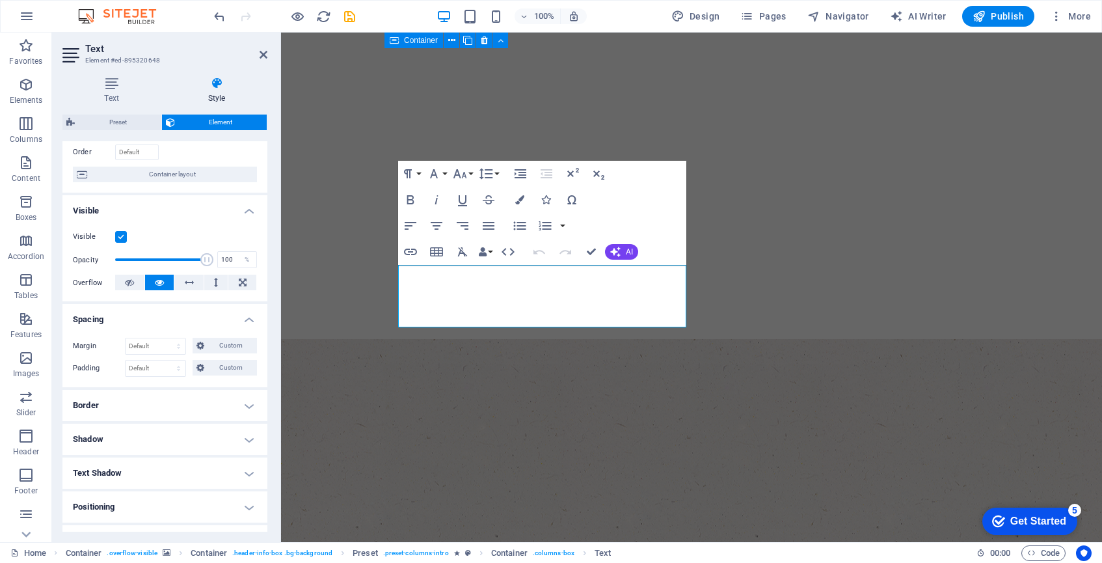
scroll to position [89, 0]
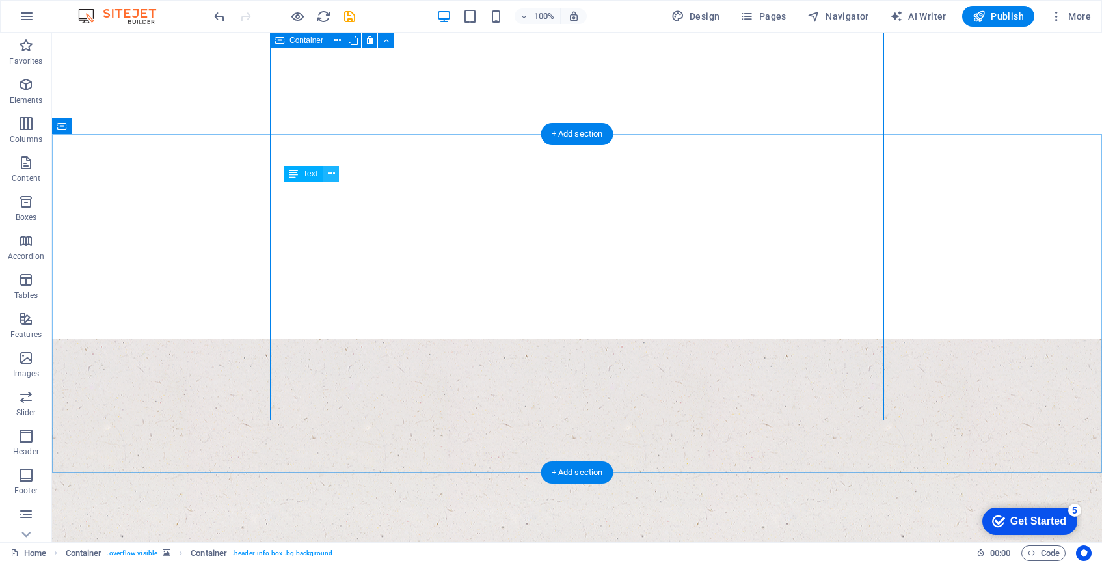
click at [331, 177] on icon at bounding box center [331, 174] width 7 height 14
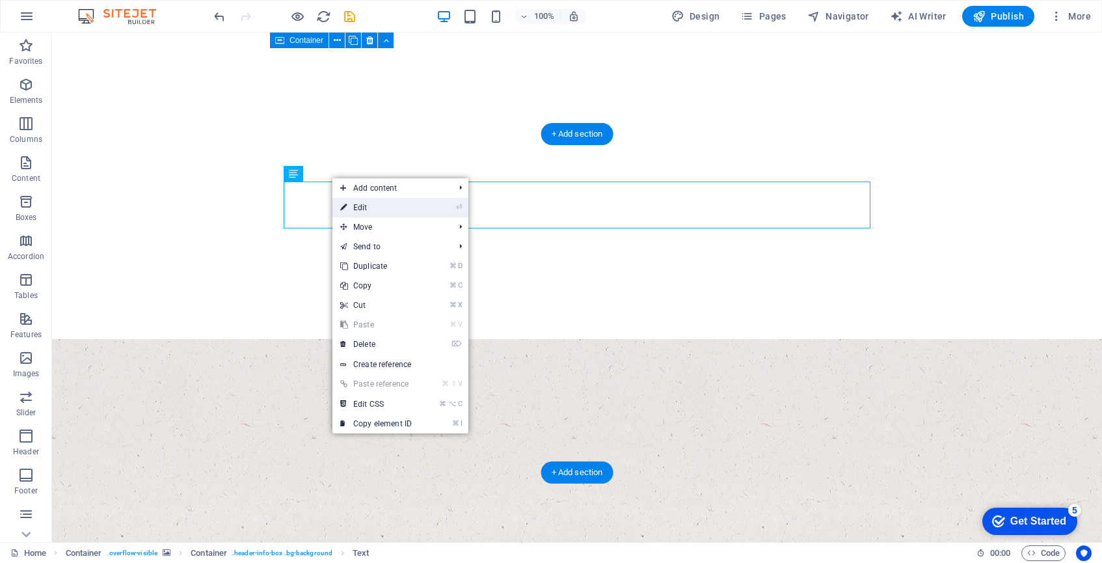
click at [414, 206] on link "⏎ Edit" at bounding box center [375, 208] width 87 height 20
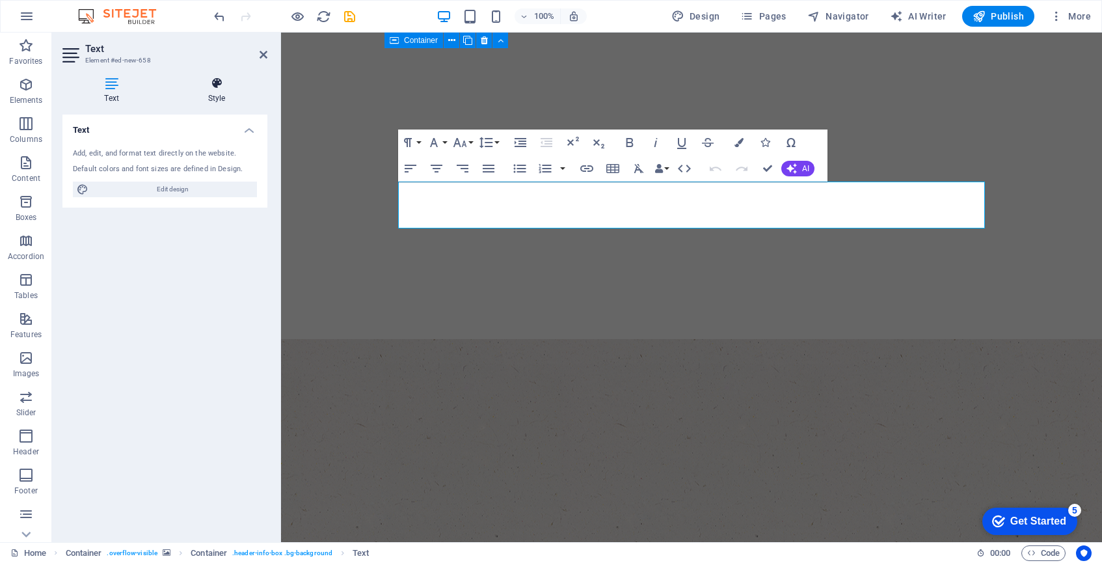
click at [218, 92] on h4 "Style" at bounding box center [216, 90] width 101 height 27
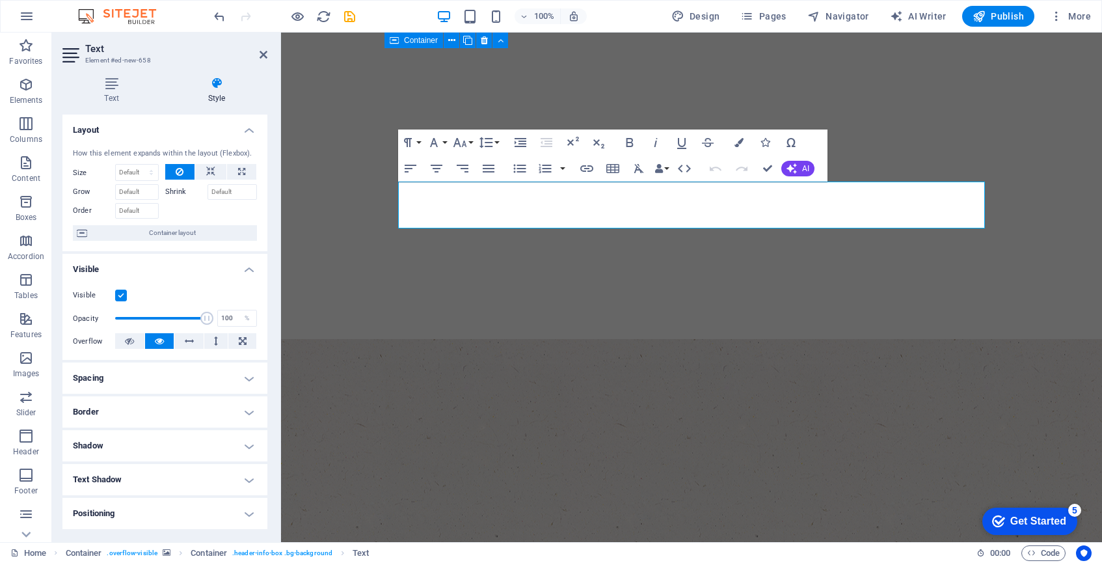
click at [166, 408] on h4 "Border" at bounding box center [164, 411] width 205 height 31
click at [166, 408] on h4 "Border" at bounding box center [164, 407] width 205 height 23
click at [166, 370] on h4 "Spacing" at bounding box center [164, 377] width 205 height 31
click at [199, 405] on icon at bounding box center [200, 404] width 8 height 16
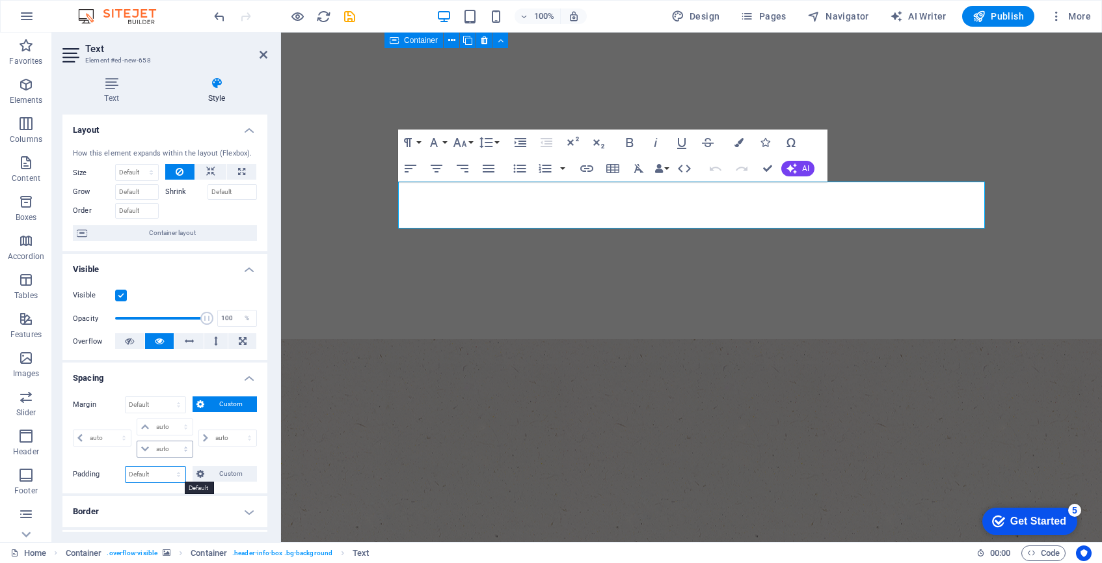
drag, startPoint x: 161, startPoint y: 473, endPoint x: 161, endPoint y: 445, distance: 28.0
click at [161, 445] on div "Margin Default auto px % rem vw vh Custom Custom auto px % rem vw vh auto px % …" at bounding box center [164, 439] width 205 height 107
select select "px"
type input "0"
select select "px"
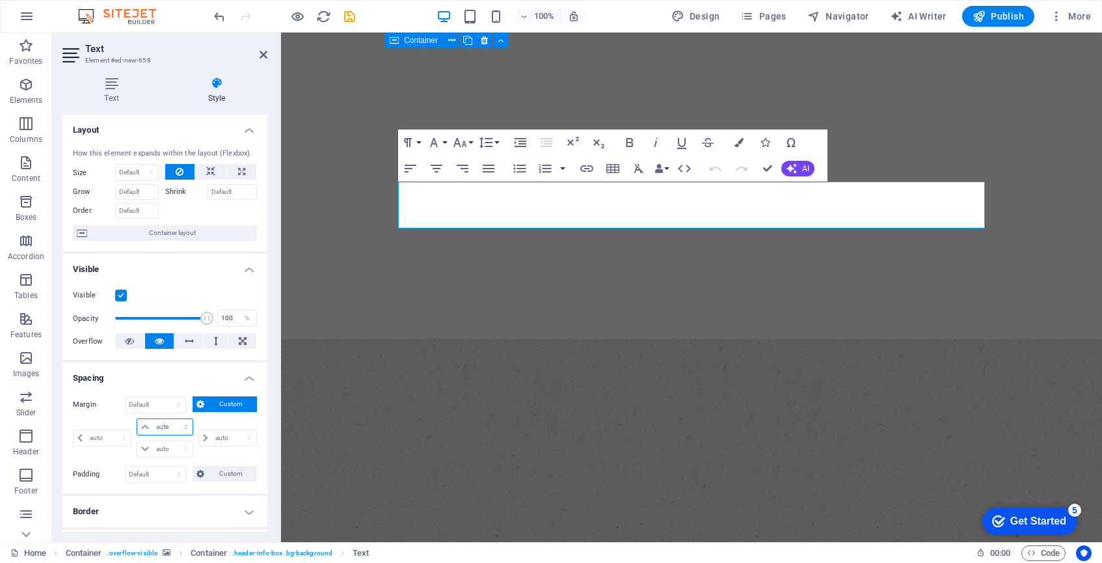
type input "0"
select select "px"
type input "0"
select select "px"
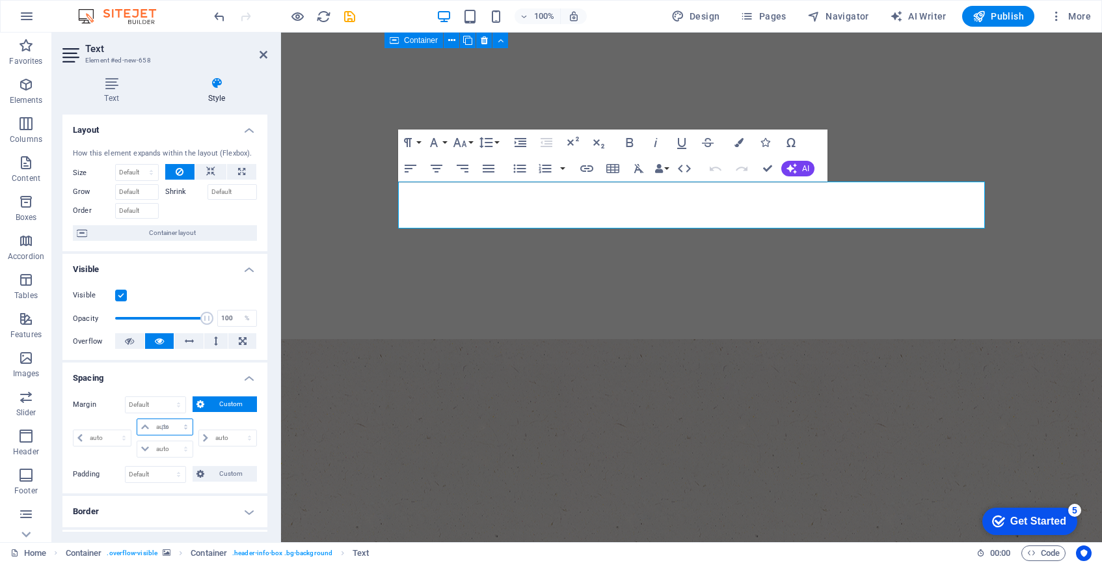
type input "0"
select select "px"
type input "65"
select select "DISABLED_OPTION_VALUE"
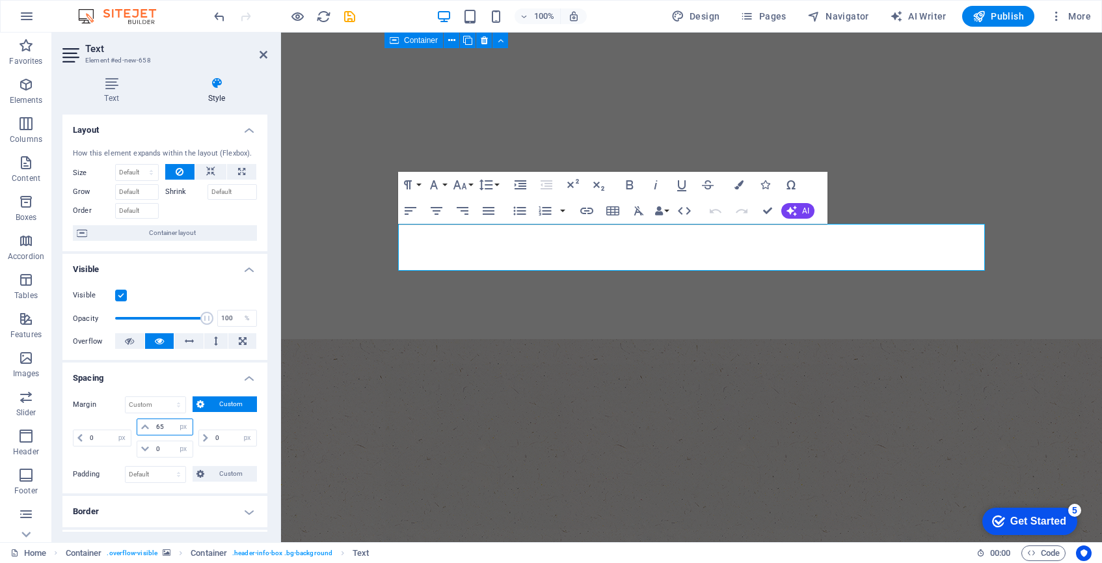
drag, startPoint x: 166, startPoint y: 425, endPoint x: 149, endPoint y: 425, distance: 17.6
click at [149, 425] on div "65 auto px % rem vw vh" at bounding box center [165, 426] width 56 height 17
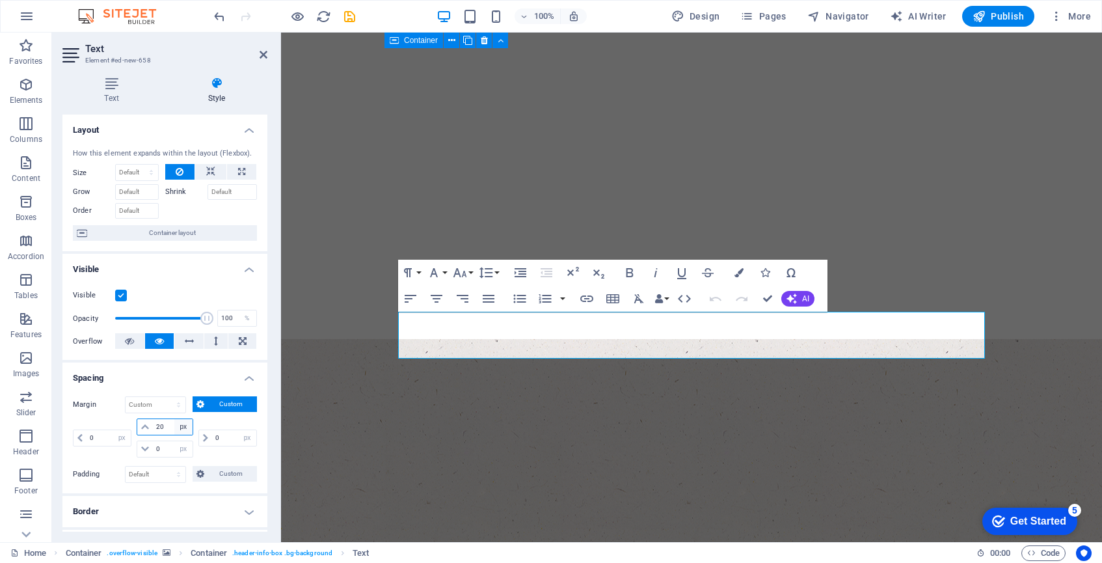
type input "2"
select select "DISABLED_OPTION_VALUE"
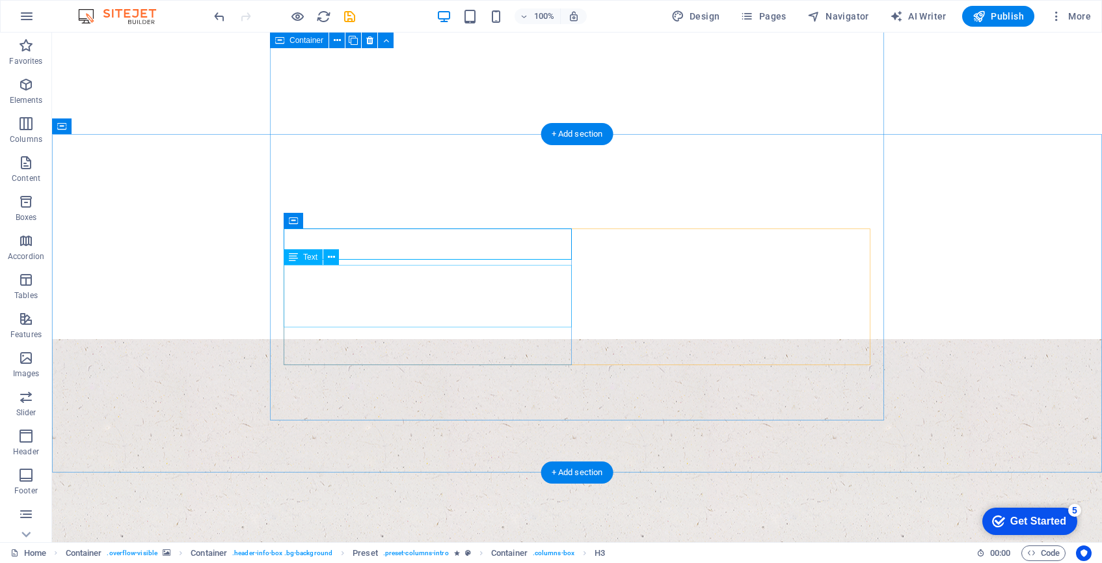
click at [376, 220] on icon at bounding box center [372, 221] width 7 height 14
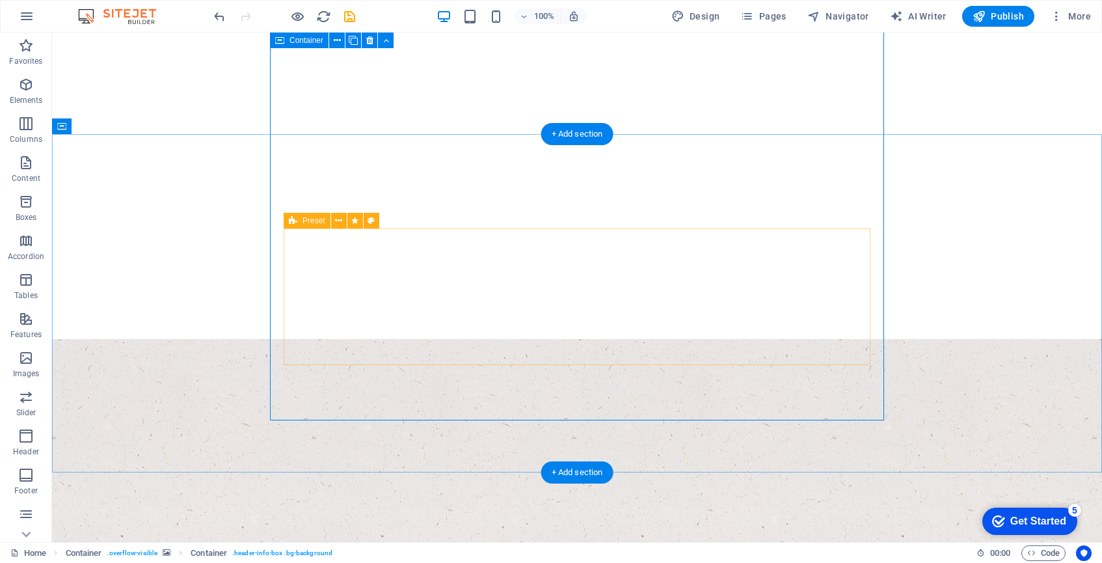
click at [289, 222] on icon at bounding box center [293, 221] width 8 height 16
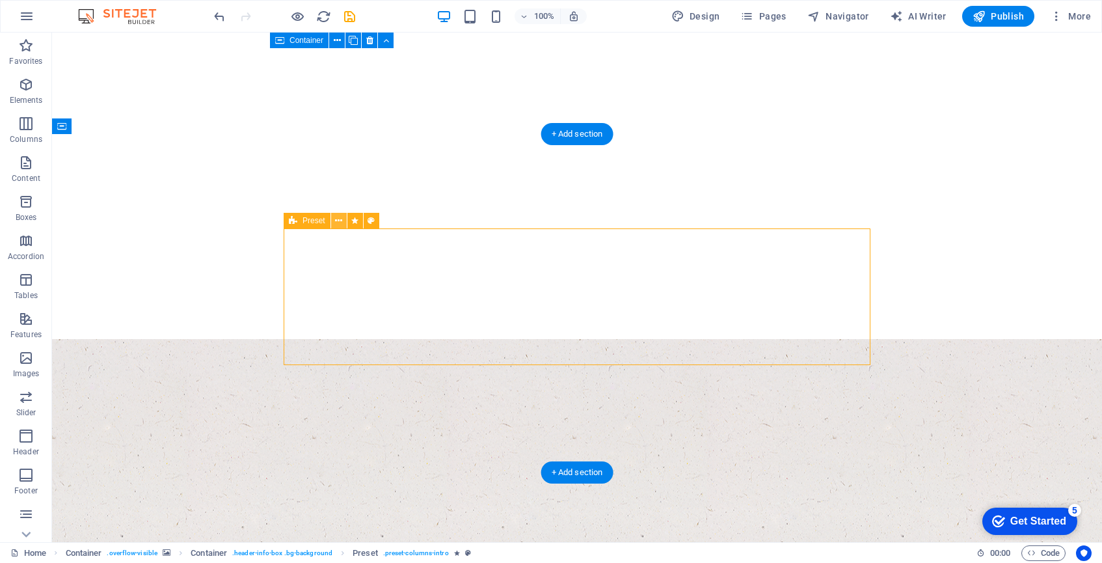
click at [342, 221] on icon at bounding box center [338, 221] width 7 height 14
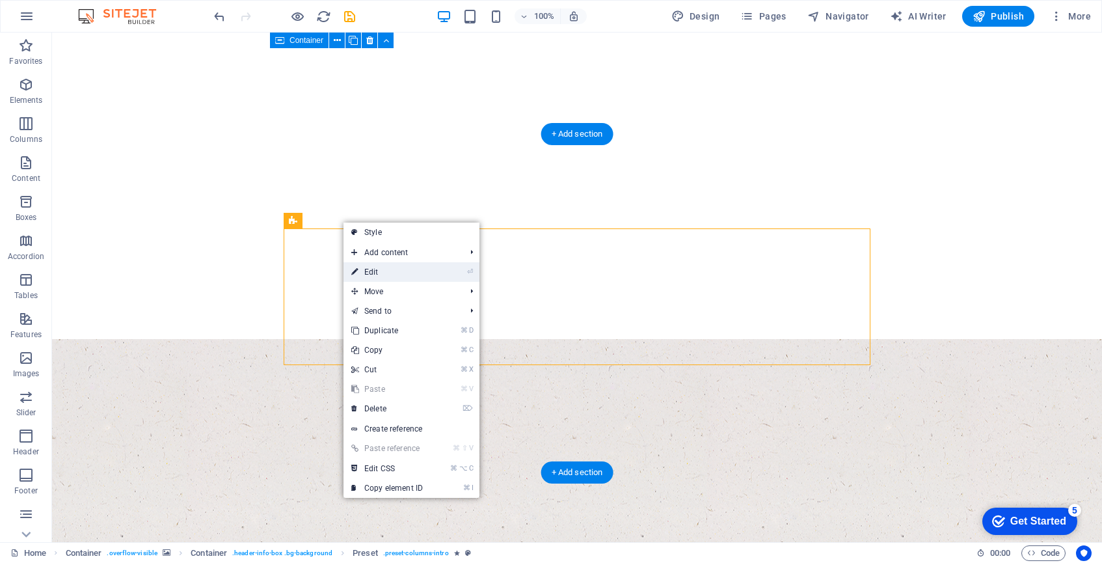
click at [393, 274] on link "⏎ Edit" at bounding box center [386, 272] width 87 height 20
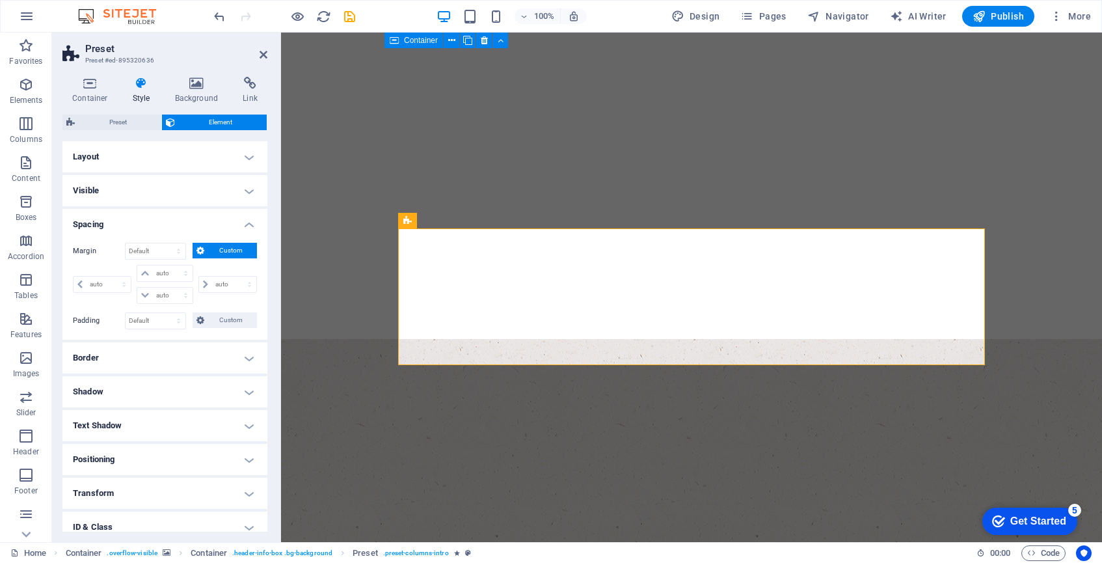
click at [142, 357] on h4 "Border" at bounding box center [164, 357] width 205 height 31
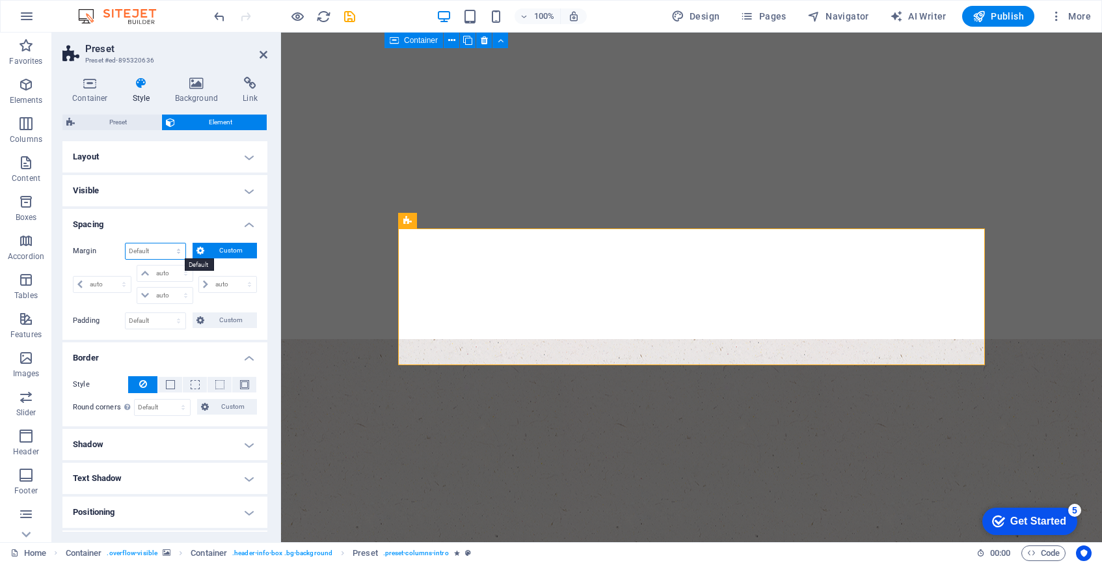
select select "px"
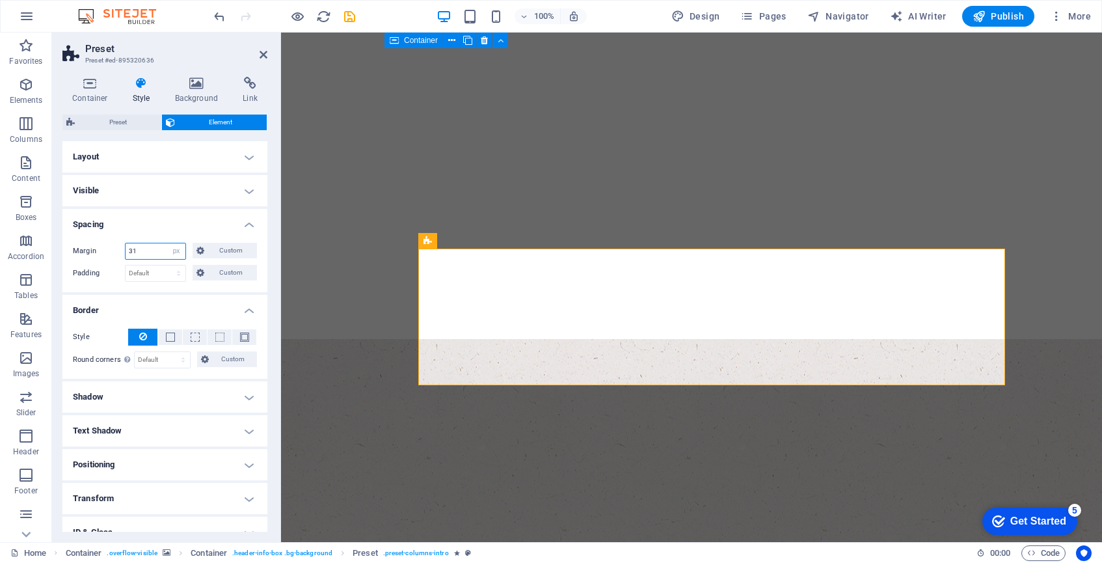
type input "3"
click at [200, 249] on icon at bounding box center [200, 251] width 8 height 16
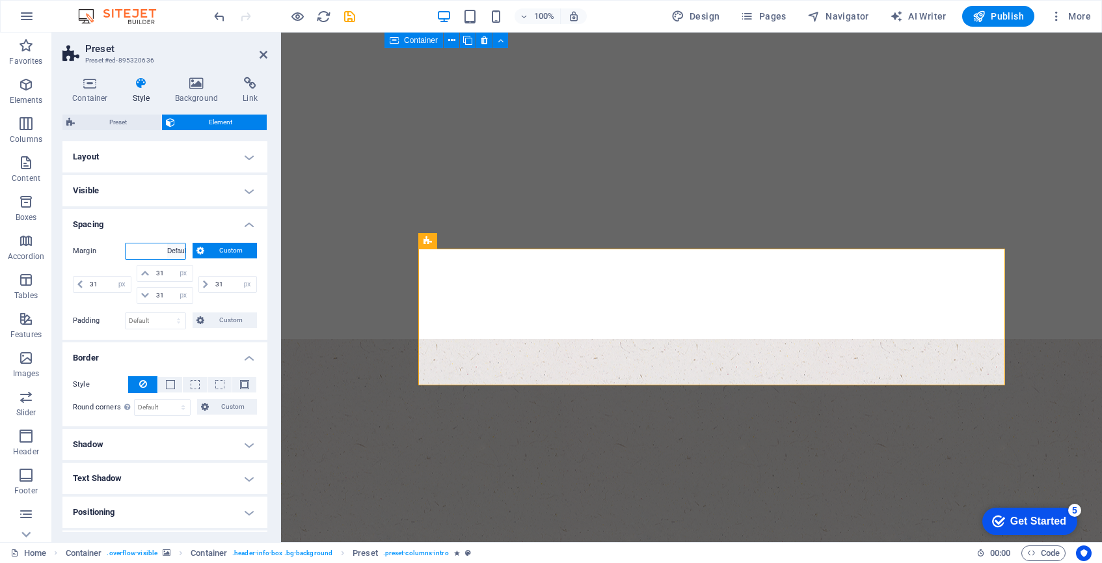
select select "DISABLED_OPTION_VALUE"
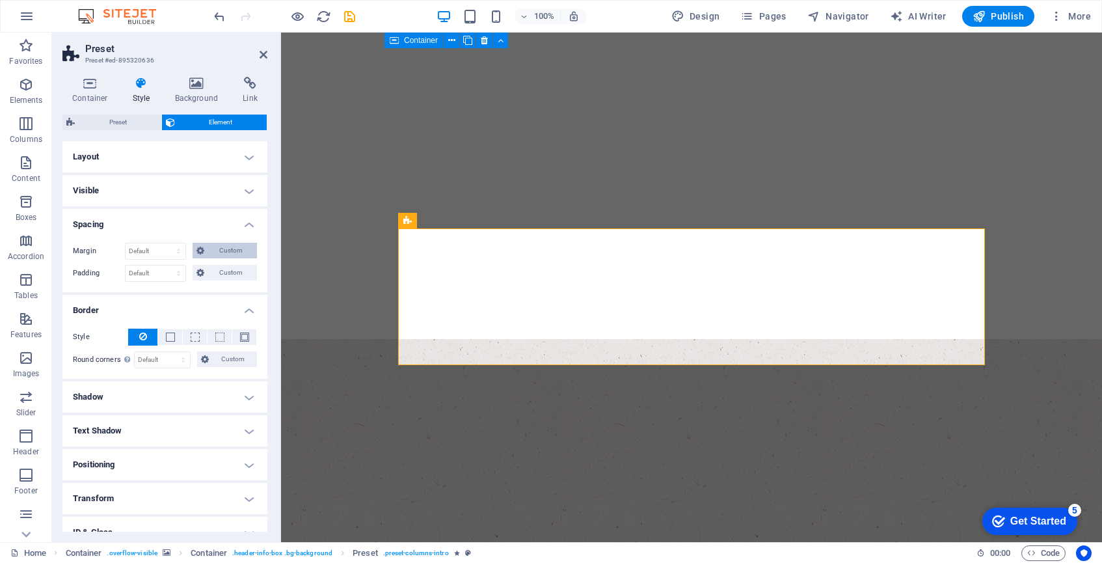
click at [197, 249] on icon at bounding box center [200, 251] width 8 height 16
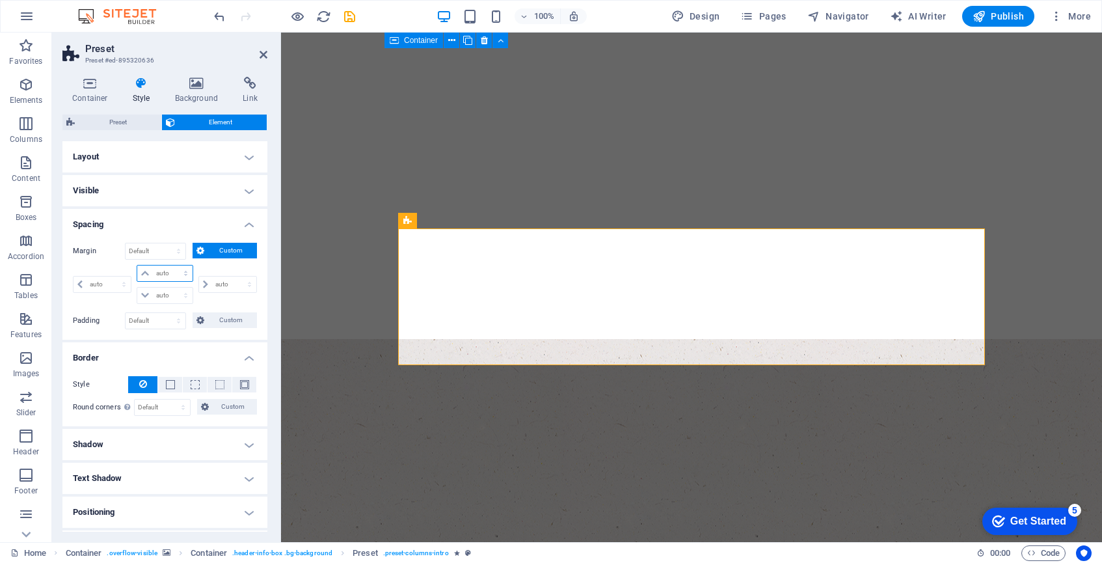
select select "px"
type input "0"
select select "px"
type input "0"
select select "px"
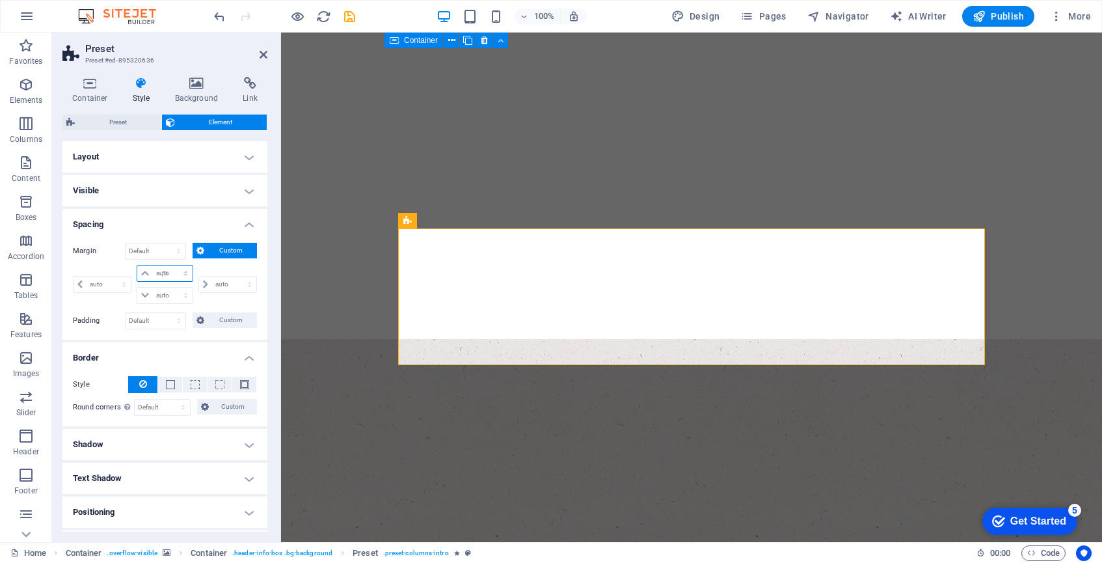
type input "0"
select select "px"
type input "0"
select select "px"
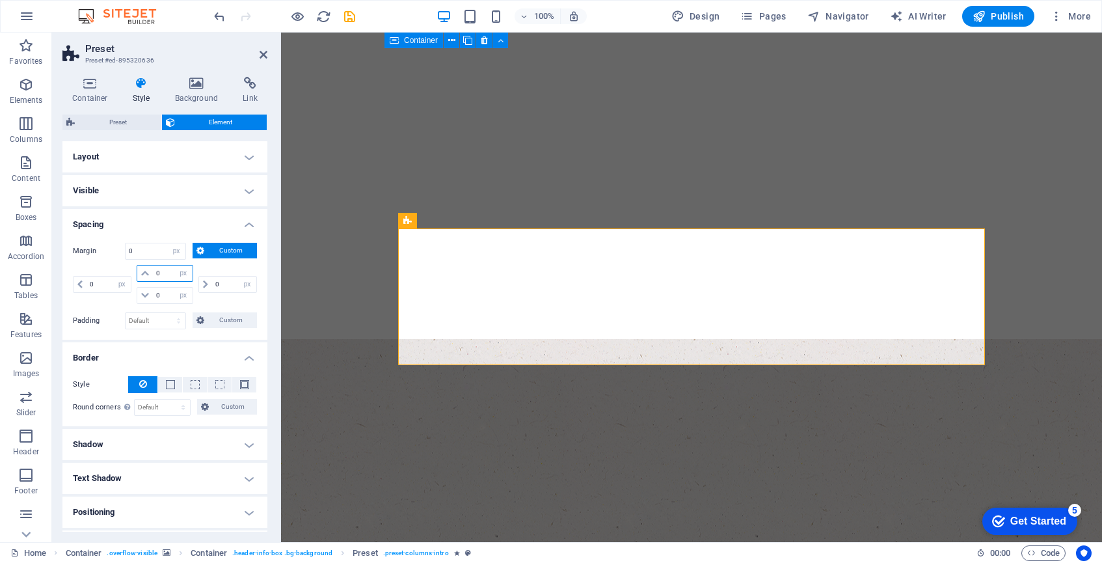
type input "4"
select select "DISABLED_OPTION_VALUE"
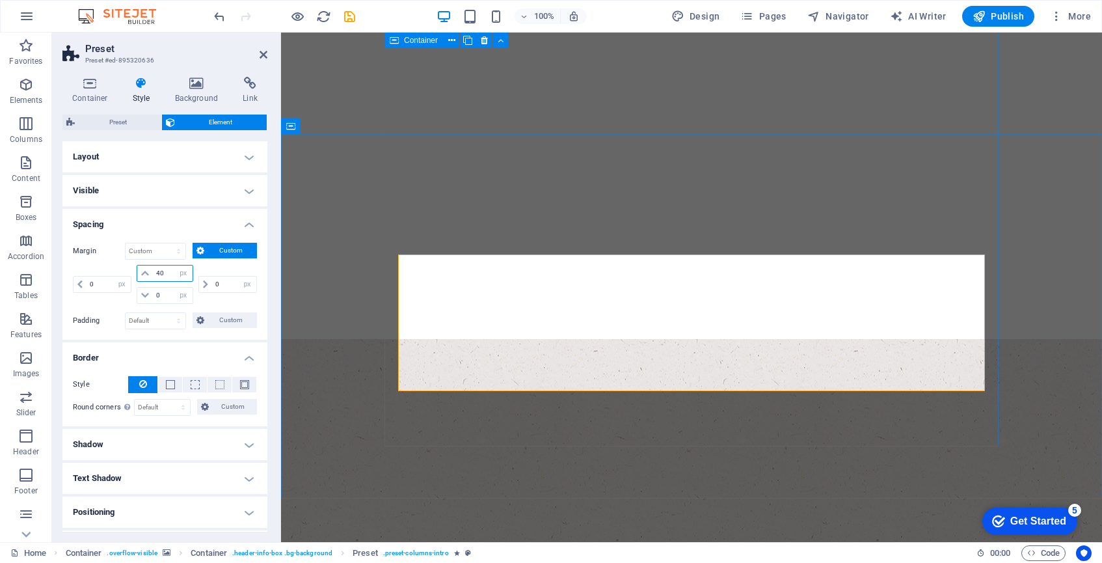
type input "40"
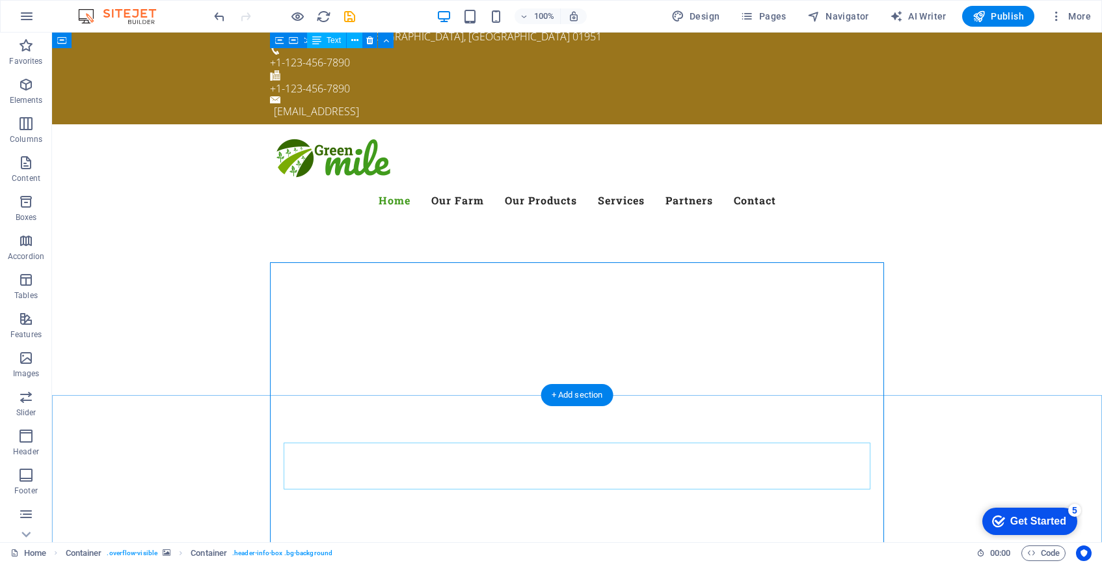
scroll to position [5, 0]
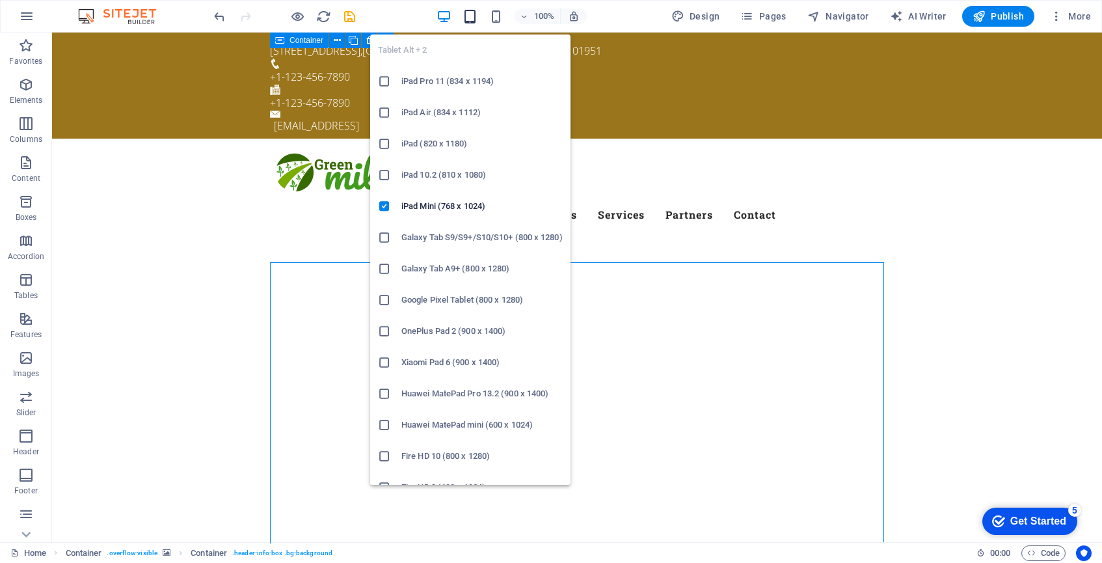
click at [475, 16] on icon "button" at bounding box center [469, 16] width 15 height 15
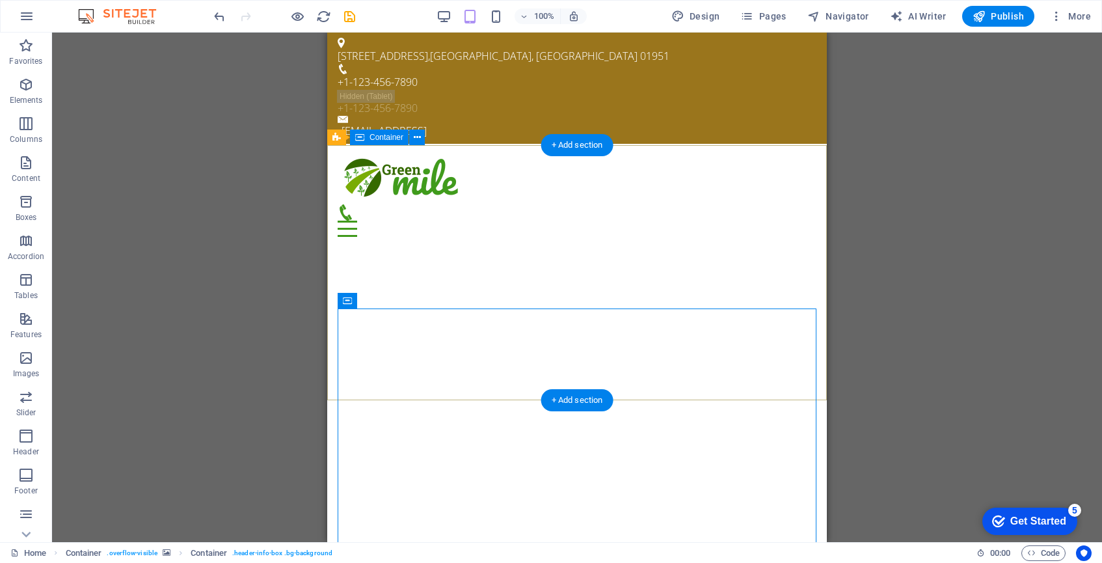
scroll to position [0, 0]
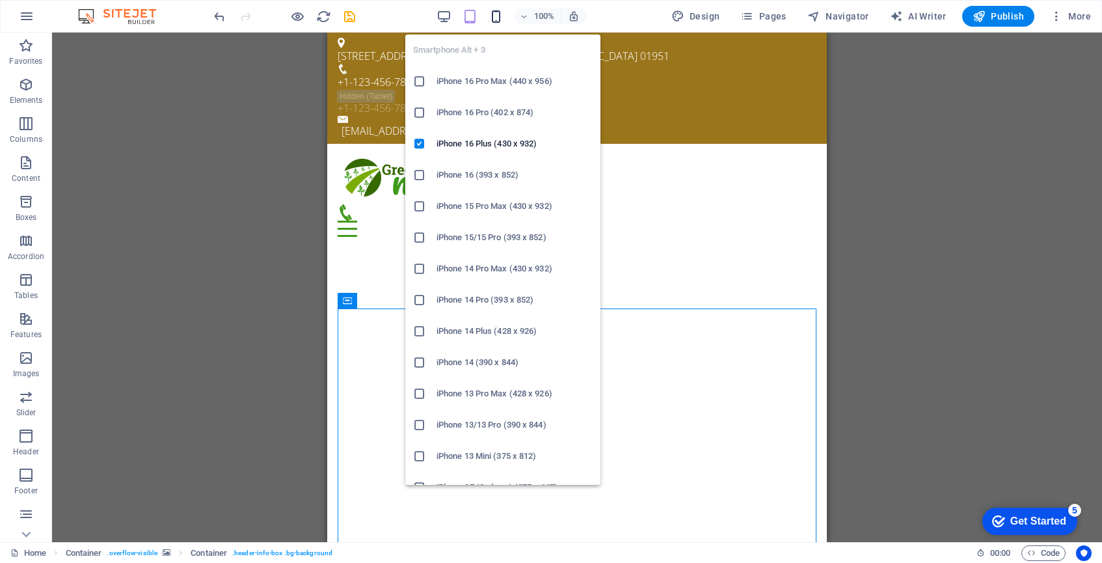
click at [500, 17] on icon "button" at bounding box center [495, 16] width 15 height 15
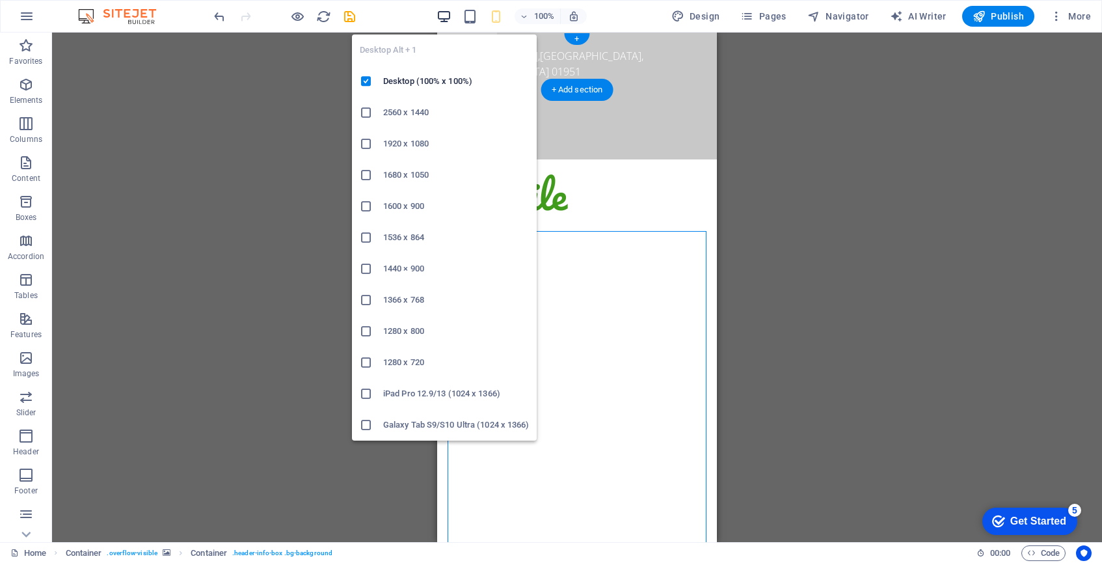
click at [450, 20] on icon "button" at bounding box center [443, 16] width 15 height 15
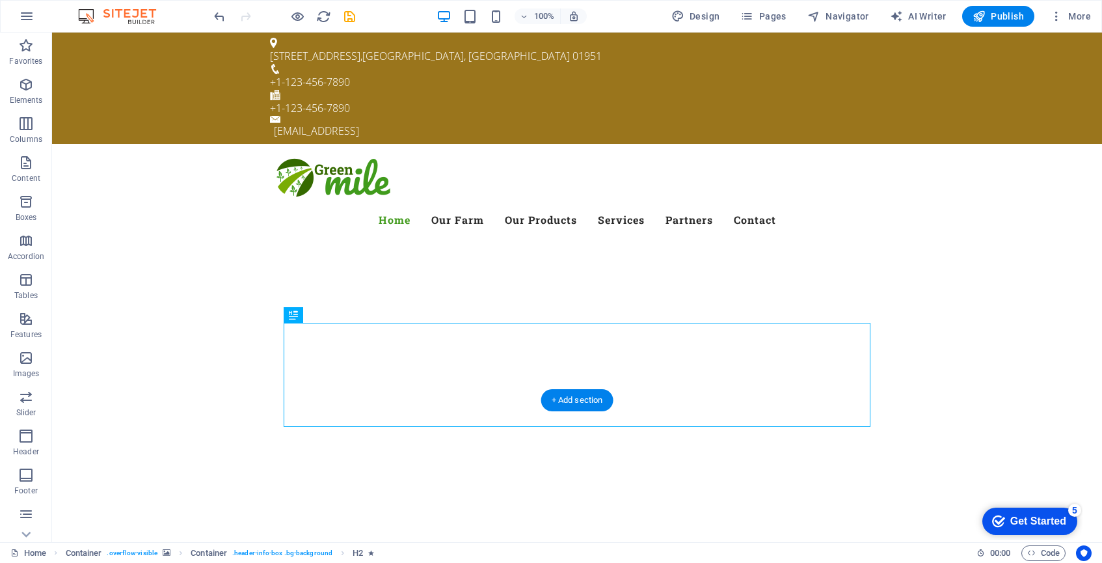
click at [326, 315] on icon at bounding box center [326, 315] width 7 height 14
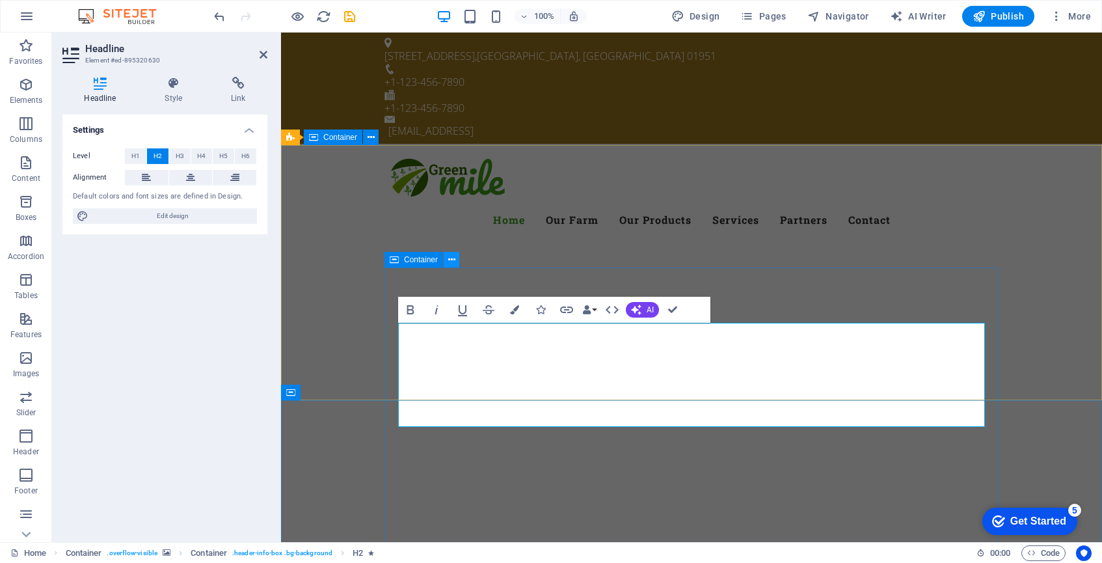
click at [452, 258] on icon at bounding box center [451, 260] width 7 height 14
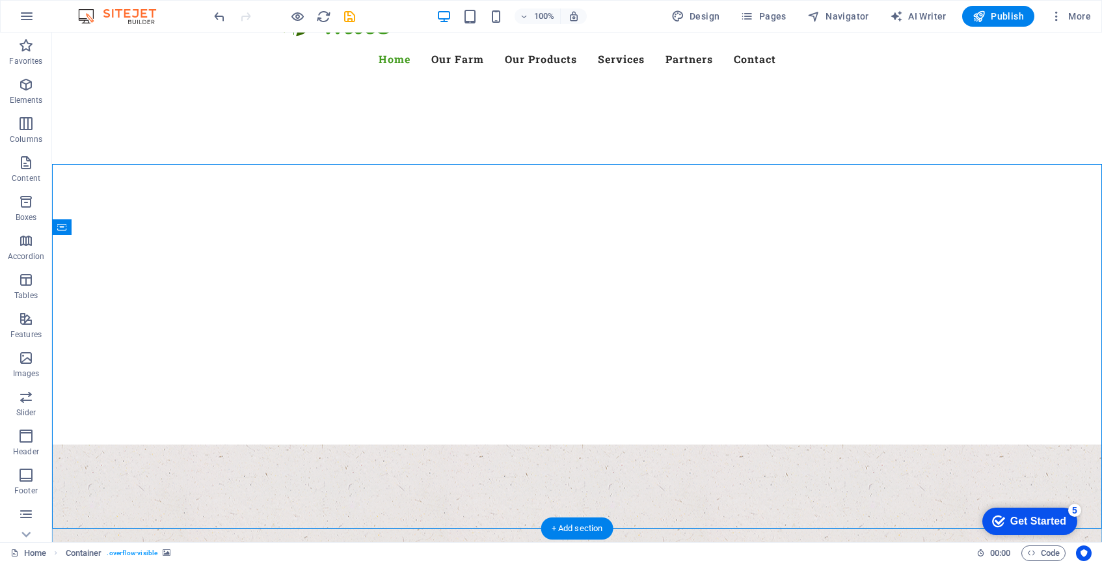
scroll to position [160, 0]
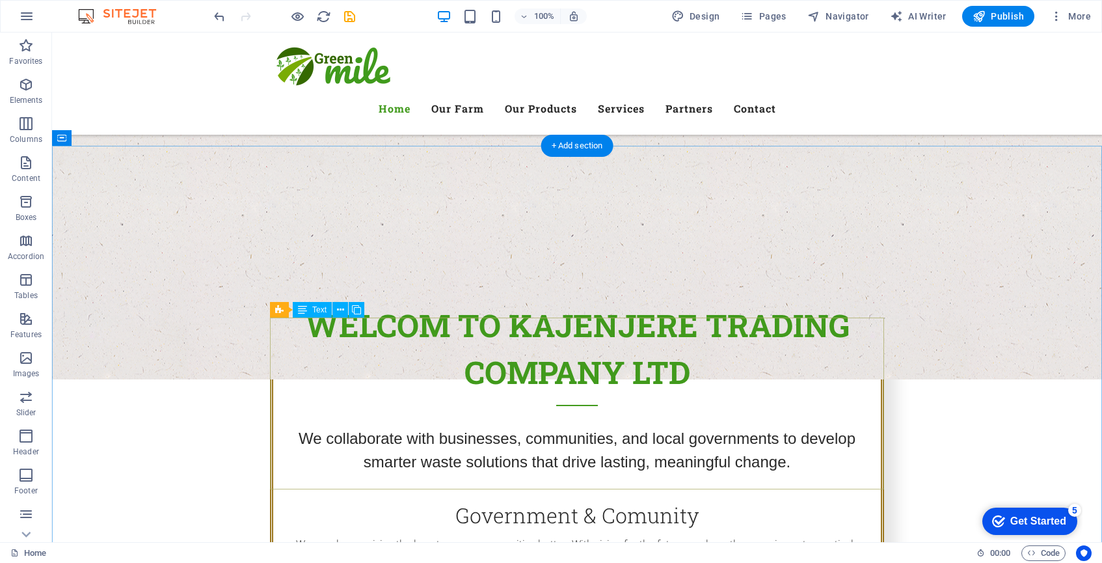
scroll to position [560, 0]
click at [520, 93] on nav "Home Our Farm Our Products Services Partners Contact" at bounding box center [577, 108] width 614 height 31
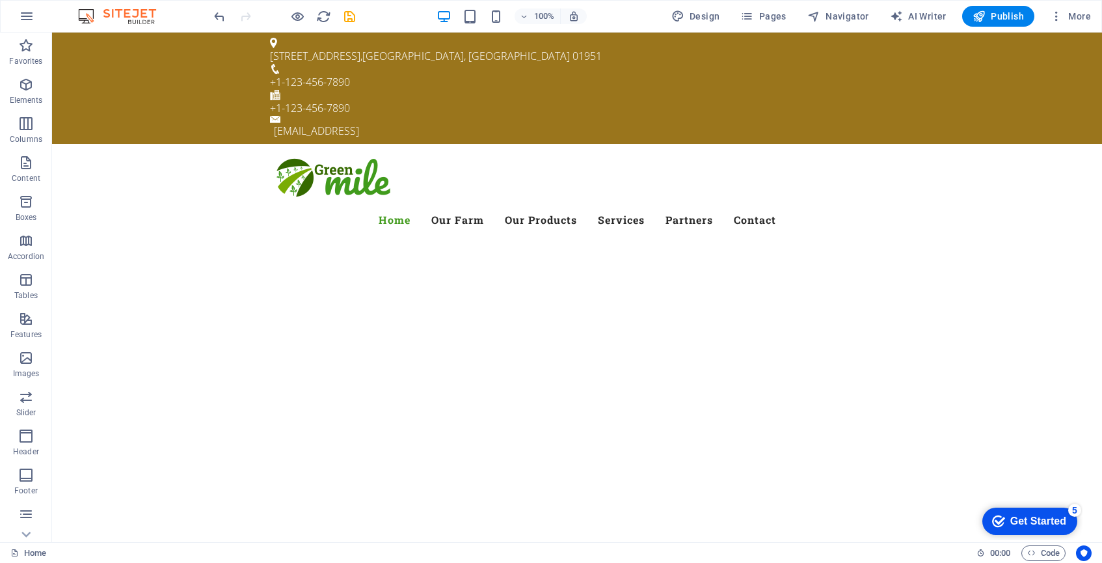
scroll to position [0, 0]
click at [1014, 15] on span "Publish" at bounding box center [997, 16] width 51 height 13
